Goal: Information Seeking & Learning: Learn about a topic

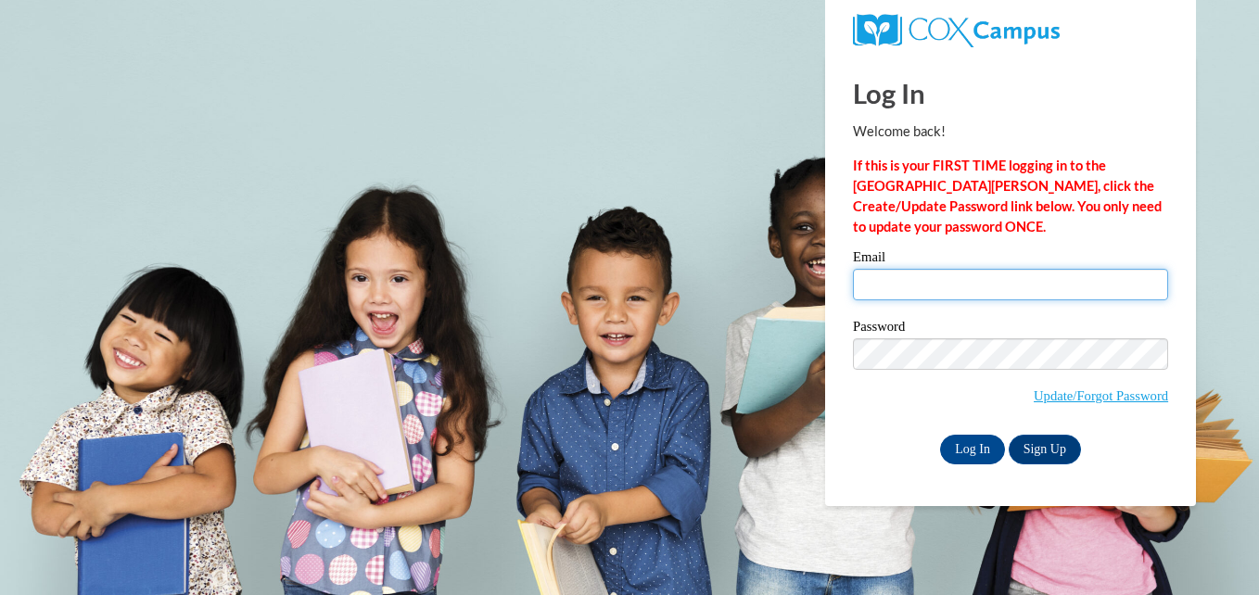
click at [1144, 287] on input "Email" at bounding box center [1010, 285] width 315 height 32
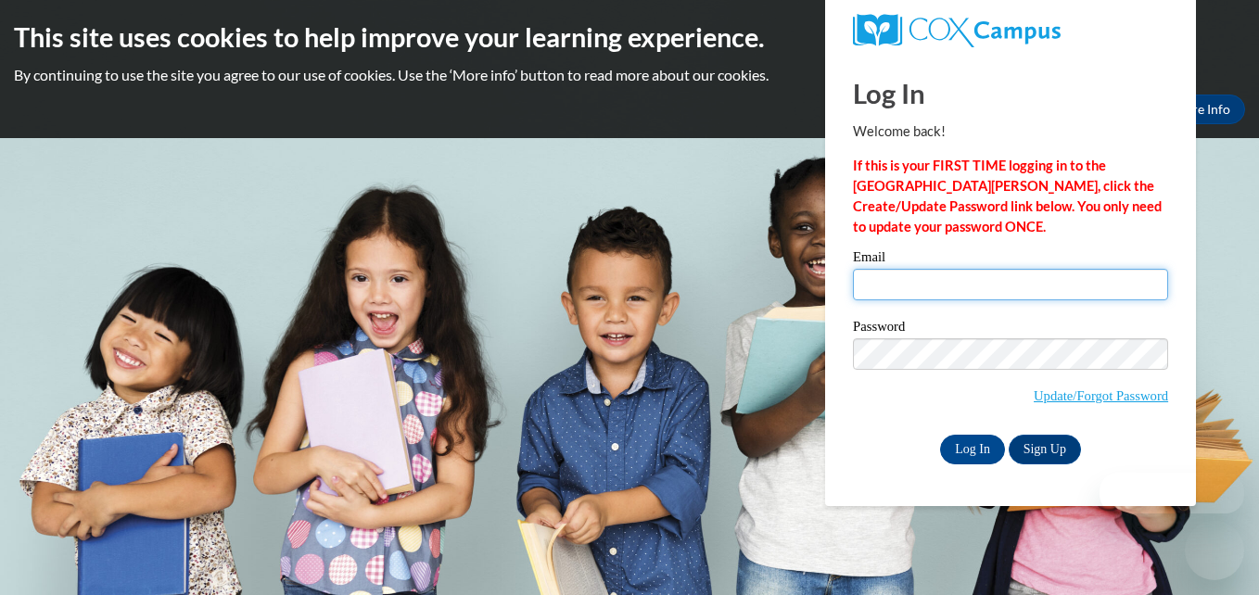
type input "montgomerykyra2000@gmail.com"
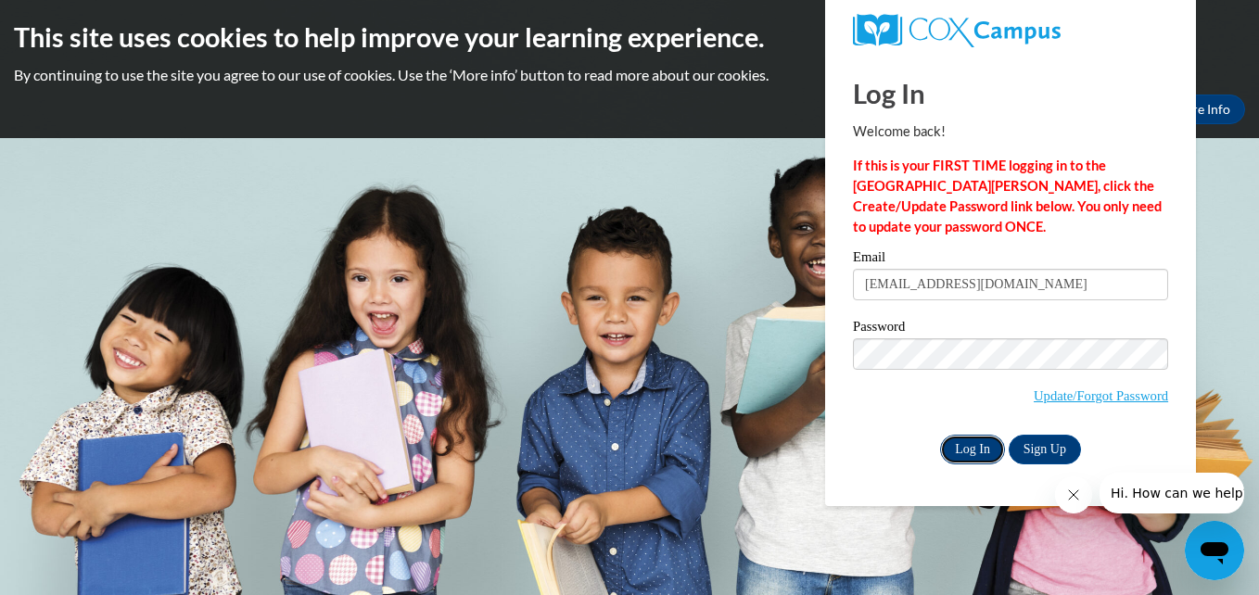
click at [991, 438] on input "Log In" at bounding box center [972, 450] width 65 height 30
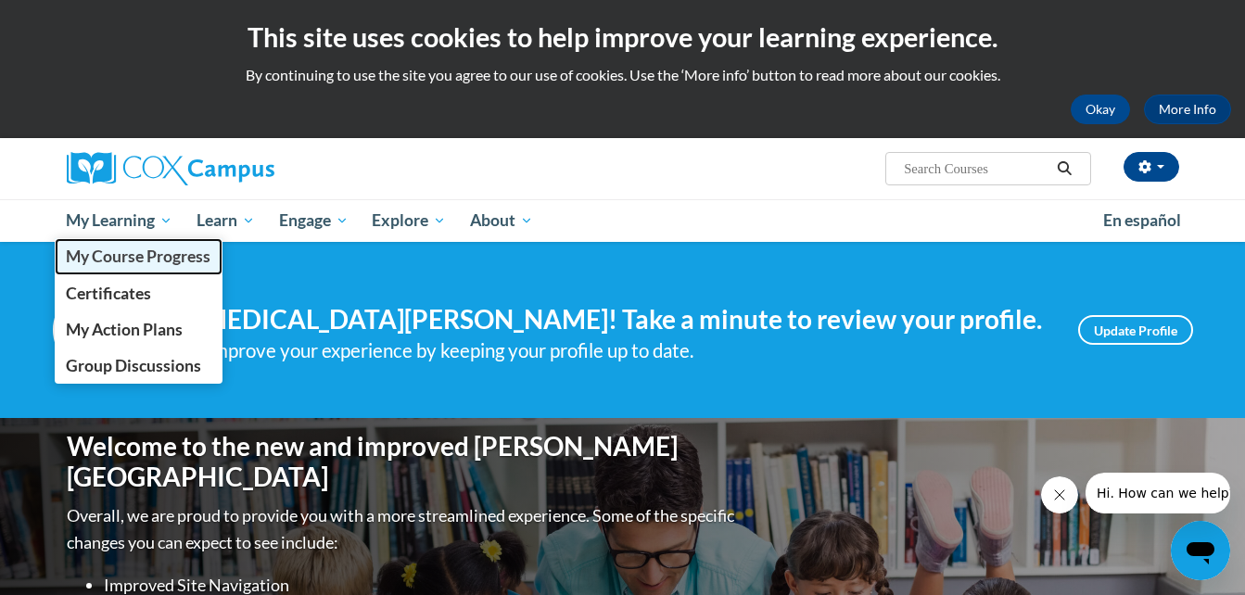
click at [126, 262] on span "My Course Progress" at bounding box center [138, 256] width 145 height 19
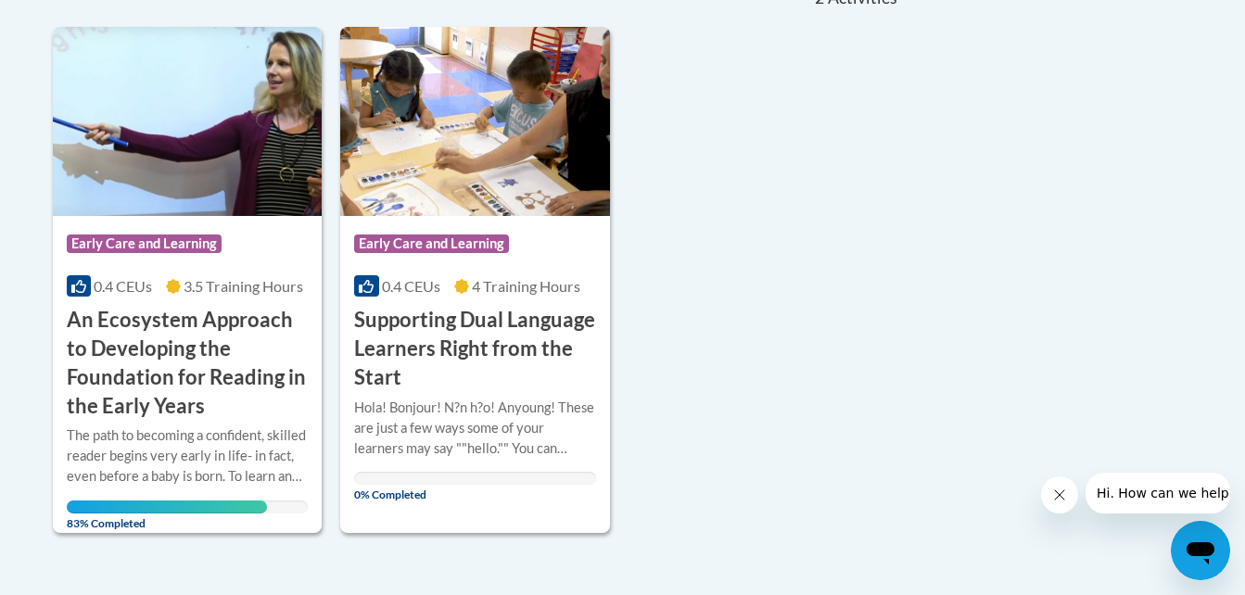
scroll to position [454, 0]
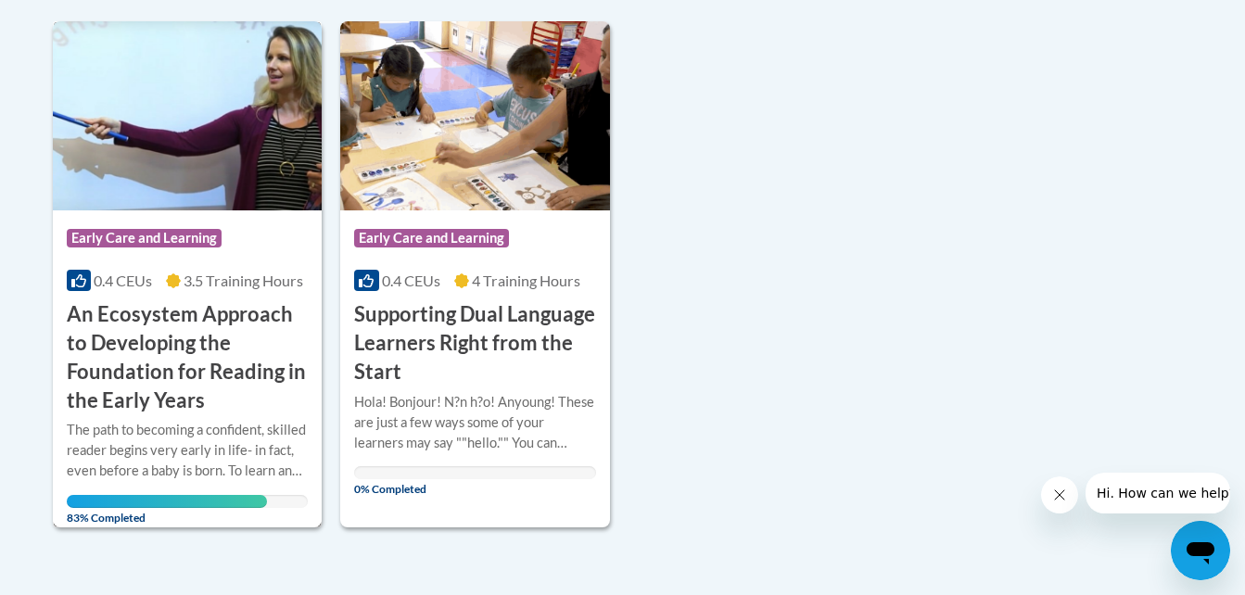
click at [240, 212] on div "Course Category: Early Care and Learning 0.4 CEUs 3.5 Training Hours COURSE An …" at bounding box center [188, 312] width 270 height 204
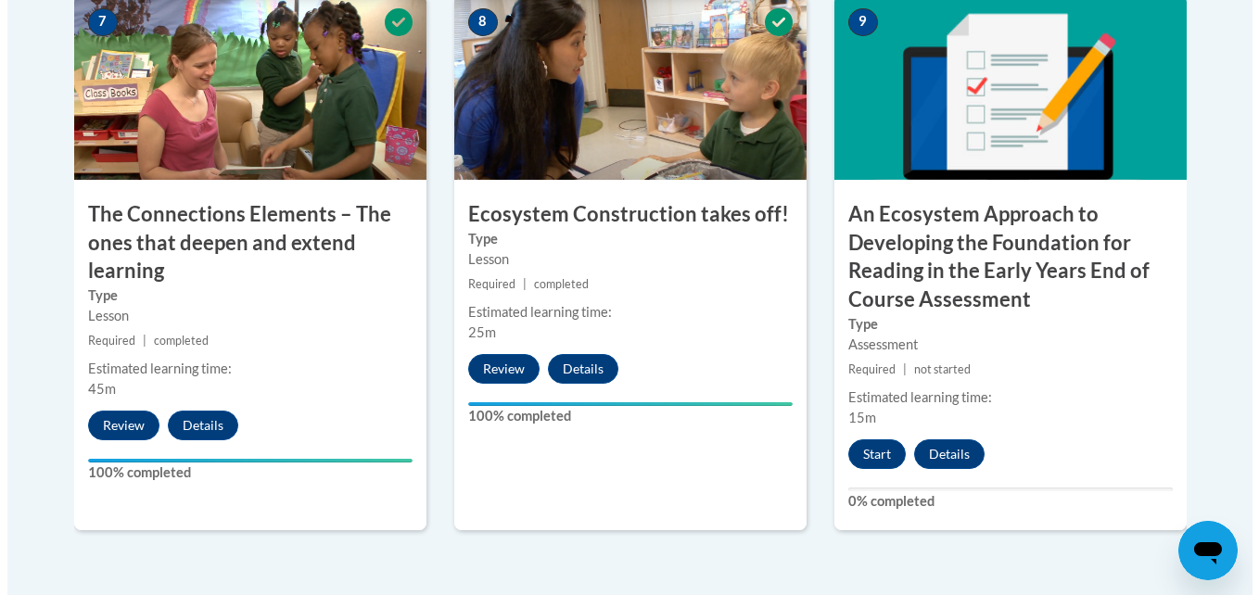
scroll to position [1882, 0]
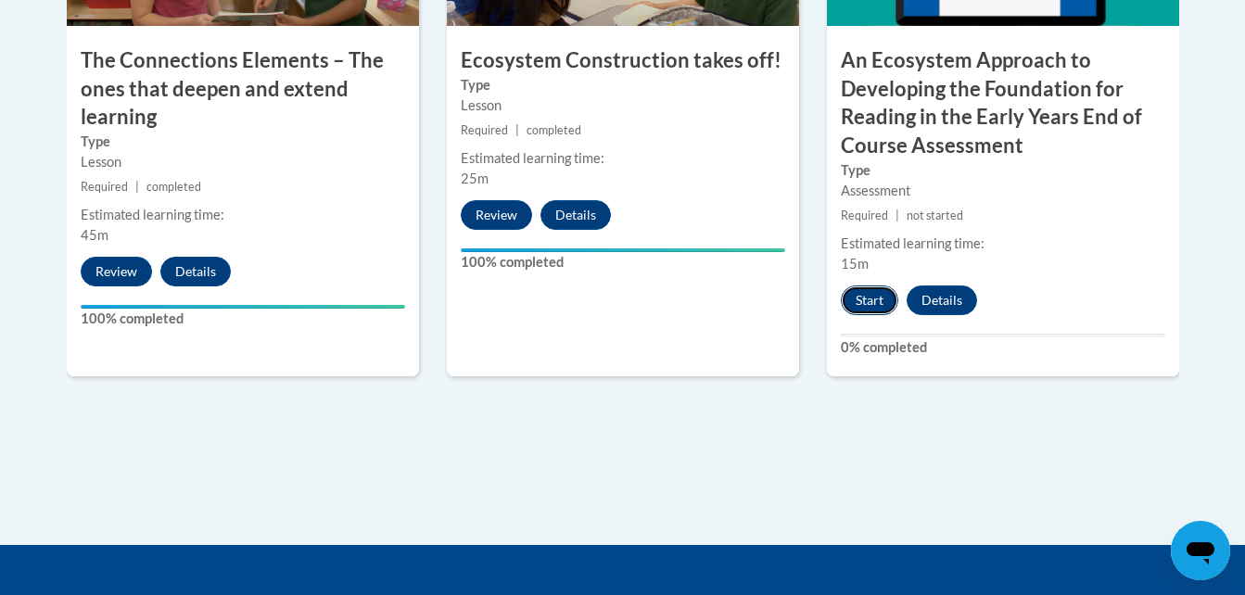
click at [869, 296] on button "Start" at bounding box center [869, 301] width 57 height 30
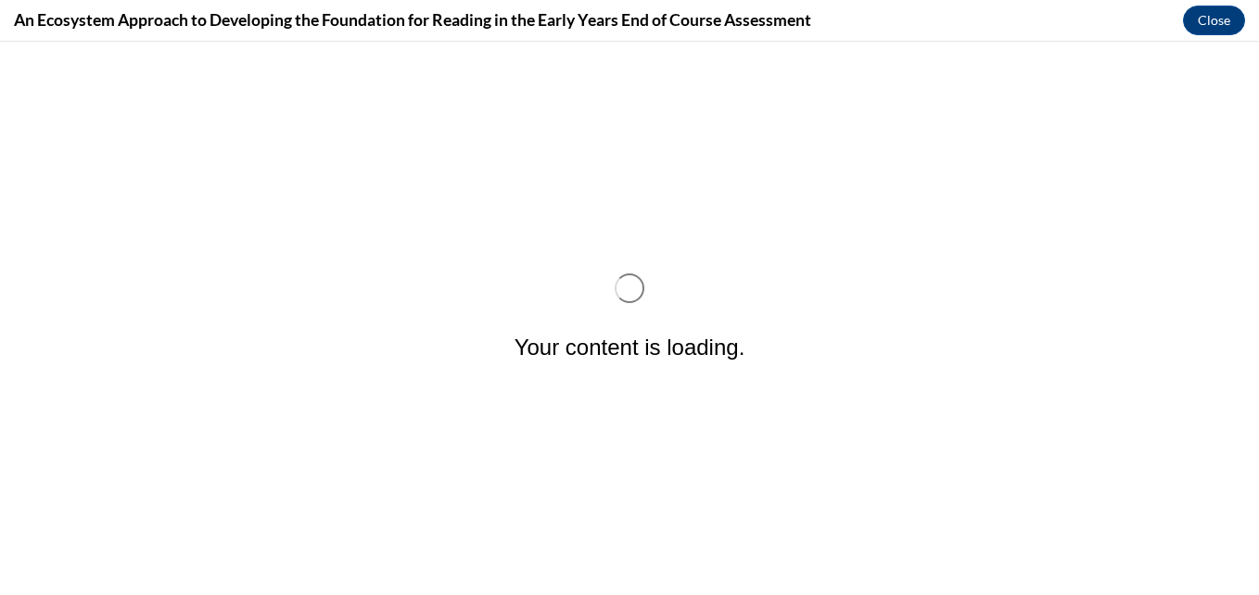
scroll to position [0, 0]
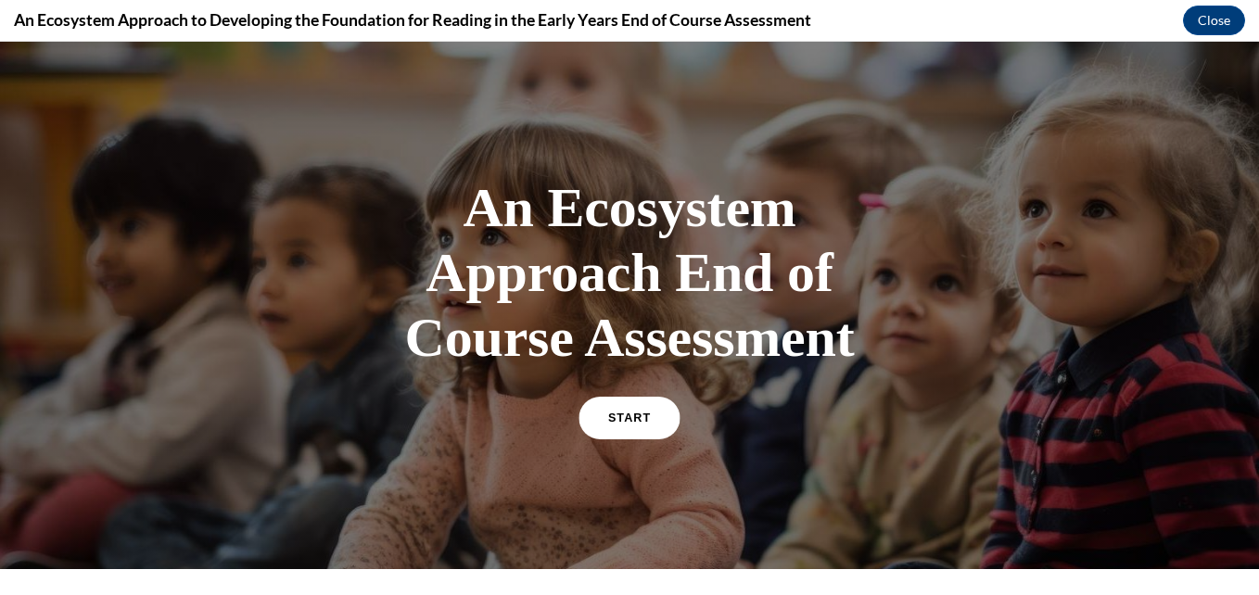
click at [624, 434] on link "START" at bounding box center [629, 418] width 101 height 43
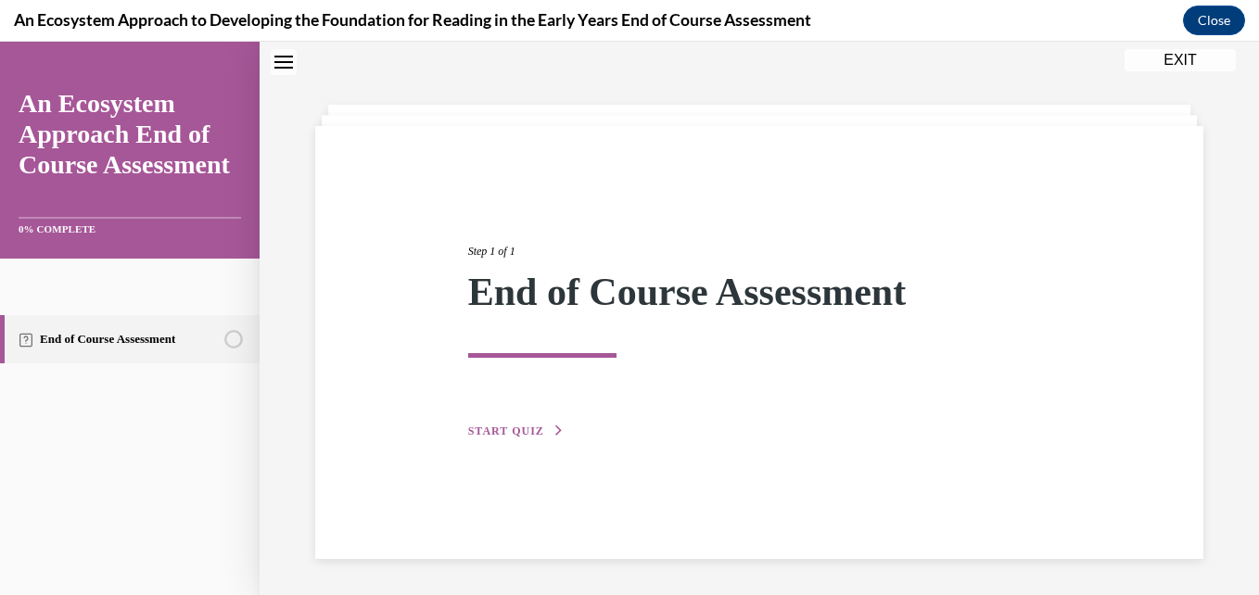
scroll to position [58, 0]
click at [525, 425] on span "START QUIZ" at bounding box center [506, 430] width 76 height 13
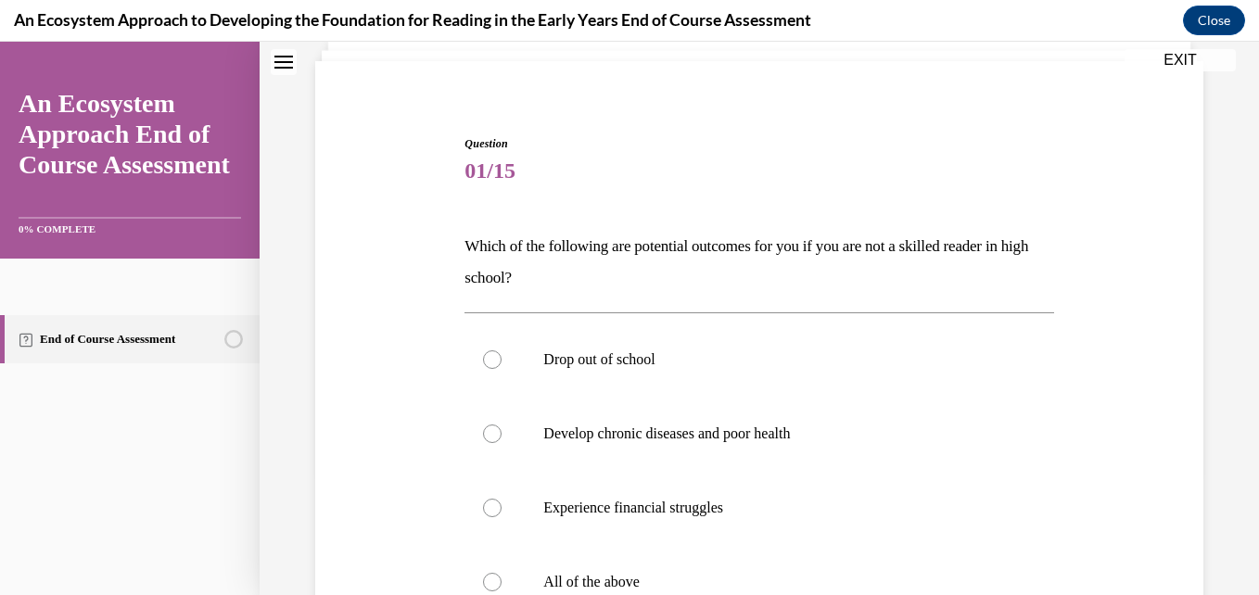
scroll to position [121, 0]
click at [543, 353] on p "Drop out of school" at bounding box center [775, 360] width 464 height 19
click at [502, 353] on input "Drop out of school" at bounding box center [492, 360] width 19 height 19
radio input "true"
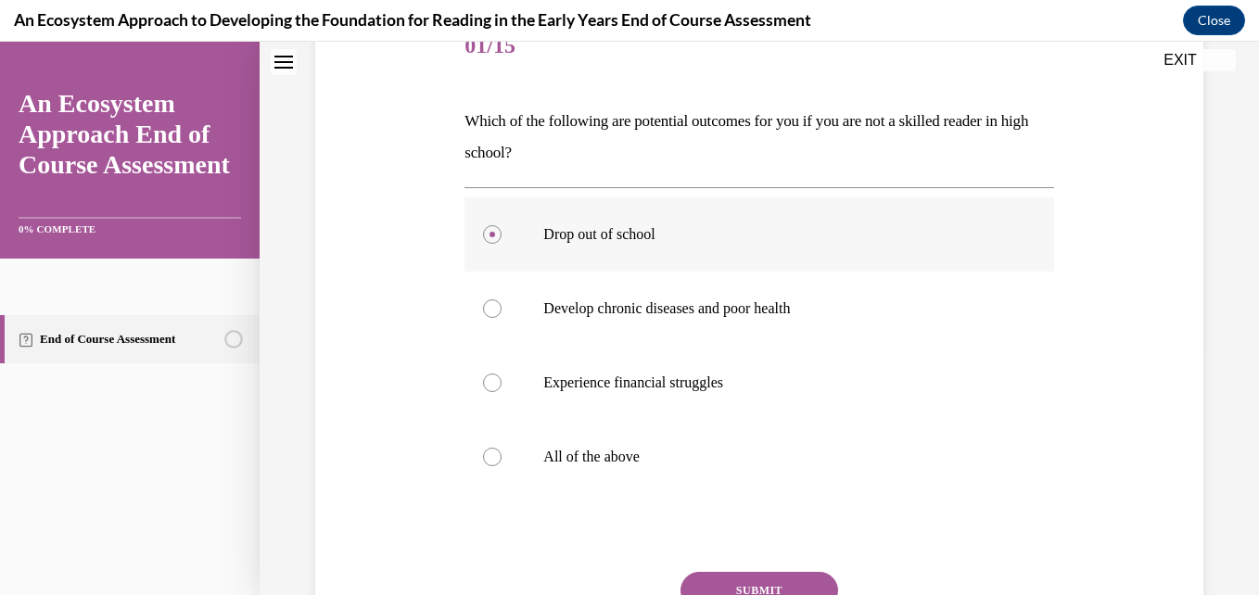
scroll to position [249, 0]
click at [493, 453] on div at bounding box center [492, 456] width 19 height 19
click at [493, 453] on input "All of the above" at bounding box center [492, 456] width 19 height 19
radio input "true"
click at [756, 580] on button "SUBMIT" at bounding box center [760, 589] width 158 height 37
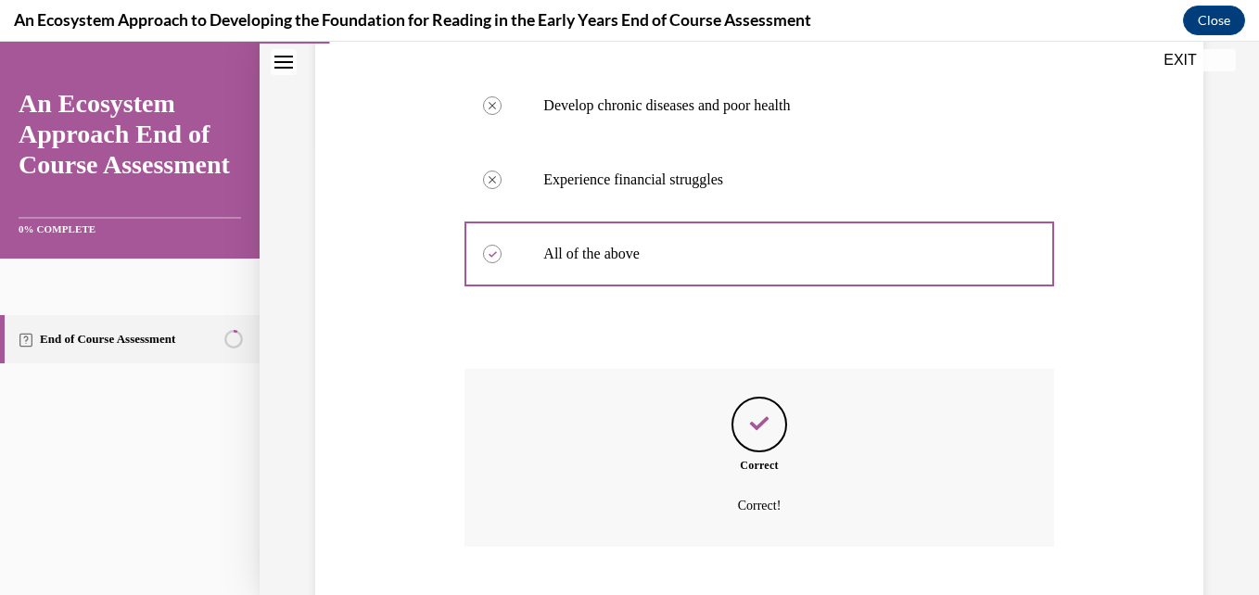
scroll to position [564, 0]
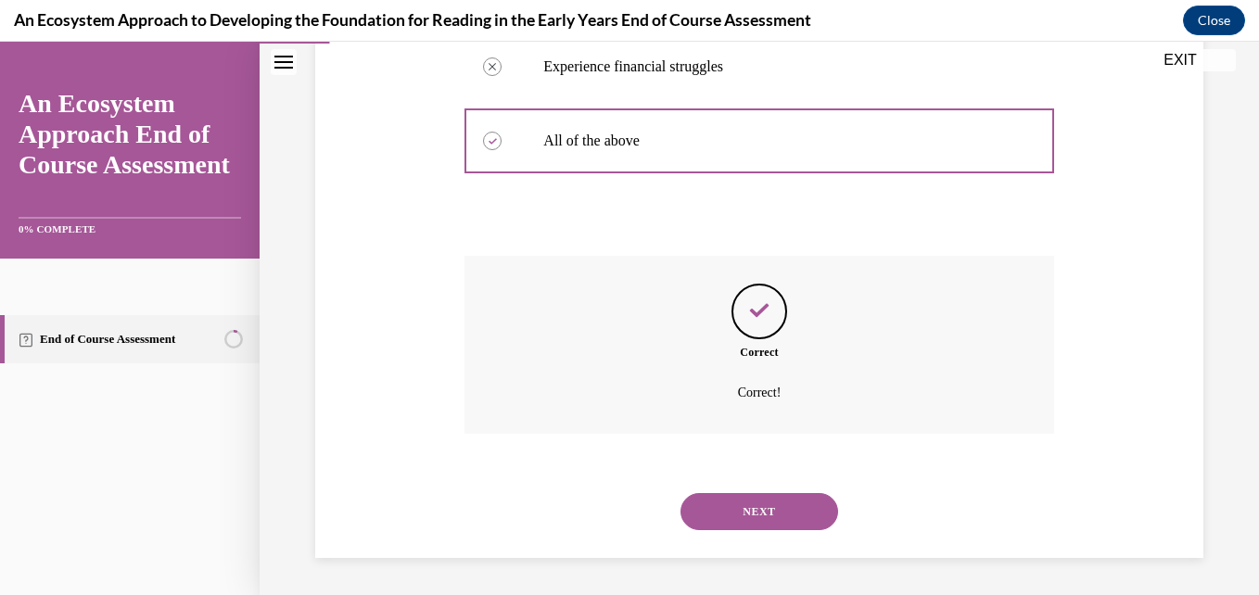
click at [761, 500] on button "NEXT" at bounding box center [760, 511] width 158 height 37
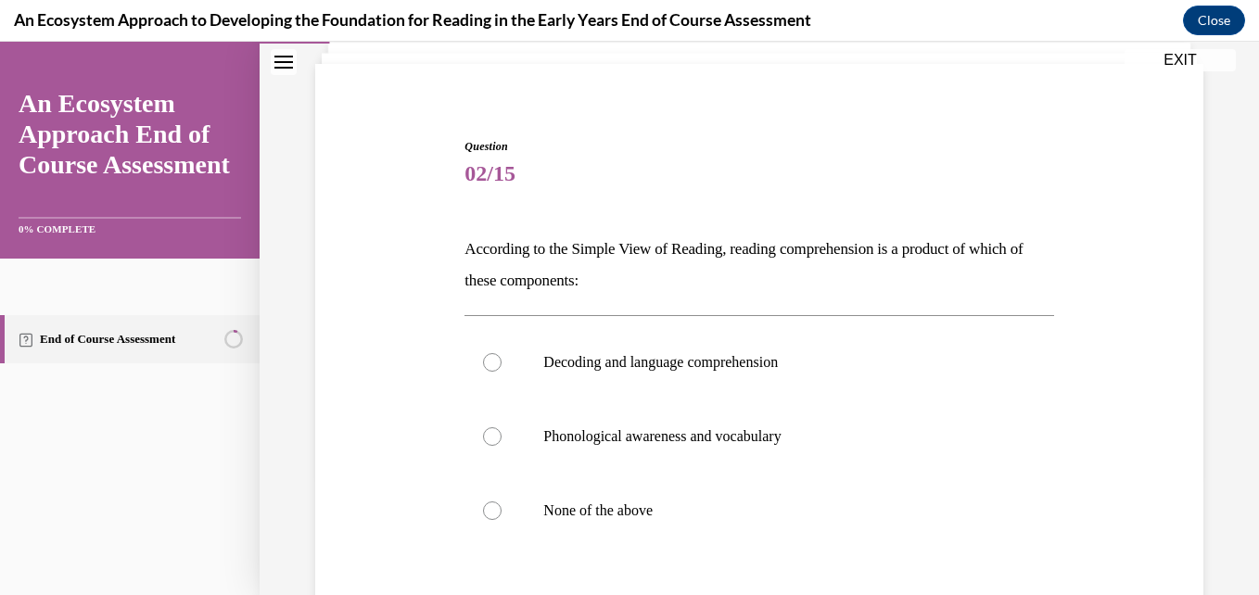
scroll to position [123, 0]
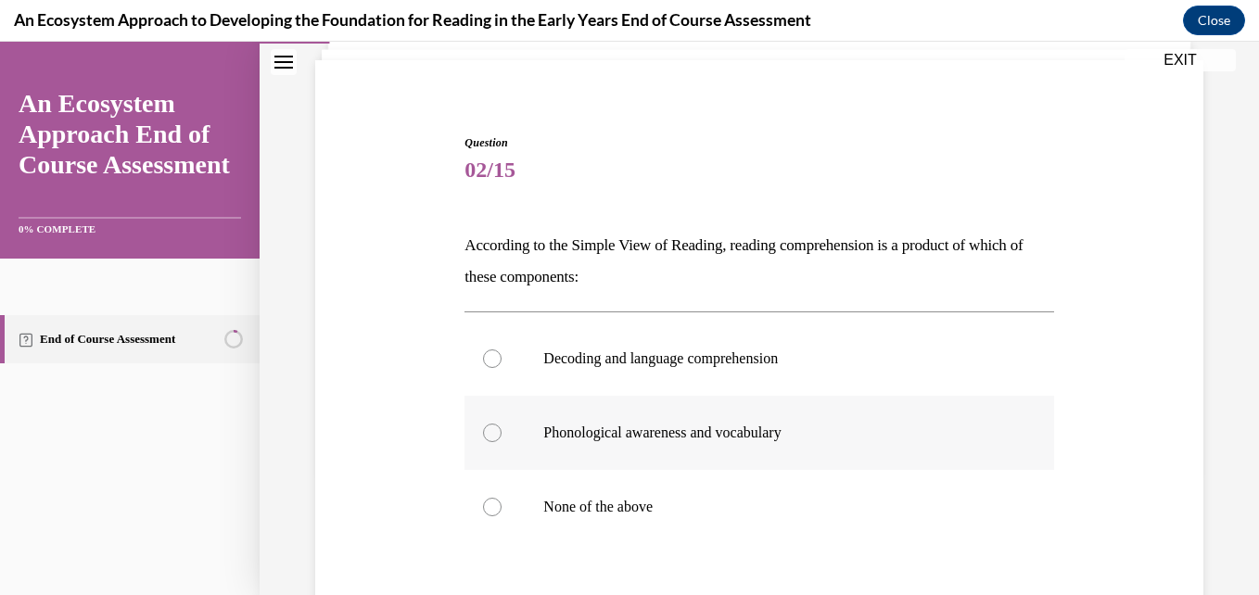
click at [743, 428] on p "Phonological awareness and vocabulary" at bounding box center [775, 433] width 464 height 19
click at [502, 428] on input "Phonological awareness and vocabulary" at bounding box center [492, 433] width 19 height 19
radio input "true"
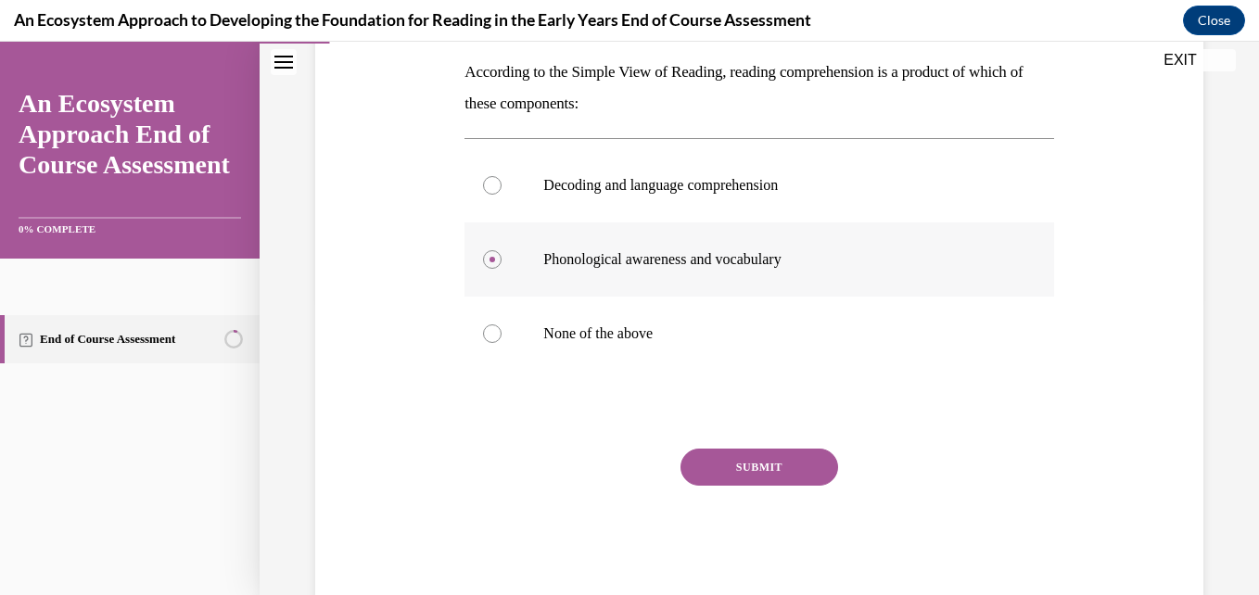
scroll to position [298, 0]
click at [765, 480] on button "SUBMIT" at bounding box center [760, 466] width 158 height 37
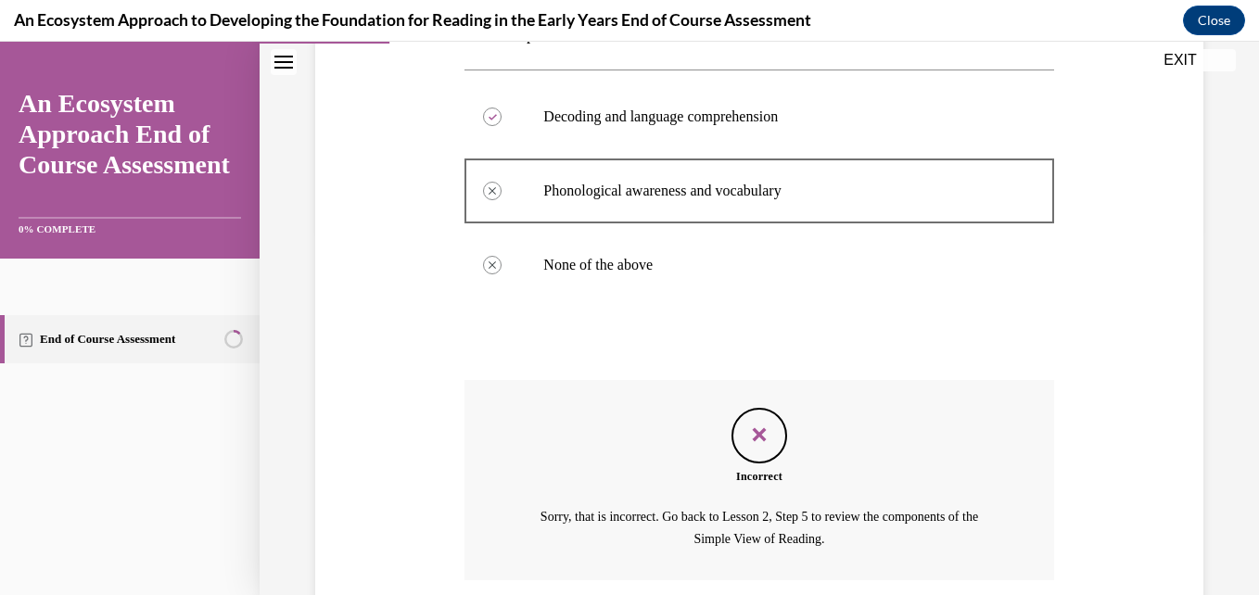
scroll to position [314, 0]
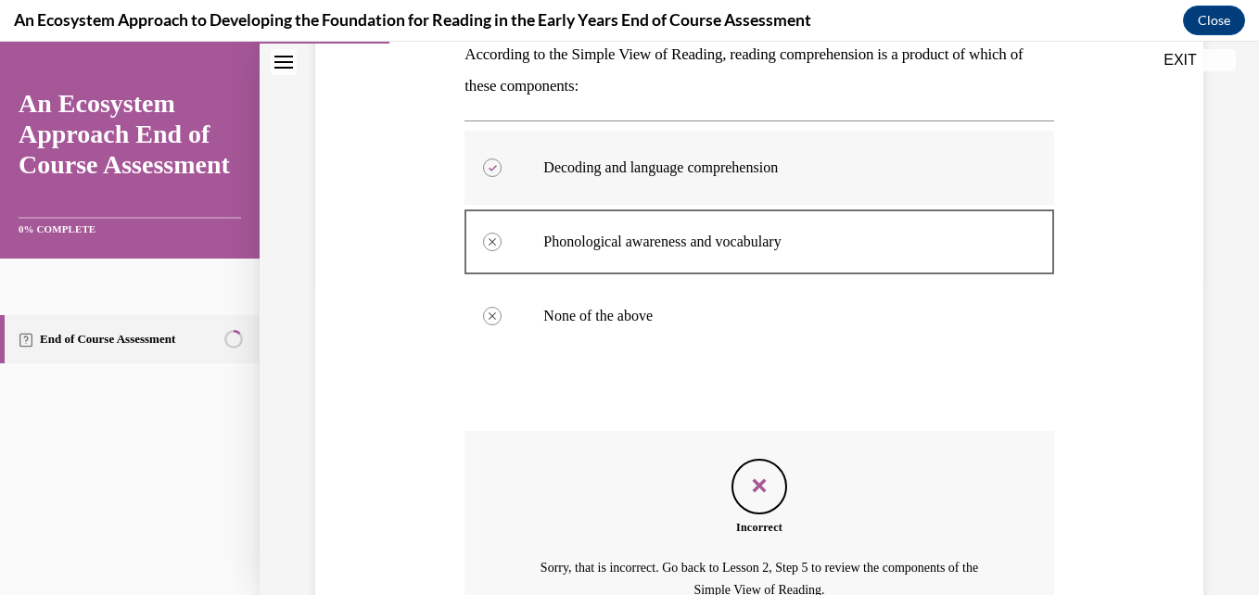
click at [634, 178] on label "Decoding and language comprehension" at bounding box center [759, 168] width 589 height 74
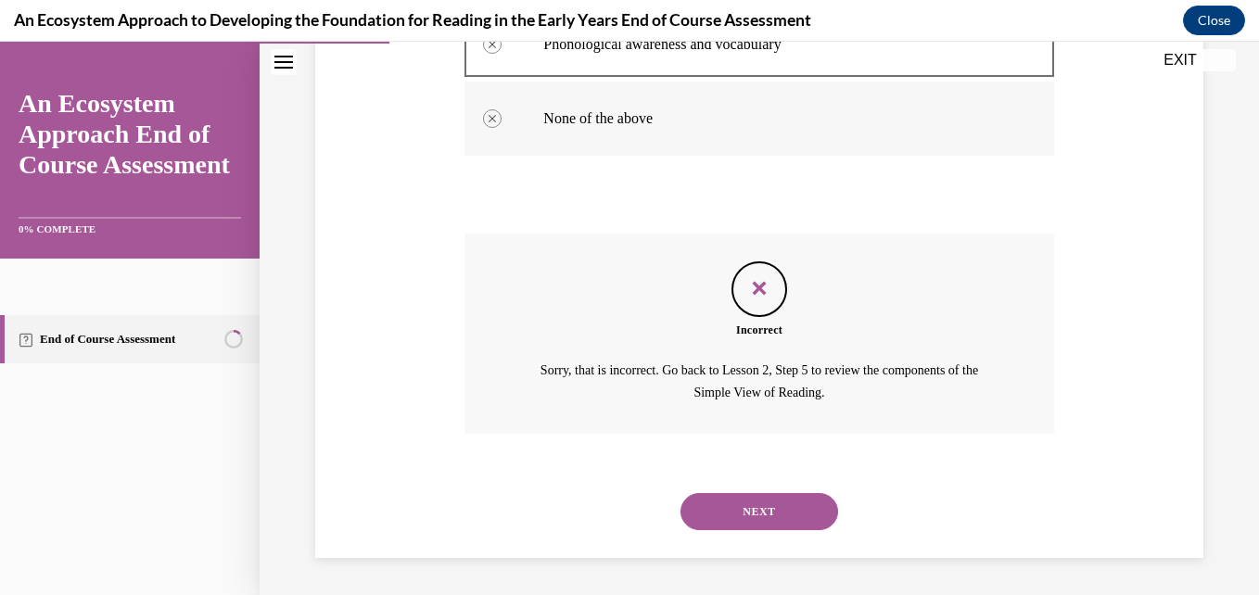
scroll to position [512, 0]
click at [697, 514] on button "NEXT" at bounding box center [760, 511] width 158 height 37
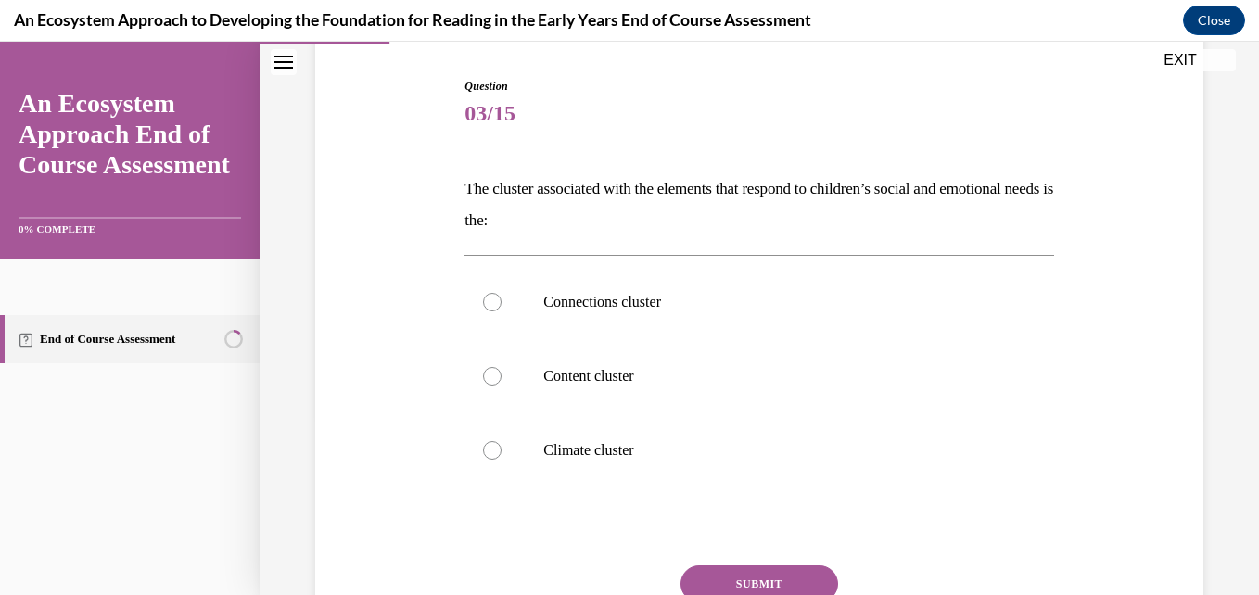
scroll to position [181, 0]
click at [654, 306] on p "Connections cluster" at bounding box center [775, 301] width 464 height 19
click at [502, 306] on input "Connections cluster" at bounding box center [492, 301] width 19 height 19
radio input "true"
click at [736, 571] on div "Question 03/15 The cluster associated with the elements that respond to childre…" at bounding box center [759, 397] width 589 height 640
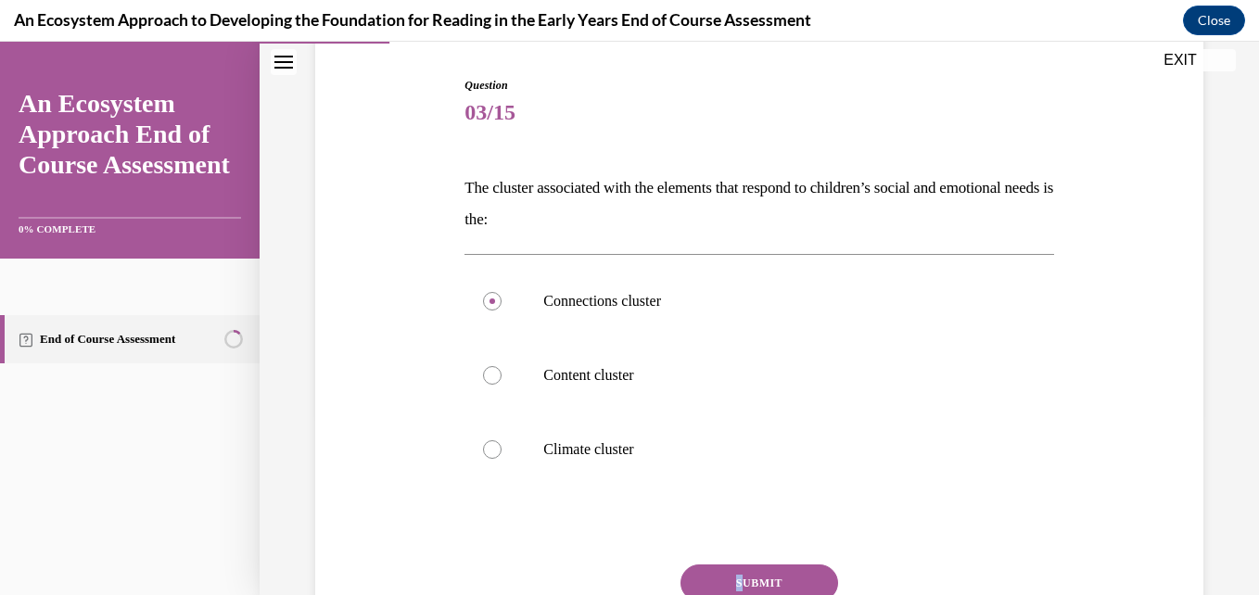
click at [736, 571] on button "SUBMIT" at bounding box center [760, 583] width 158 height 37
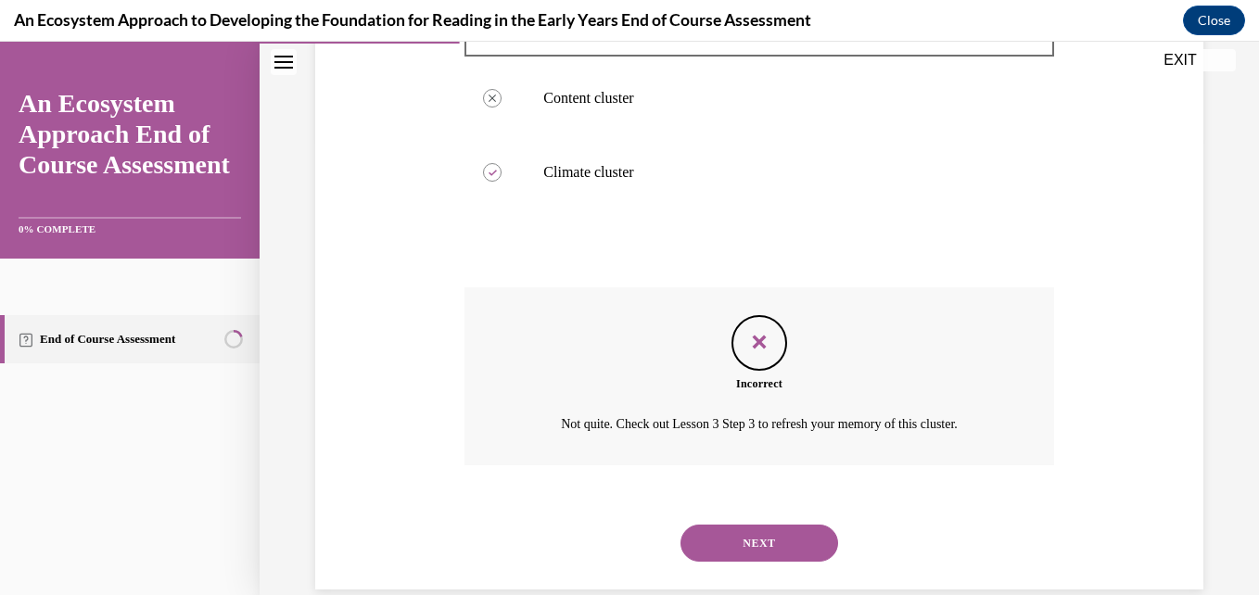
scroll to position [490, 0]
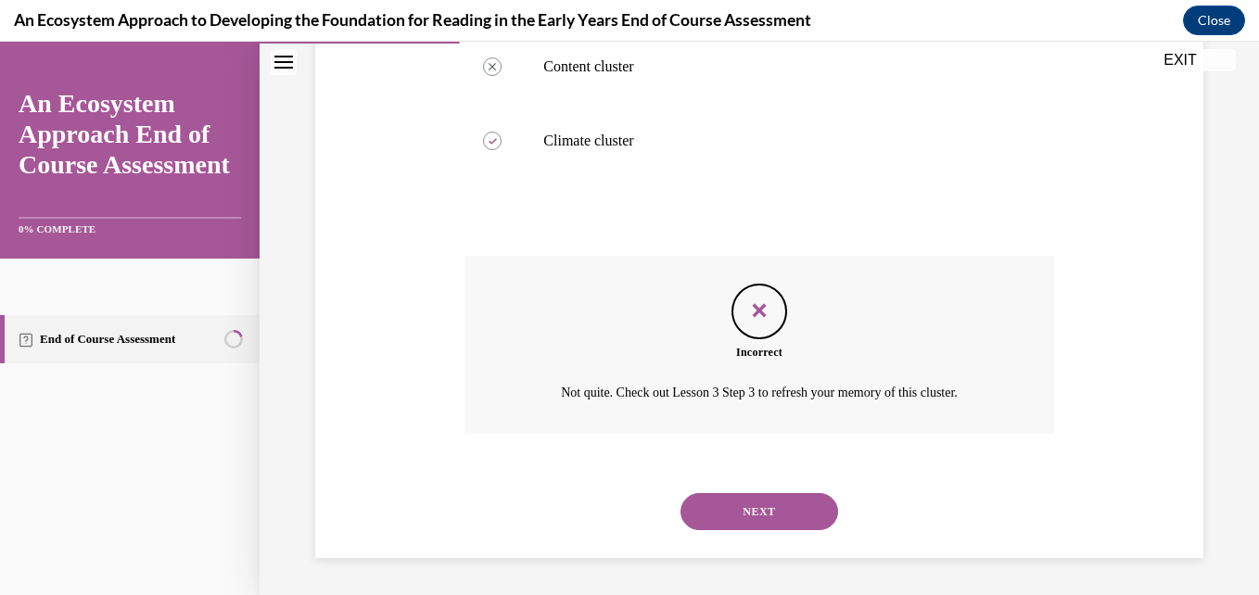
click at [779, 525] on button "NEXT" at bounding box center [760, 511] width 158 height 37
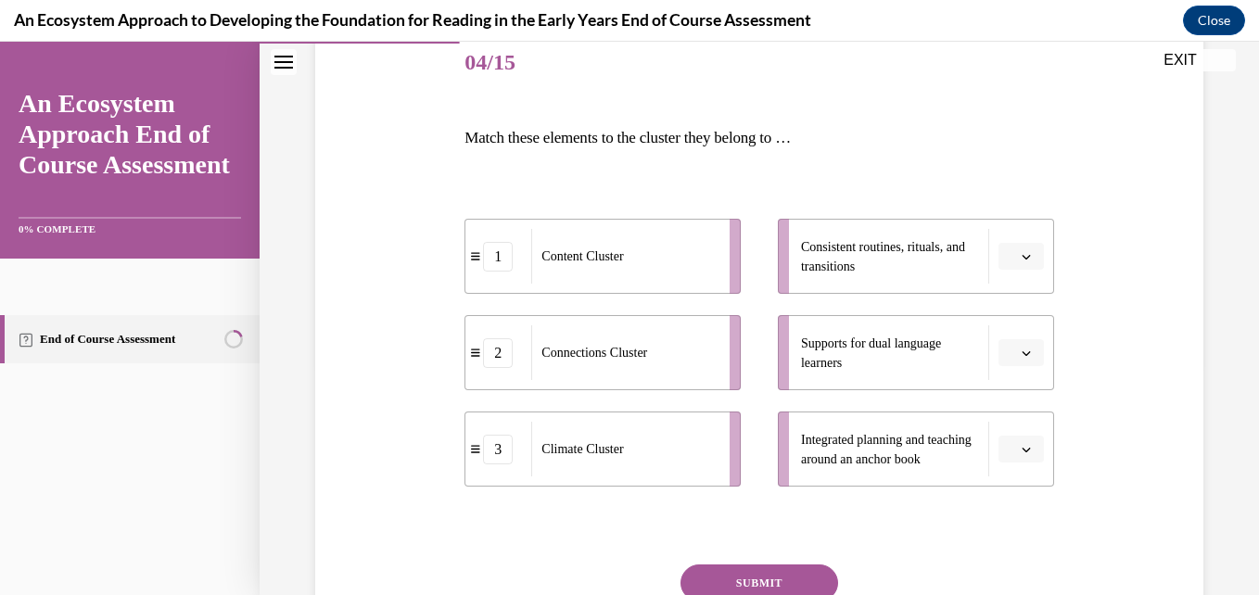
scroll to position [233, 0]
click at [880, 464] on span "Integrated planning and teaching around an anchor book" at bounding box center [890, 447] width 178 height 39
click at [1020, 449] on span "button" at bounding box center [1026, 447] width 13 height 13
click at [1001, 333] on span "1" at bounding box center [1002, 332] width 6 height 15
click at [1024, 338] on button "button" at bounding box center [1021, 352] width 45 height 28
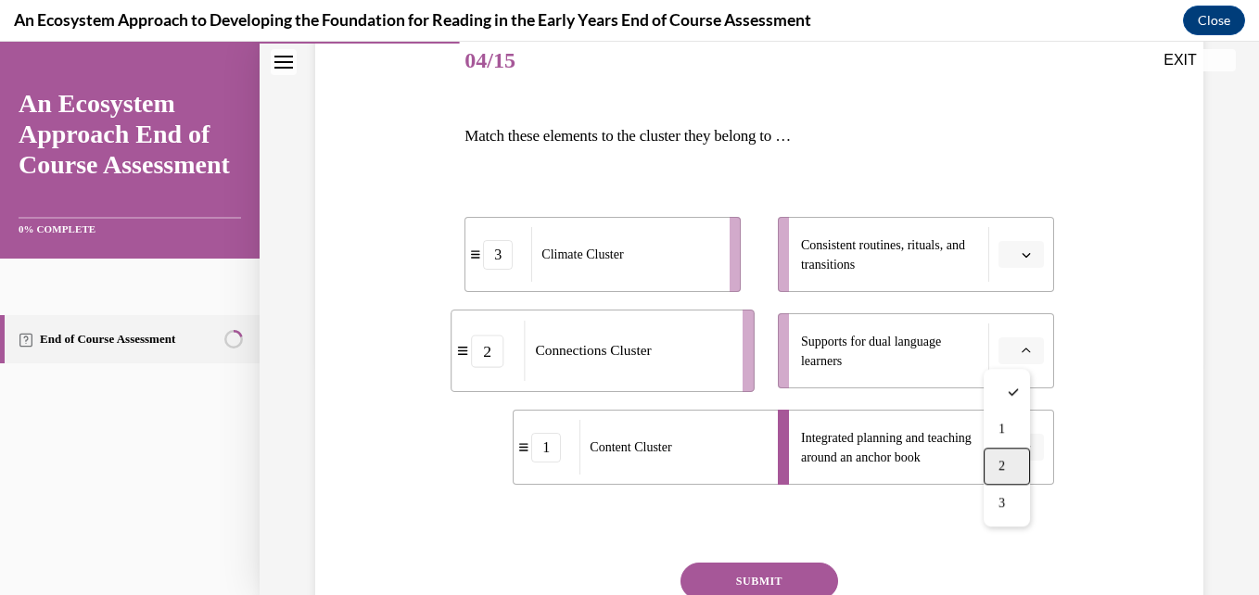
click at [989, 464] on div "2" at bounding box center [1007, 466] width 46 height 37
click at [1022, 255] on button "button" at bounding box center [1021, 255] width 45 height 28
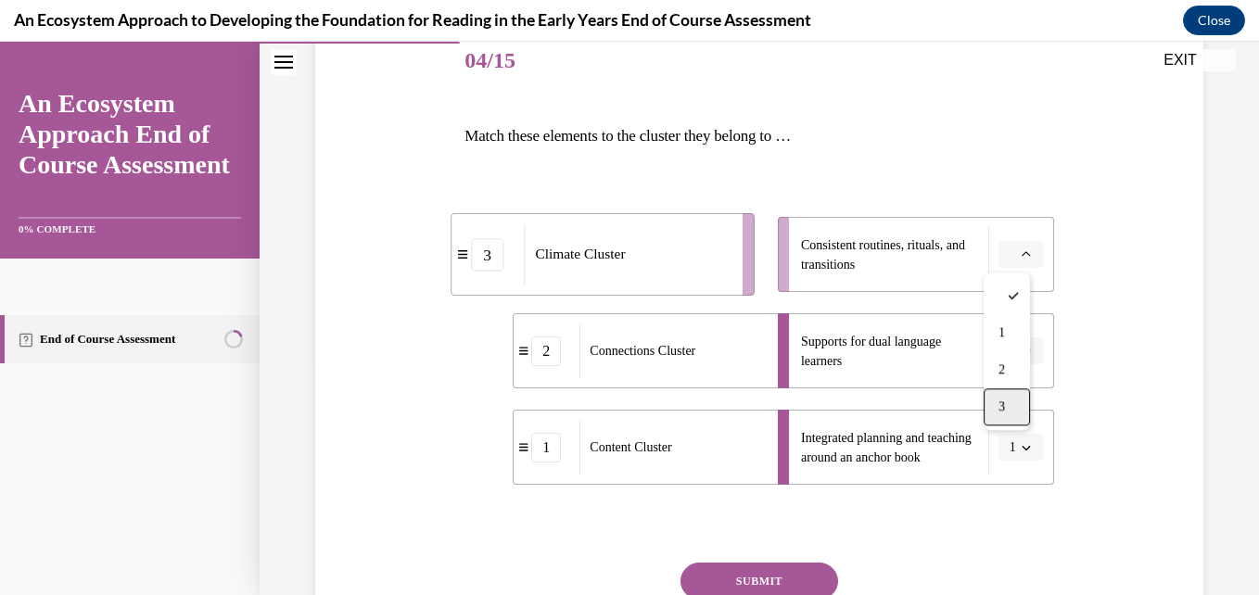
click at [998, 394] on div "3" at bounding box center [1007, 407] width 46 height 37
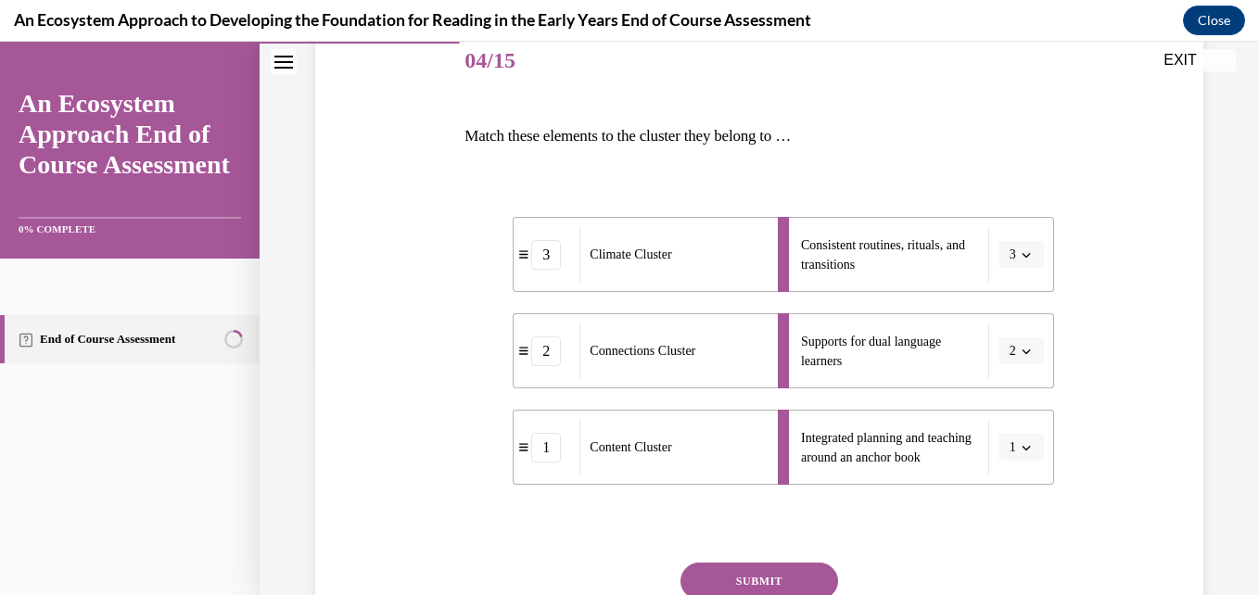
click at [751, 589] on button "SUBMIT" at bounding box center [760, 581] width 158 height 37
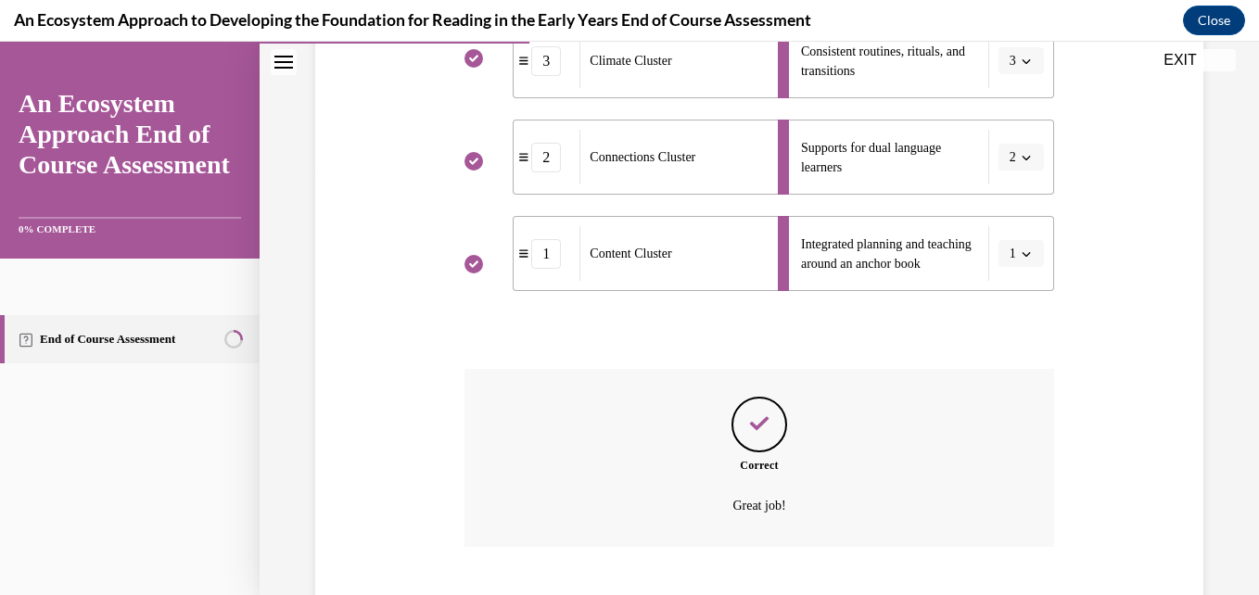
scroll to position [540, 0]
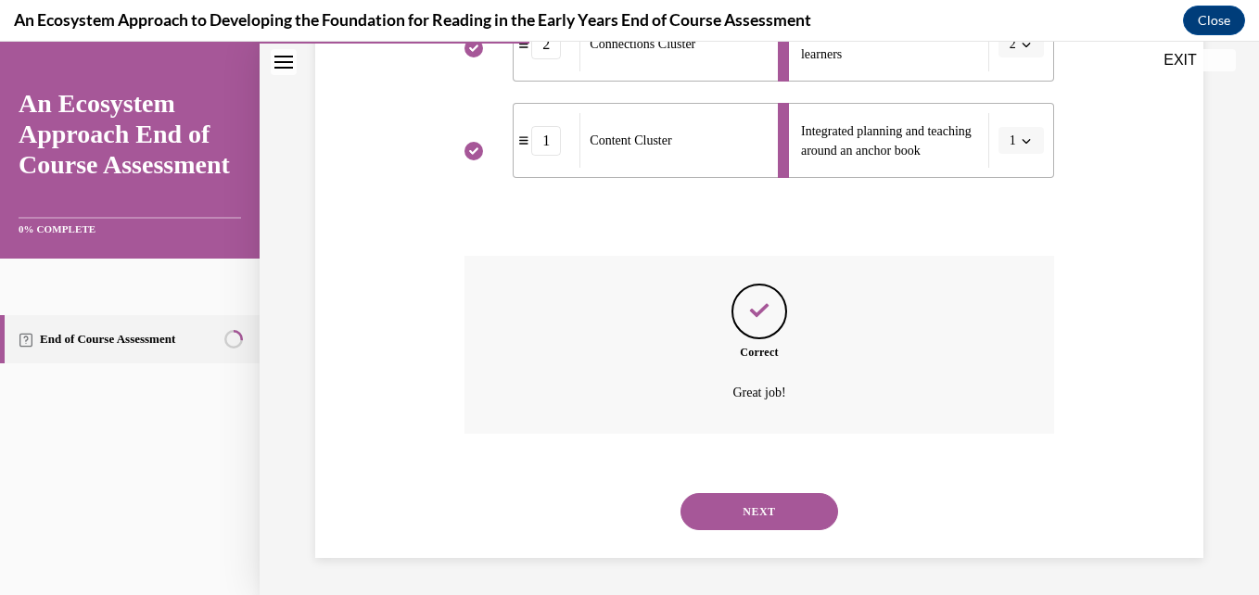
click at [779, 509] on button "NEXT" at bounding box center [760, 511] width 158 height 37
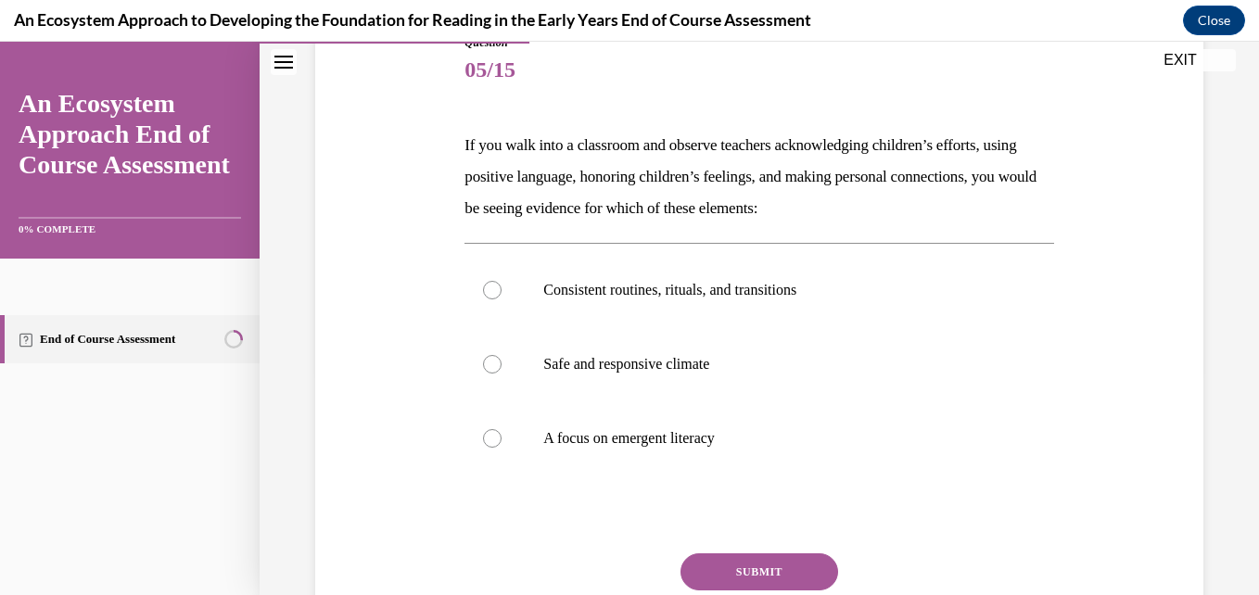
scroll to position [230, 0]
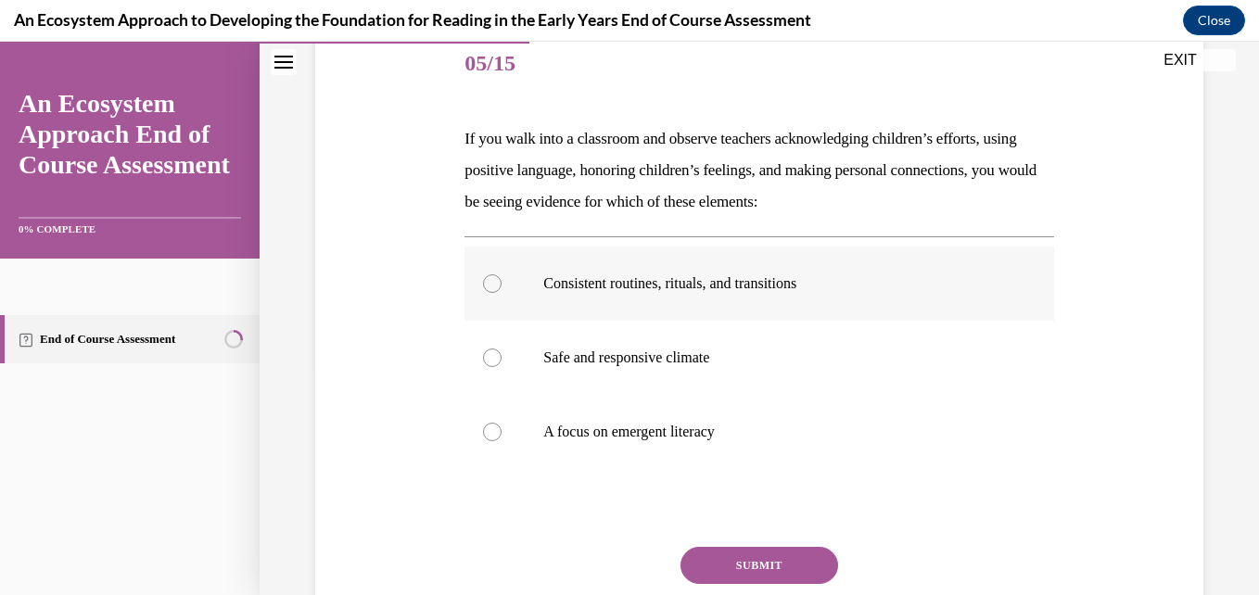
click at [766, 270] on label "Consistent routines, rituals, and transitions" at bounding box center [759, 284] width 589 height 74
click at [502, 274] on input "Consistent routines, rituals, and transitions" at bounding box center [492, 283] width 19 height 19
radio input "true"
click at [738, 554] on button "SUBMIT" at bounding box center [760, 565] width 158 height 37
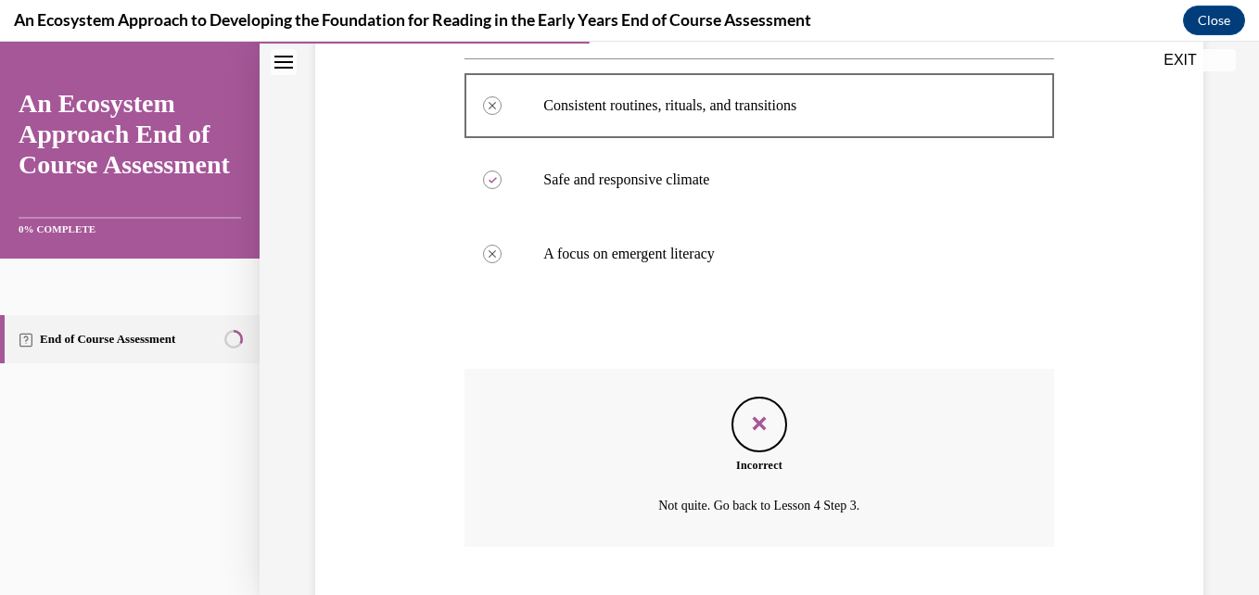
scroll to position [521, 0]
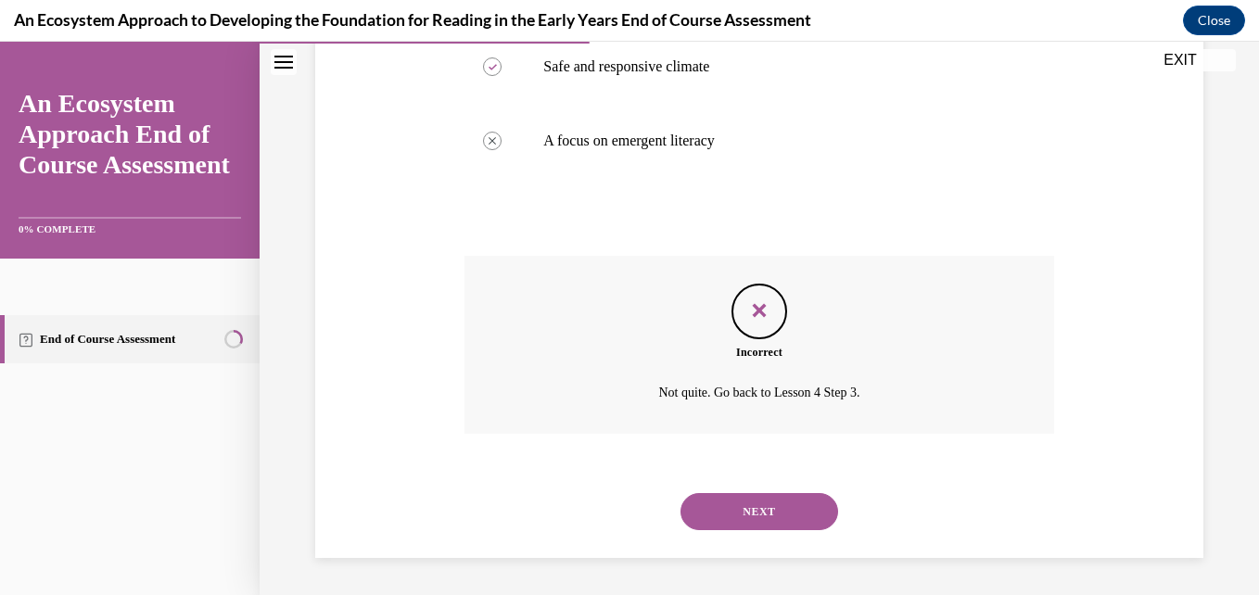
click at [746, 507] on button "NEXT" at bounding box center [760, 511] width 158 height 37
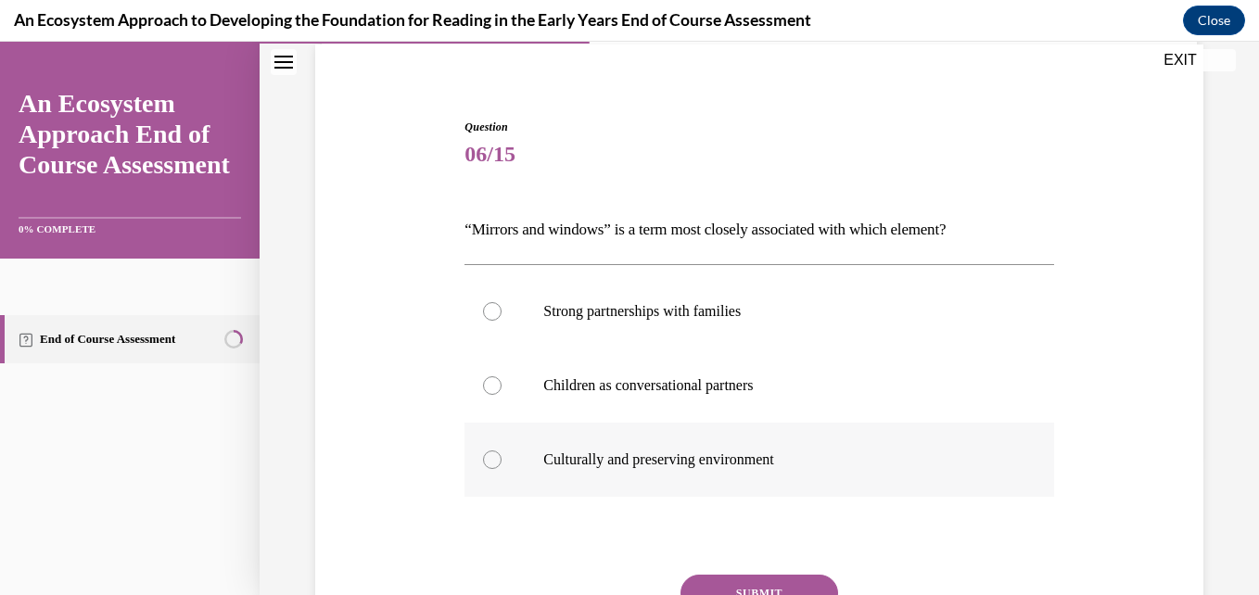
scroll to position [140, 0]
click at [746, 402] on label "Children as conversational partners" at bounding box center [759, 385] width 589 height 74
click at [502, 394] on input "Children as conversational partners" at bounding box center [492, 385] width 19 height 19
radio input "true"
click at [725, 582] on button "SUBMIT" at bounding box center [760, 592] width 158 height 37
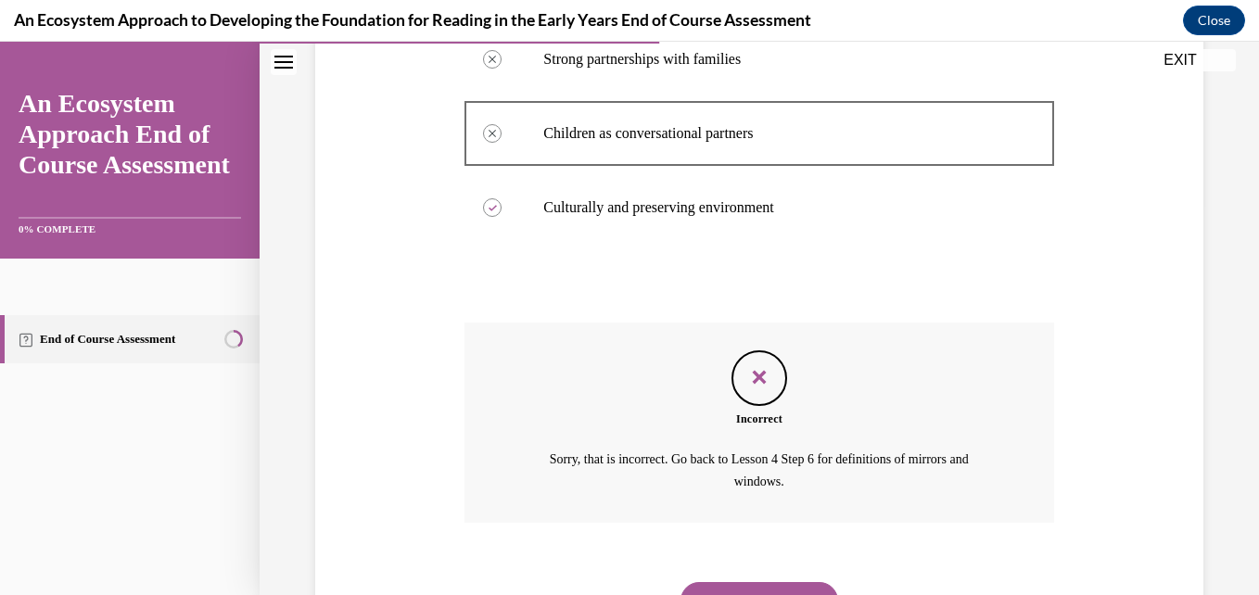
scroll to position [480, 0]
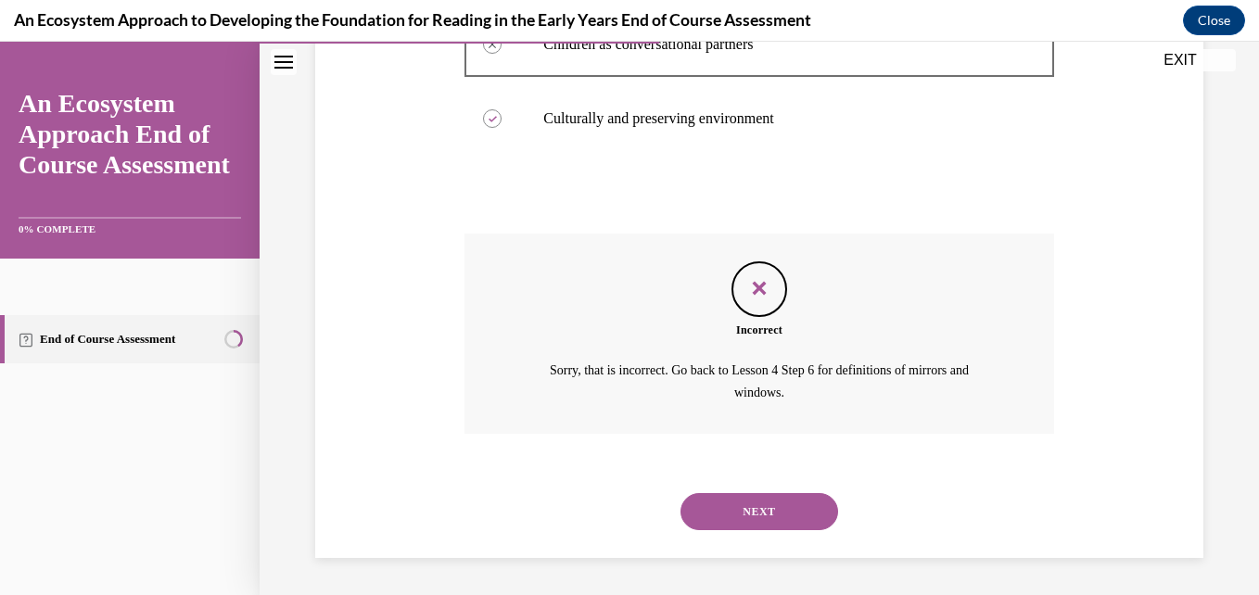
click at [762, 516] on button "NEXT" at bounding box center [760, 511] width 158 height 37
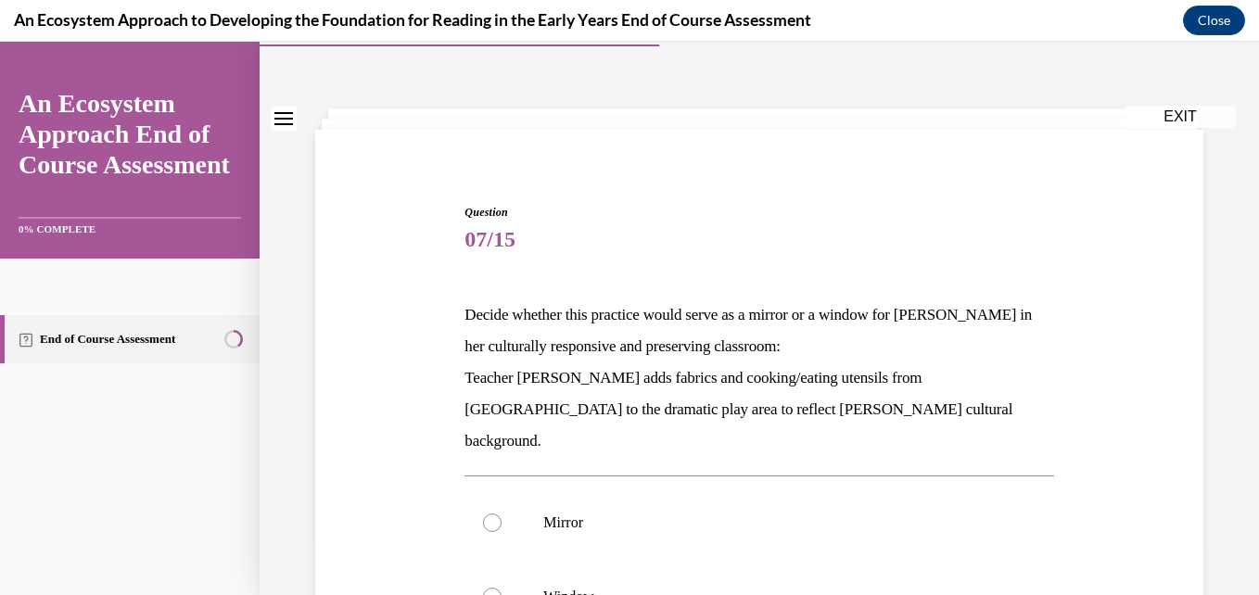
scroll to position [57, 0]
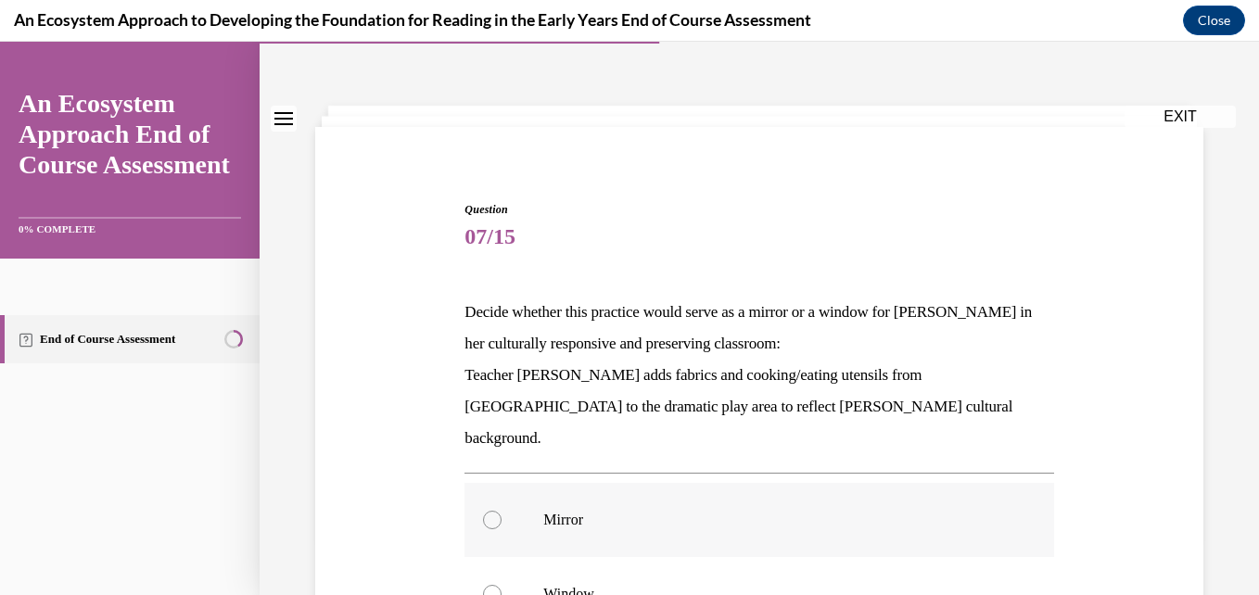
click at [579, 511] on p "Mirror" at bounding box center [775, 520] width 464 height 19
click at [502, 511] on input "Mirror" at bounding box center [492, 520] width 19 height 19
radio input "true"
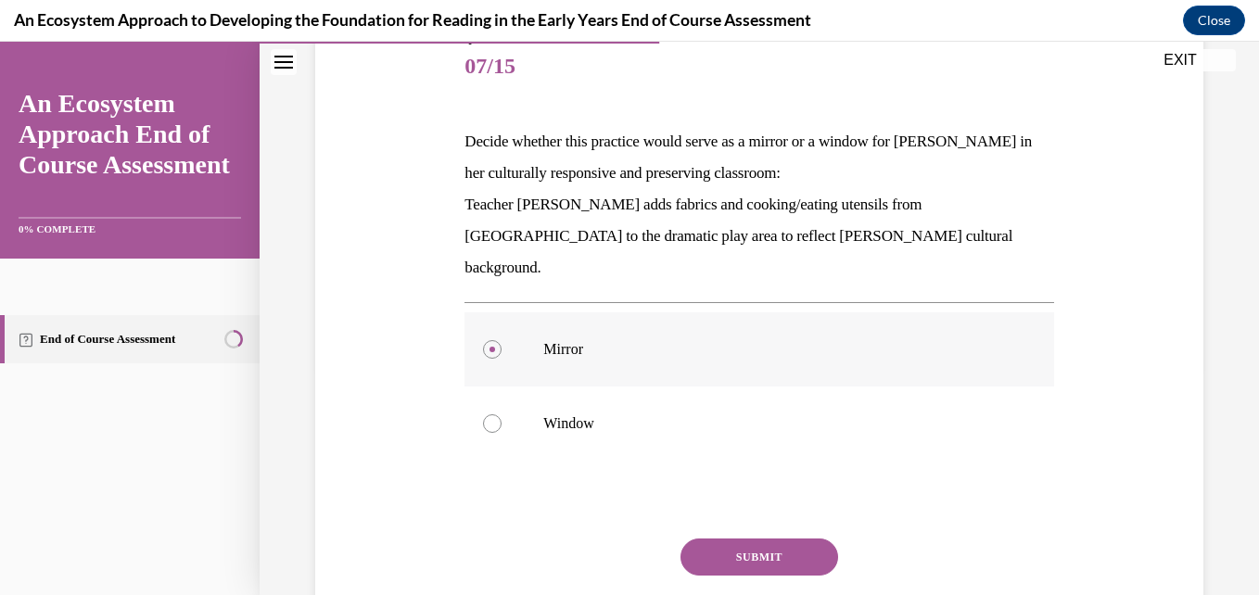
scroll to position [231, 0]
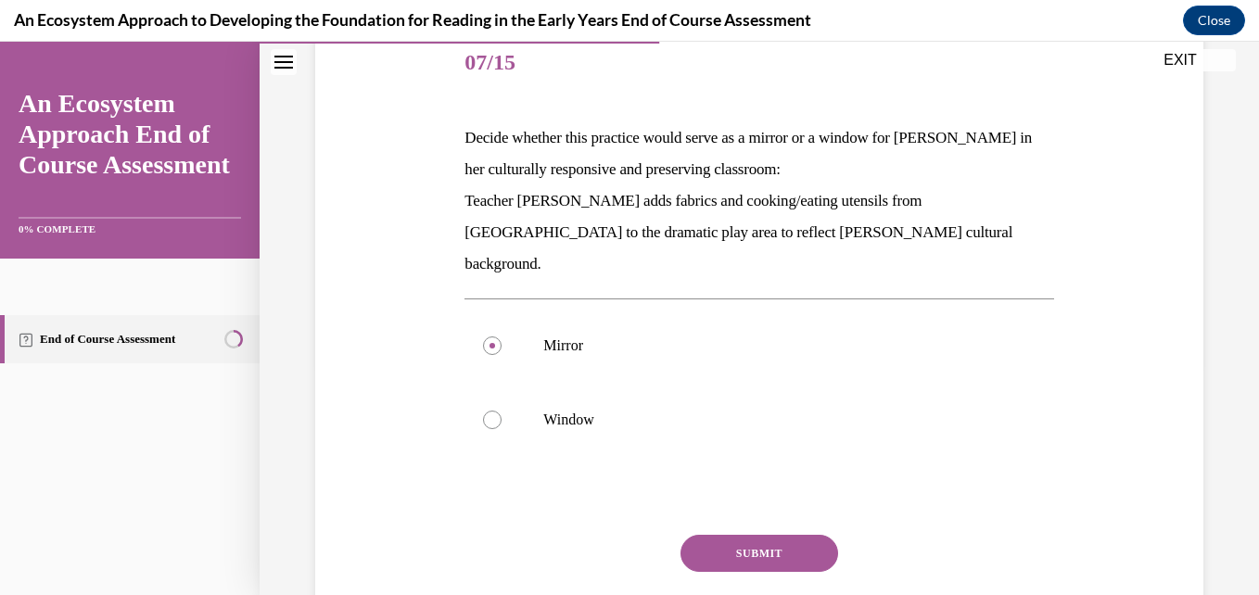
click at [723, 535] on button "SUBMIT" at bounding box center [760, 553] width 158 height 37
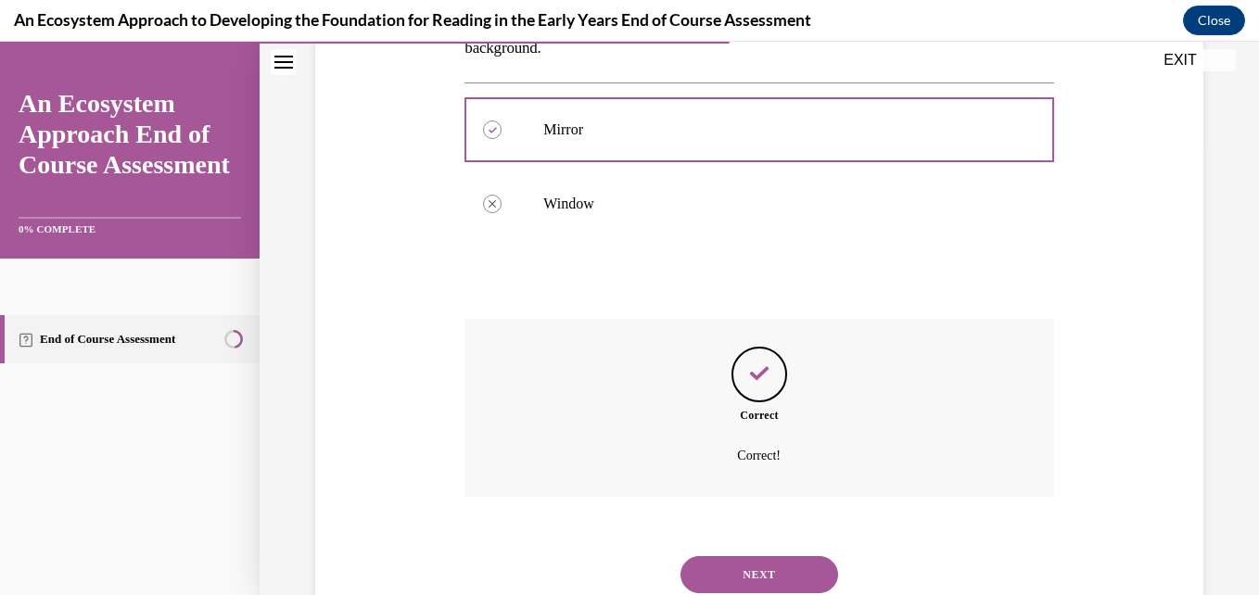
scroll to position [478, 0]
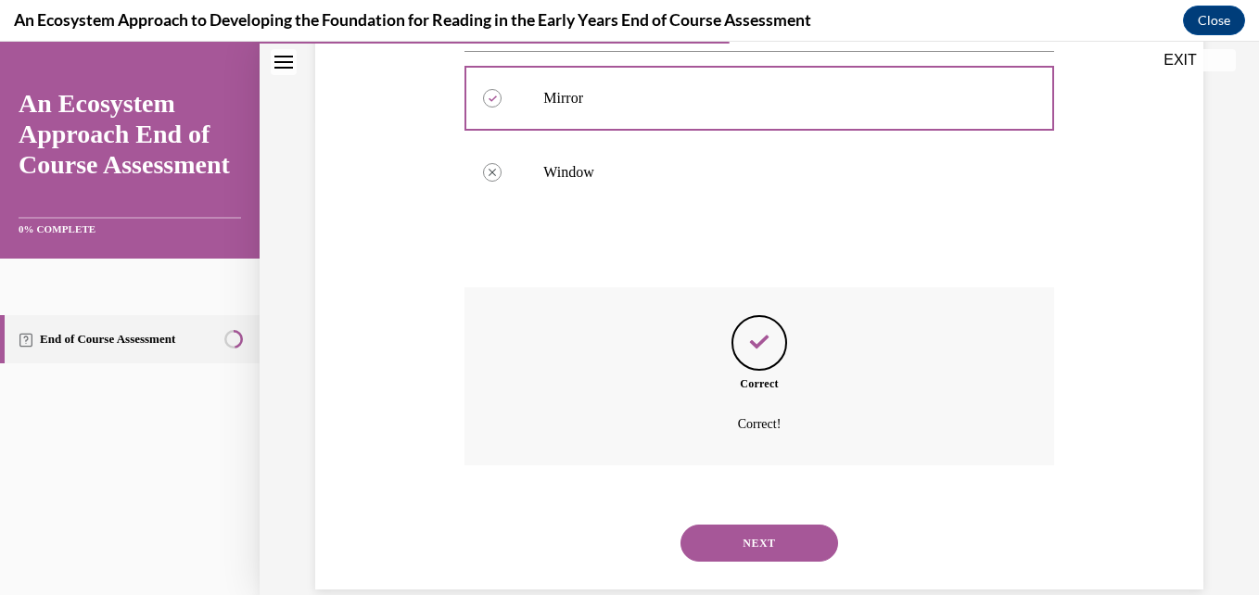
click at [747, 525] on button "NEXT" at bounding box center [760, 543] width 158 height 37
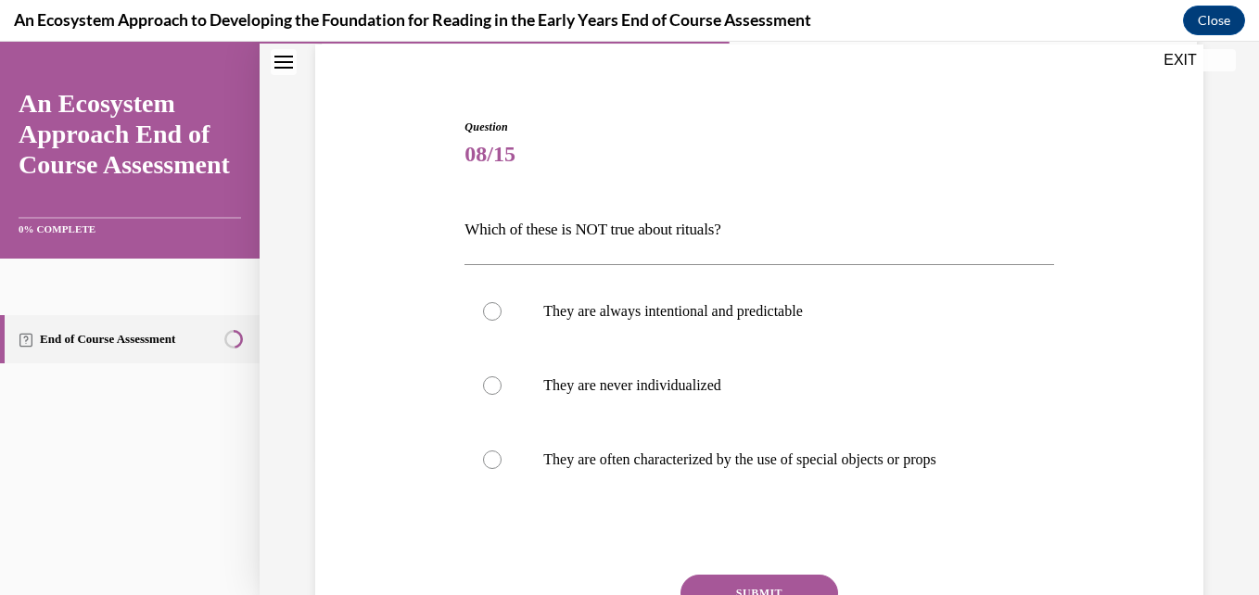
scroll to position [140, 0]
click at [686, 399] on label "They are never individualized" at bounding box center [759, 385] width 589 height 74
click at [502, 394] on input "They are never individualized" at bounding box center [492, 385] width 19 height 19
radio input "true"
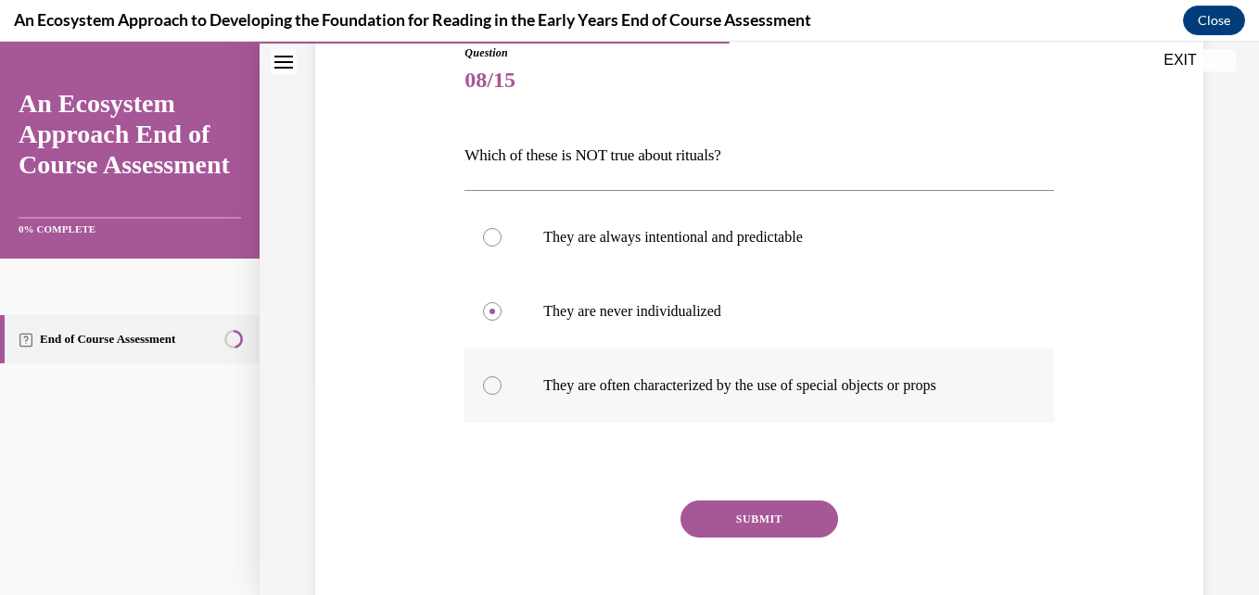
scroll to position [214, 0]
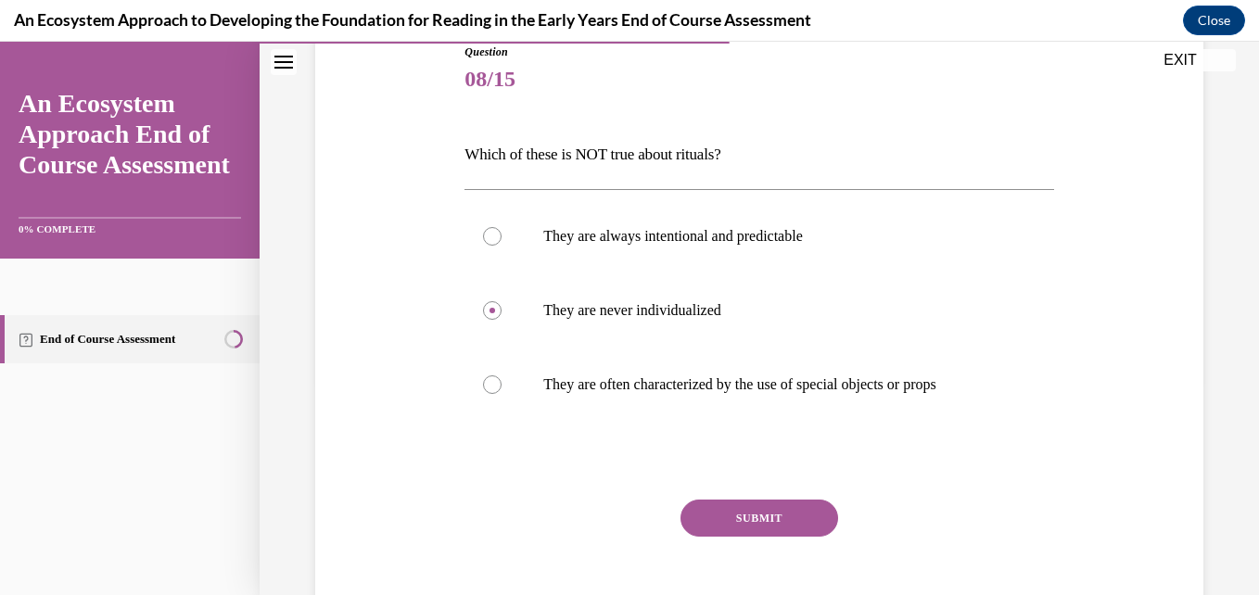
click at [739, 503] on button "SUBMIT" at bounding box center [760, 518] width 158 height 37
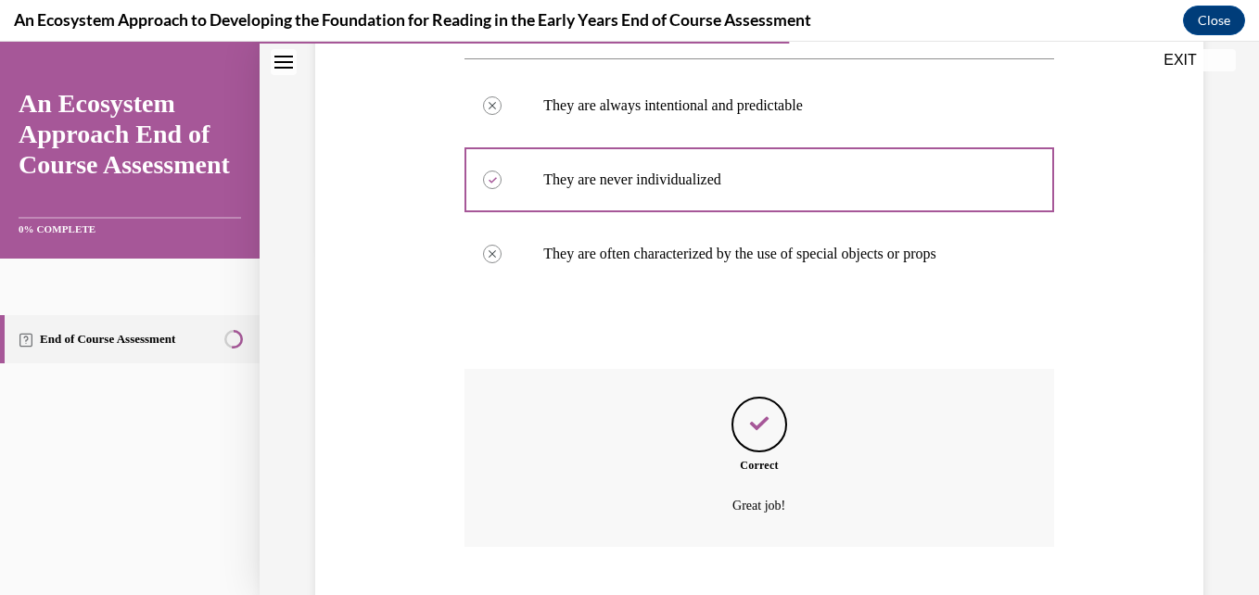
scroll to position [458, 0]
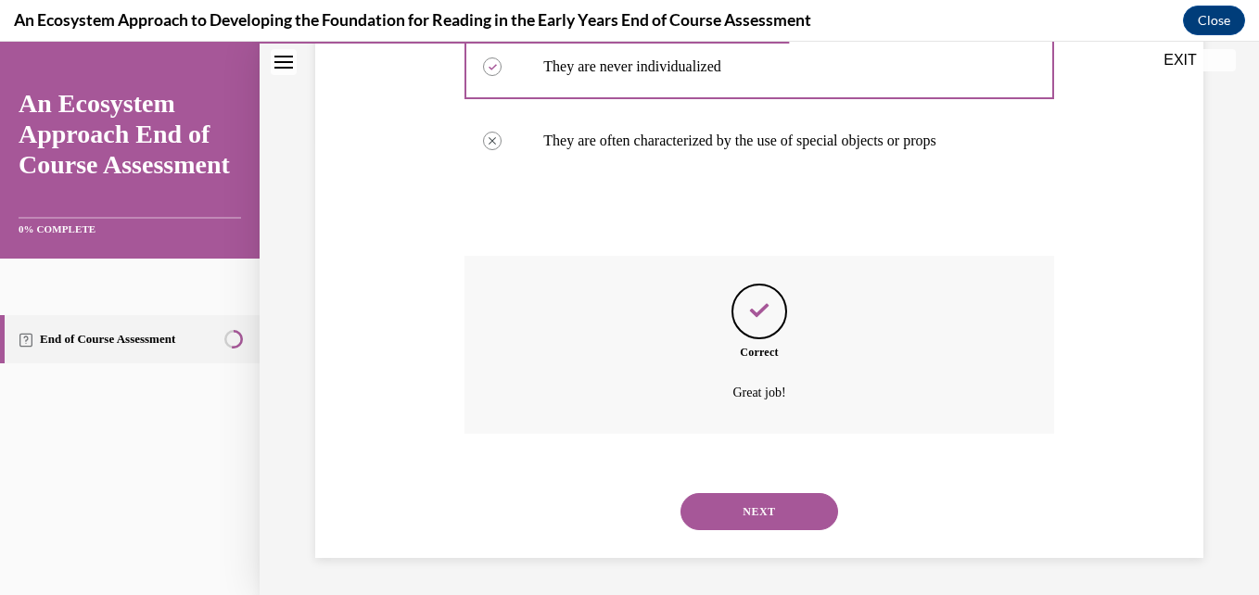
click at [739, 503] on button "NEXT" at bounding box center [760, 511] width 158 height 37
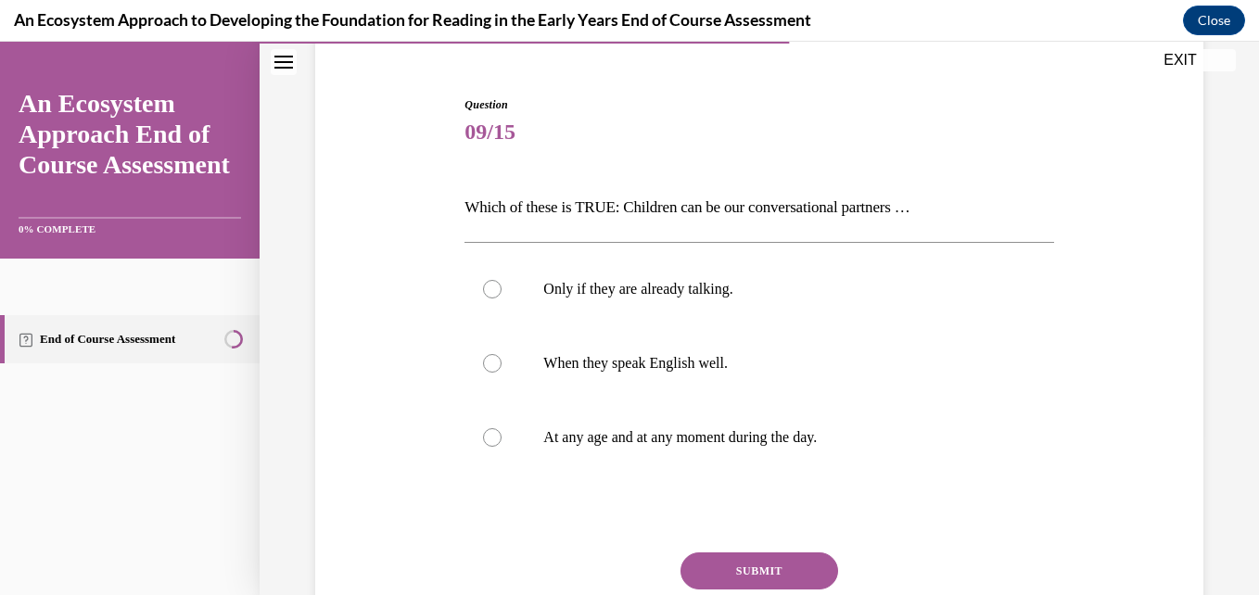
scroll to position [163, 0]
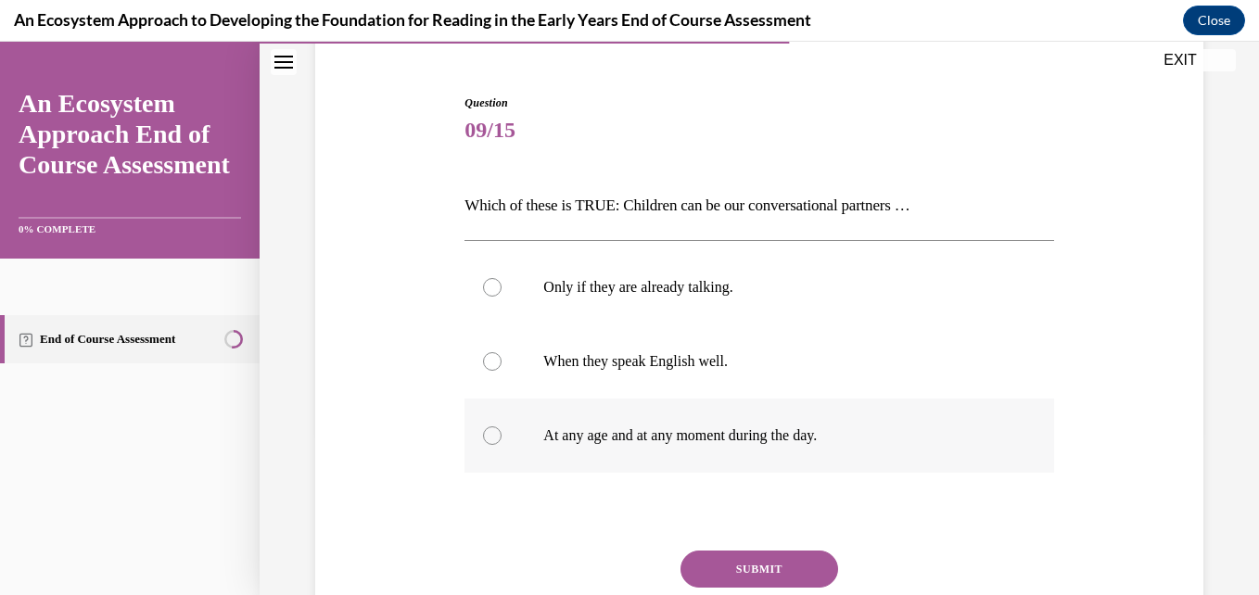
click at [696, 433] on p "At any age and at any moment during the day." at bounding box center [775, 436] width 464 height 19
click at [502, 433] on input "At any age and at any moment during the day." at bounding box center [492, 436] width 19 height 19
radio input "true"
click at [722, 573] on button "SUBMIT" at bounding box center [760, 569] width 158 height 37
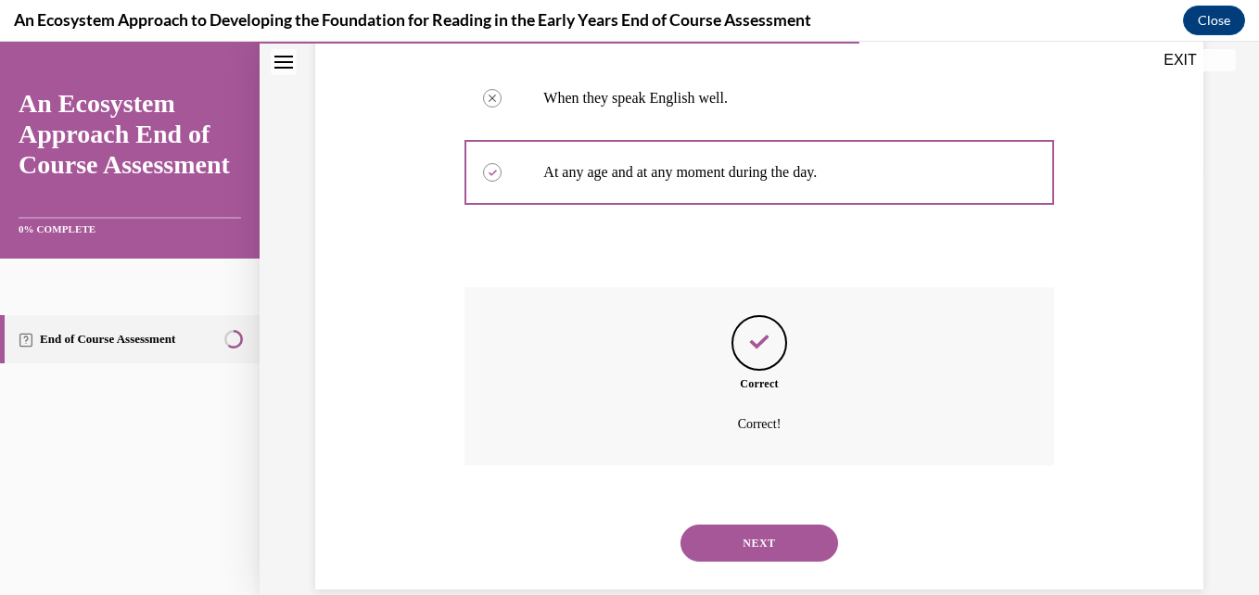
scroll to position [458, 0]
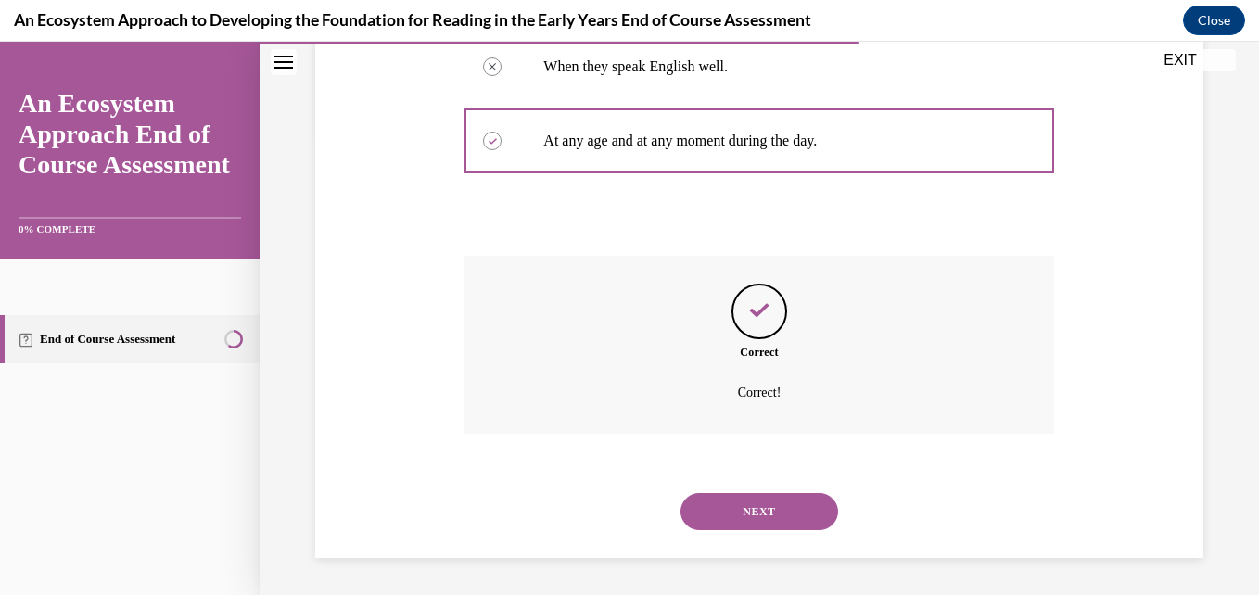
click at [778, 516] on button "NEXT" at bounding box center [760, 511] width 158 height 37
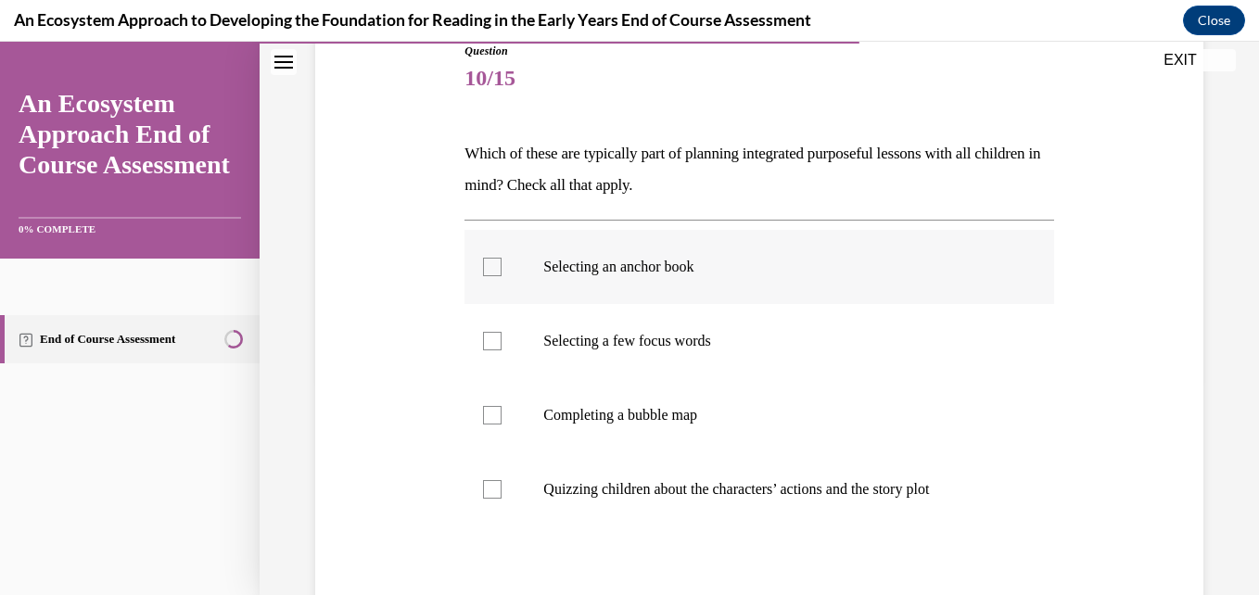
scroll to position [216, 0]
click at [673, 270] on p "Selecting an anchor book" at bounding box center [775, 266] width 464 height 19
click at [502, 270] on input "Selecting an anchor book" at bounding box center [492, 266] width 19 height 19
checkbox input "true"
click at [658, 332] on p "Selecting a few focus words" at bounding box center [775, 340] width 464 height 19
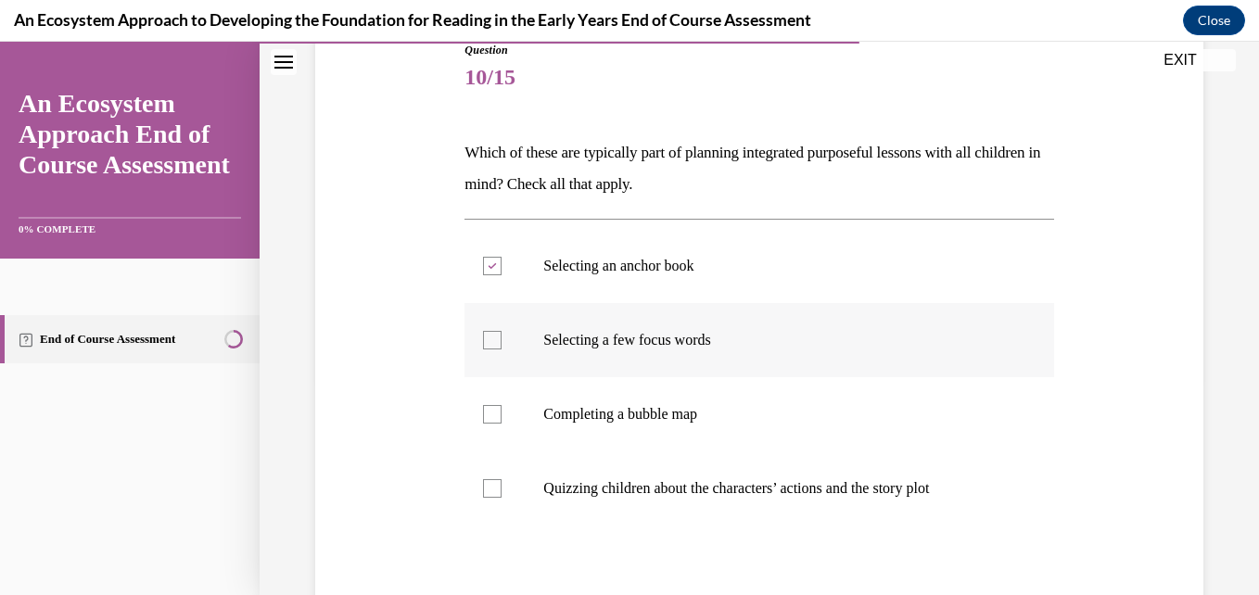
click at [502, 332] on input "Selecting a few focus words" at bounding box center [492, 340] width 19 height 19
checkbox input "true"
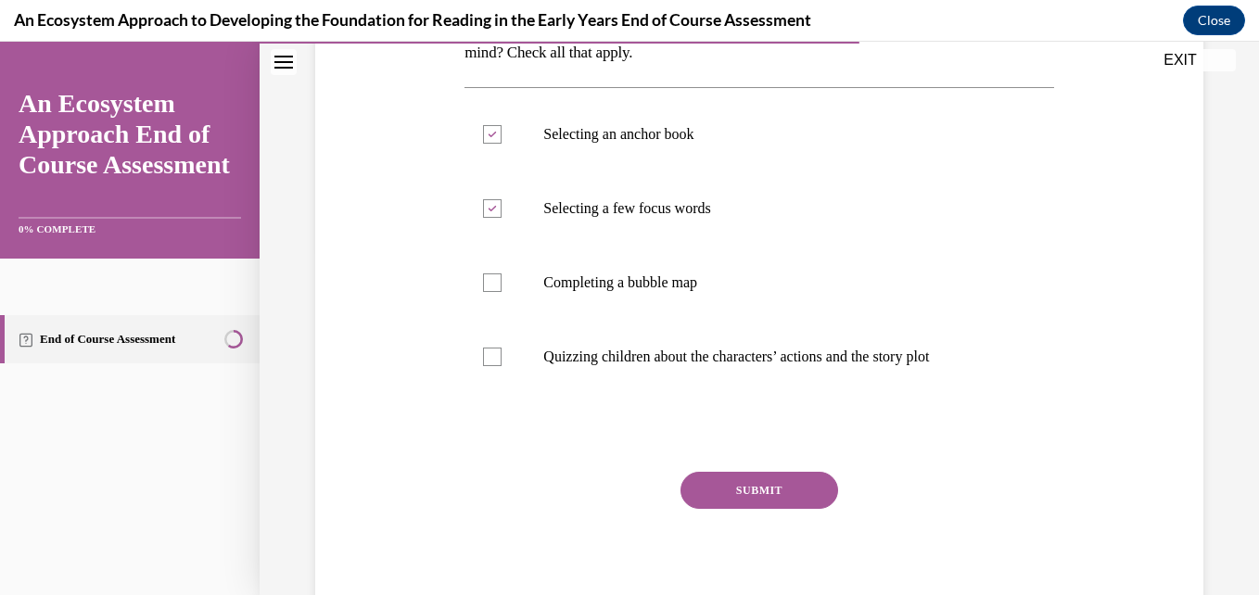
click at [735, 491] on button "SUBMIT" at bounding box center [760, 490] width 158 height 37
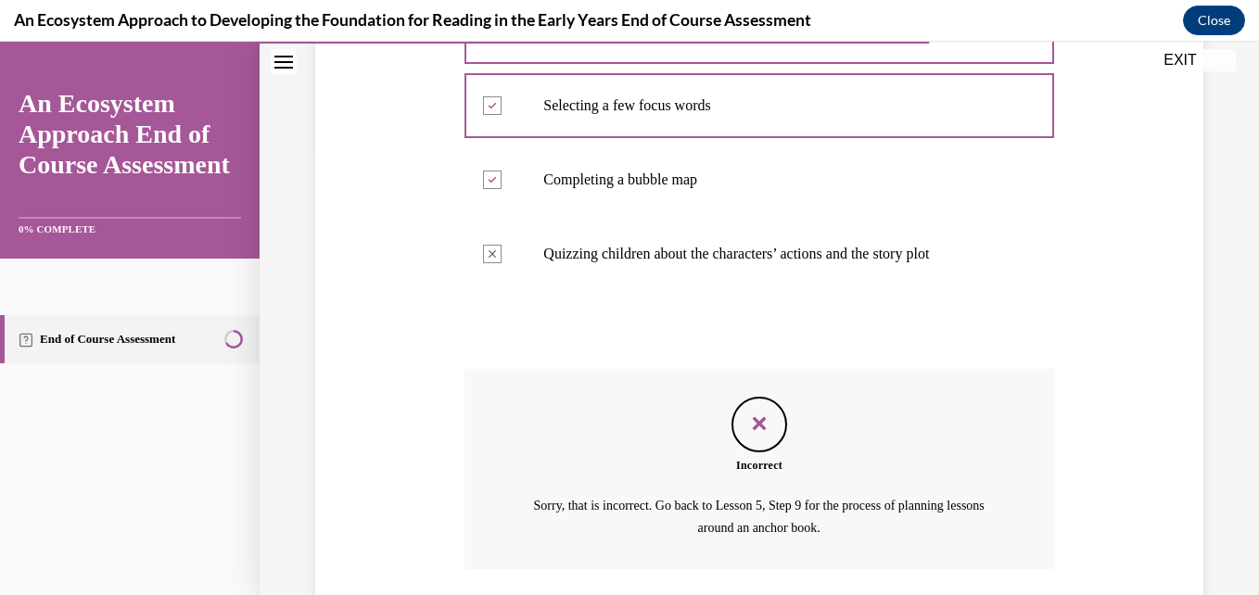
scroll to position [586, 0]
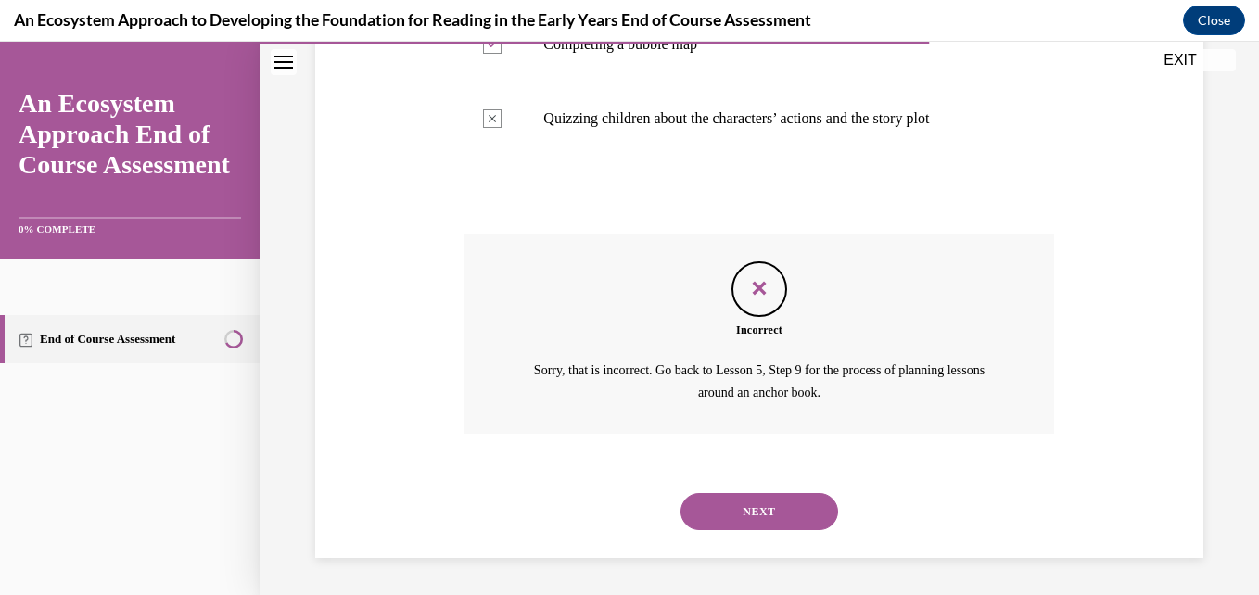
click at [743, 504] on button "NEXT" at bounding box center [760, 511] width 158 height 37
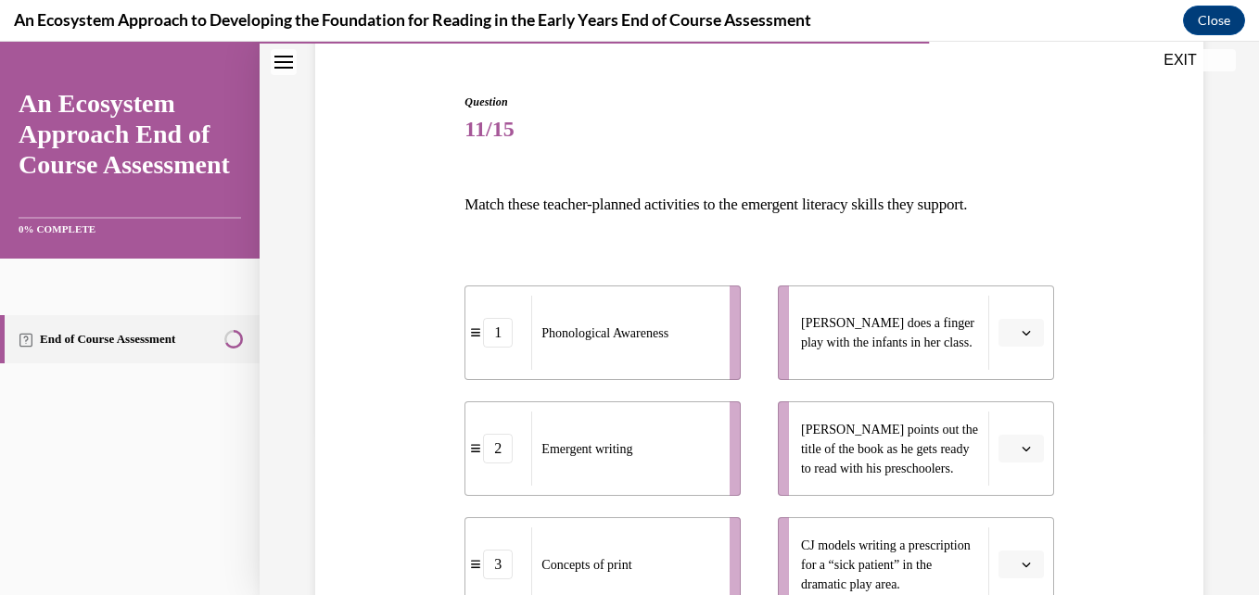
scroll to position [165, 0]
click at [1008, 325] on button "button" at bounding box center [1021, 332] width 45 height 28
click at [1003, 433] on div "2" at bounding box center [1007, 447] width 46 height 37
click at [1020, 442] on span "button" at bounding box center [1026, 447] width 13 height 13
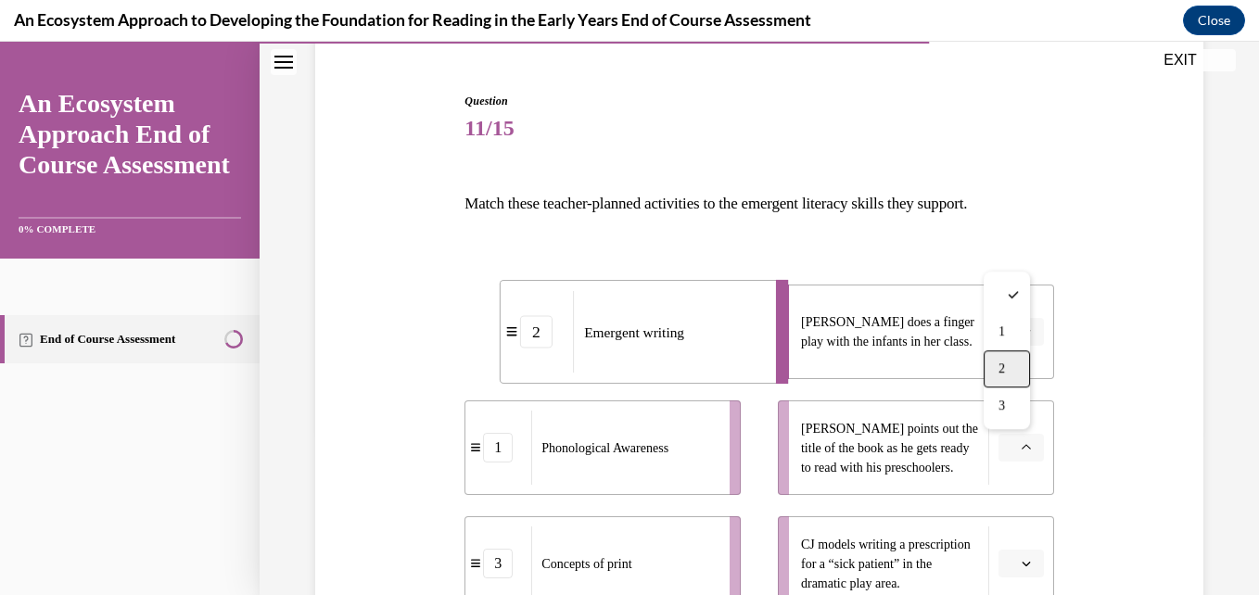
click at [1003, 367] on span "2" at bounding box center [1002, 369] width 6 height 15
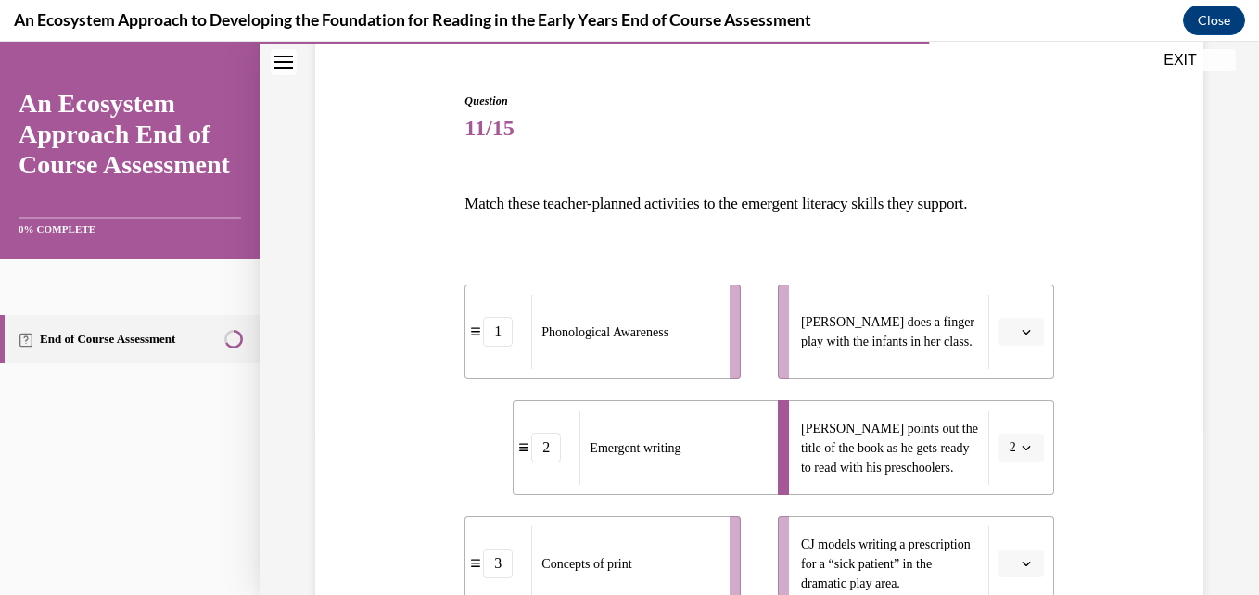
click at [1022, 335] on icon "button" at bounding box center [1026, 331] width 9 height 9
click at [1004, 418] on div "1" at bounding box center [1007, 410] width 46 height 37
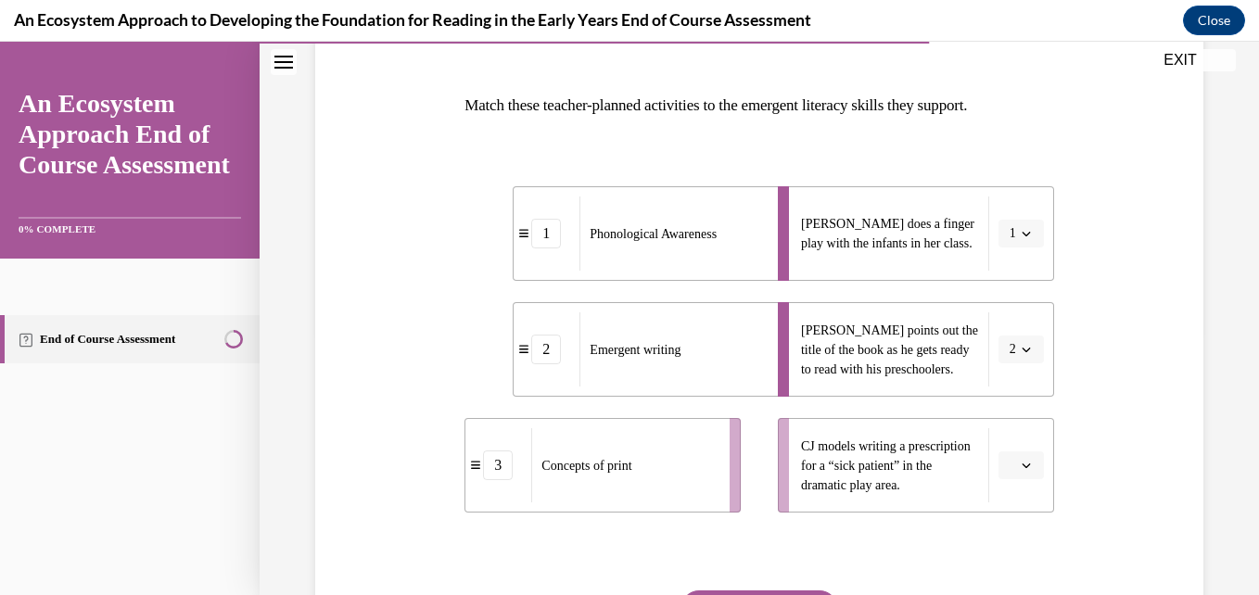
scroll to position [268, 0]
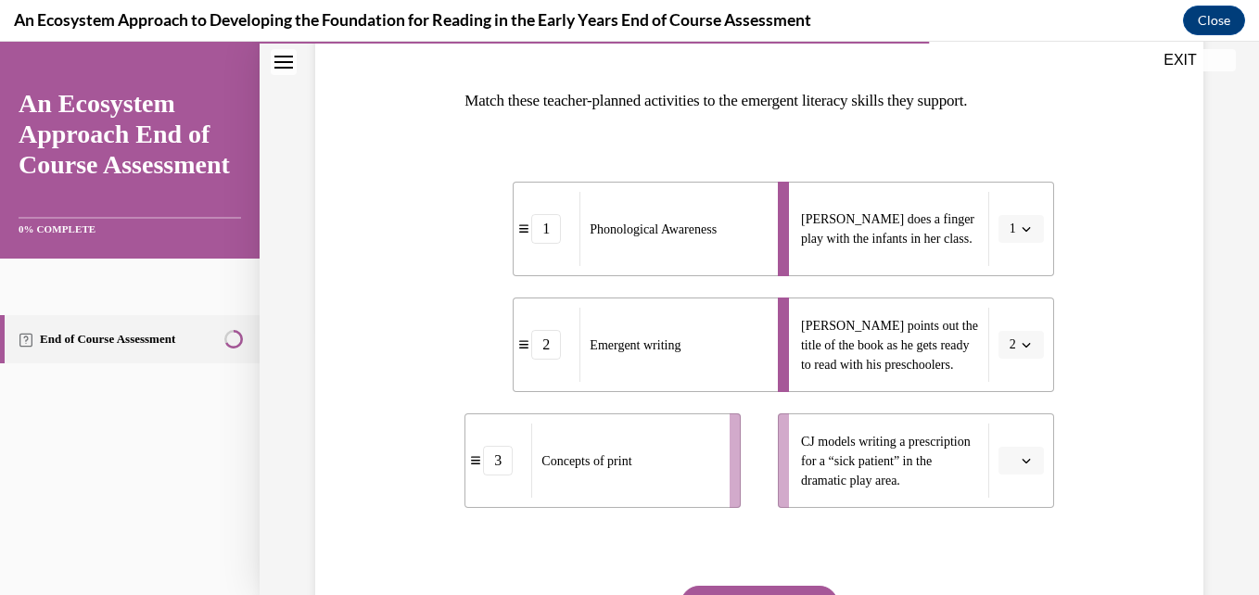
click at [1010, 453] on span "Please select an option" at bounding box center [1013, 461] width 6 height 19
click at [1009, 377] on div "2" at bounding box center [1007, 382] width 46 height 37
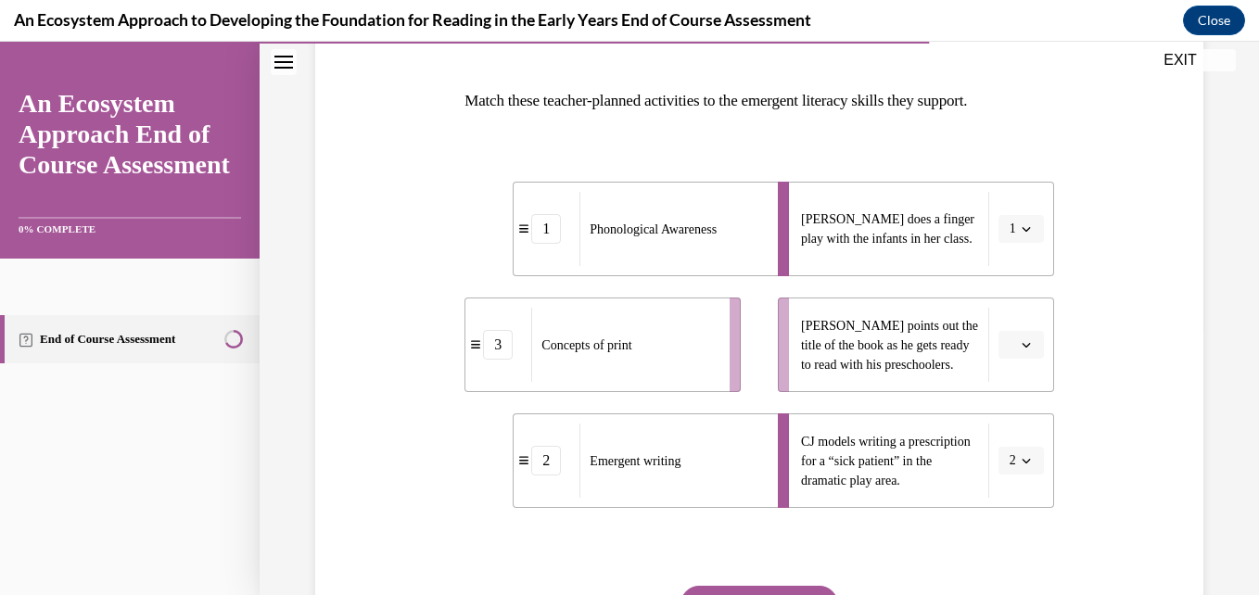
click at [1006, 349] on button "button" at bounding box center [1021, 345] width 45 height 28
click at [995, 489] on div "3" at bounding box center [1007, 497] width 46 height 37
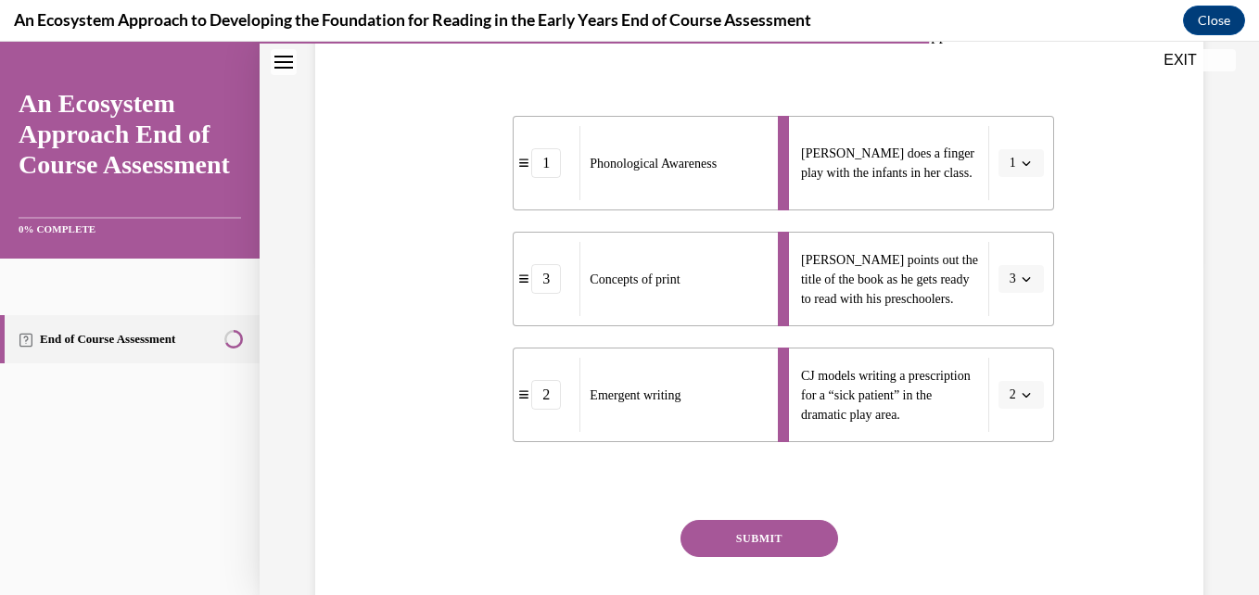
scroll to position [335, 0]
click at [809, 526] on button "SUBMIT" at bounding box center [760, 537] width 158 height 37
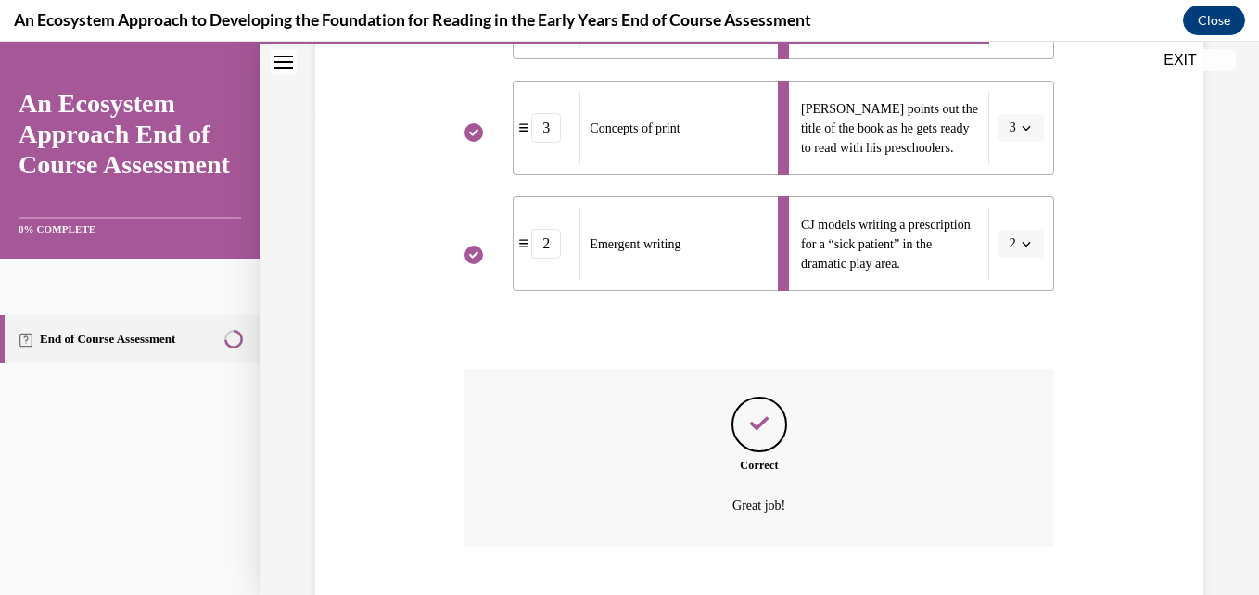
scroll to position [575, 0]
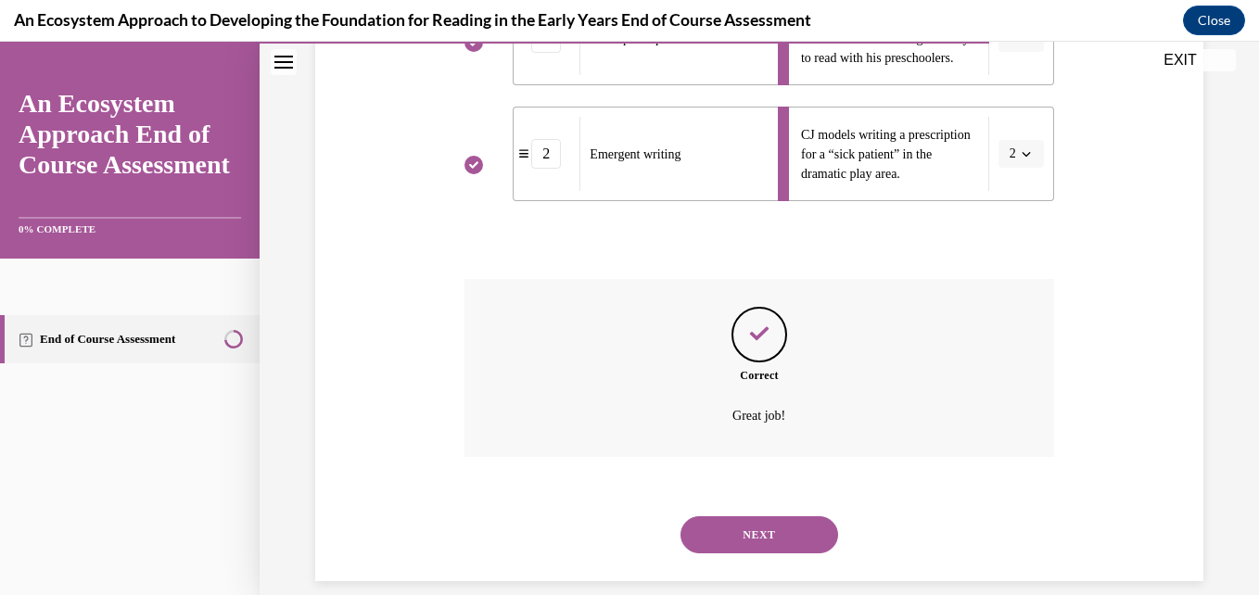
click at [778, 540] on button "NEXT" at bounding box center [760, 535] width 158 height 37
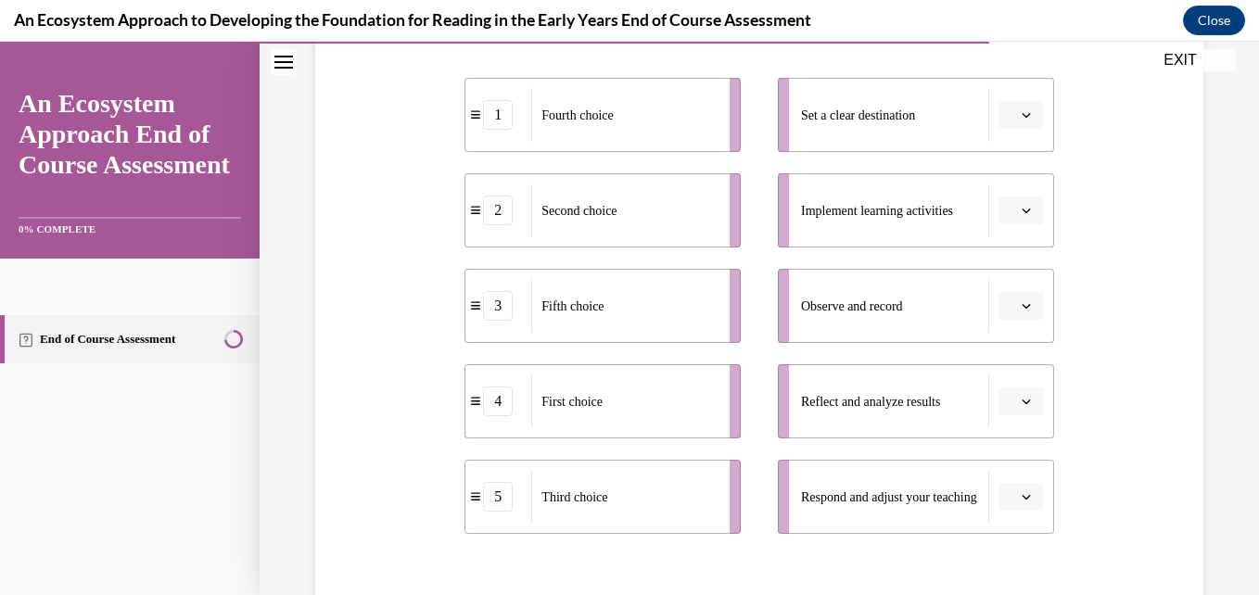
scroll to position [373, 0]
click at [1011, 322] on li "Observe and record" at bounding box center [916, 305] width 276 height 74
click at [1020, 108] on span "button" at bounding box center [1026, 114] width 13 height 13
click at [998, 296] on div "4" at bounding box center [1007, 304] width 46 height 37
click at [1010, 315] on button "button" at bounding box center [1021, 305] width 45 height 28
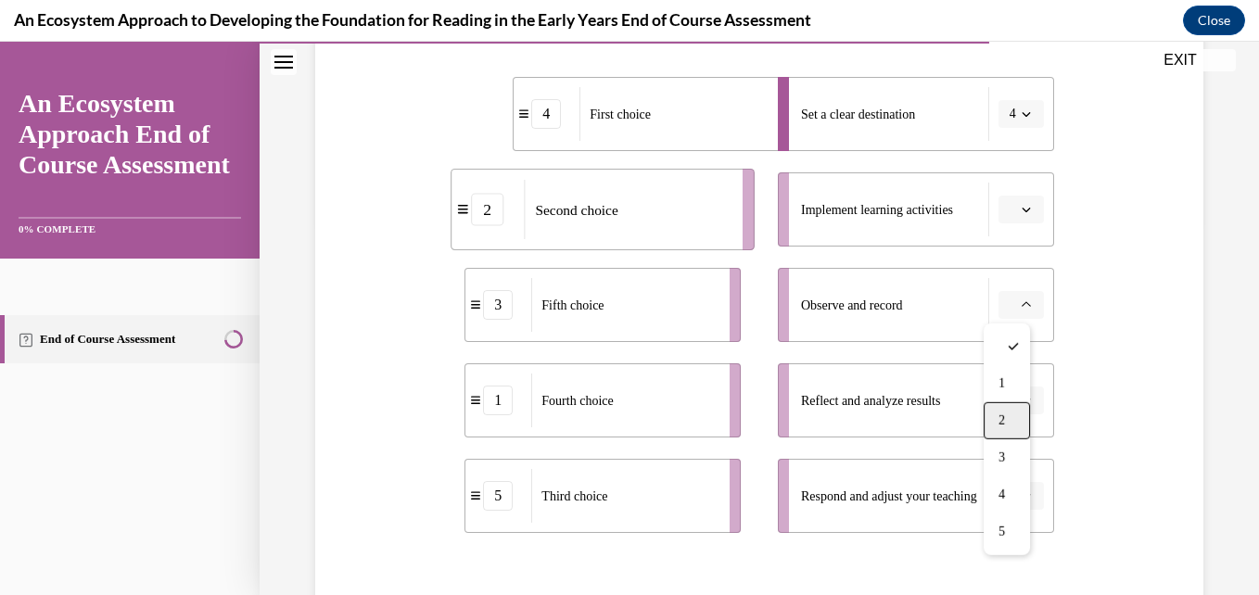
click at [989, 420] on div "2" at bounding box center [1007, 420] width 46 height 37
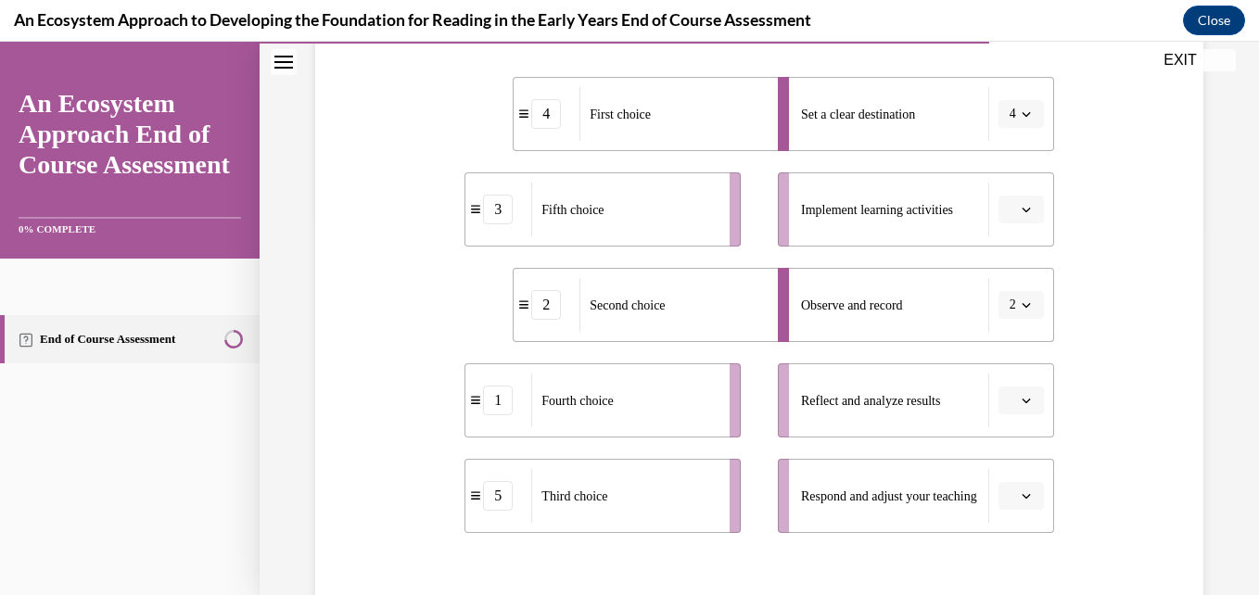
click at [1027, 200] on button "button" at bounding box center [1021, 210] width 45 height 28
click at [1000, 389] on div "4" at bounding box center [1007, 399] width 46 height 37
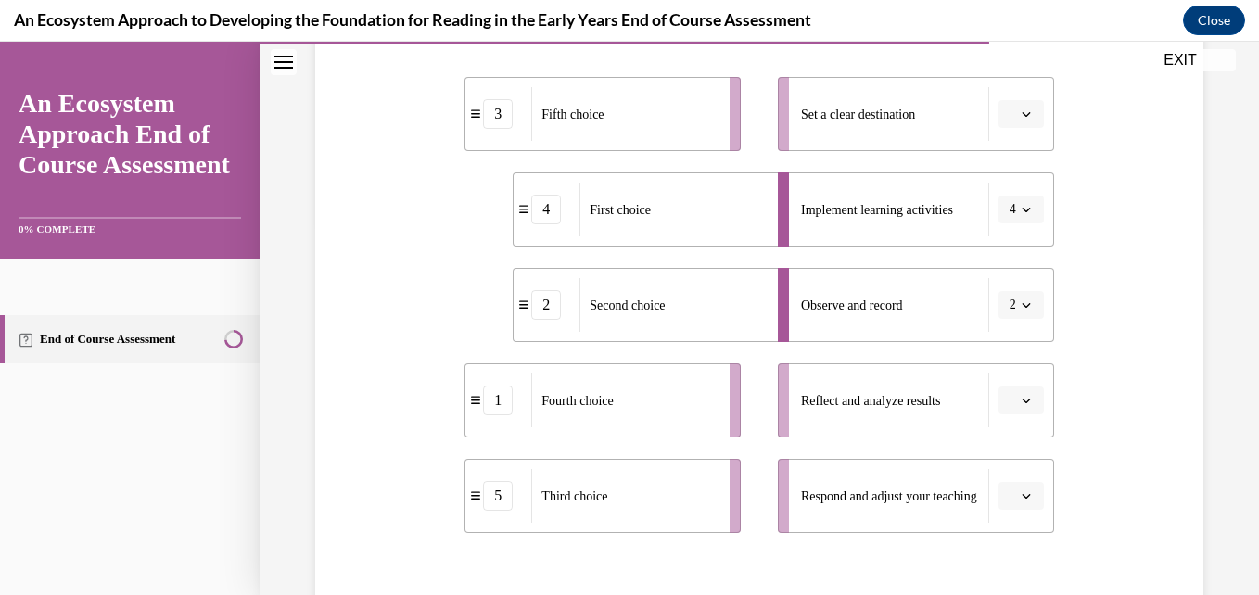
click at [1014, 224] on li "Implement learning activities 4" at bounding box center [916, 209] width 276 height 74
click at [1015, 125] on button "button" at bounding box center [1021, 114] width 45 height 28
click at [1004, 202] on div "1" at bounding box center [1007, 192] width 46 height 37
click at [1004, 389] on button "button" at bounding box center [1021, 401] width 45 height 28
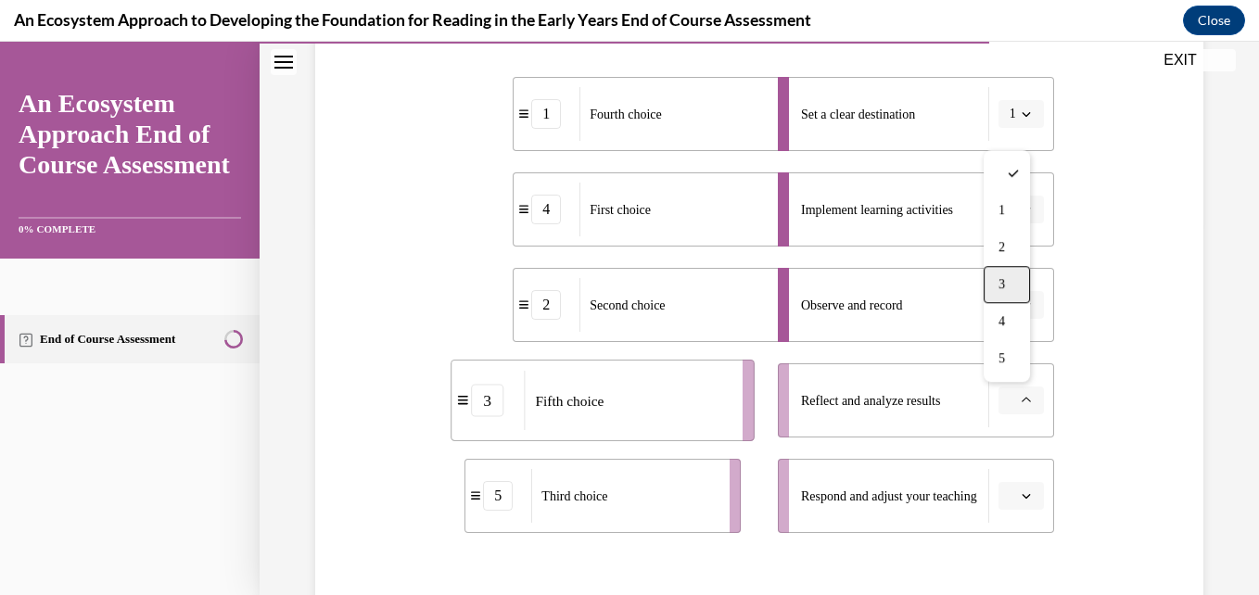
click at [1011, 292] on div "3" at bounding box center [1007, 284] width 46 height 37
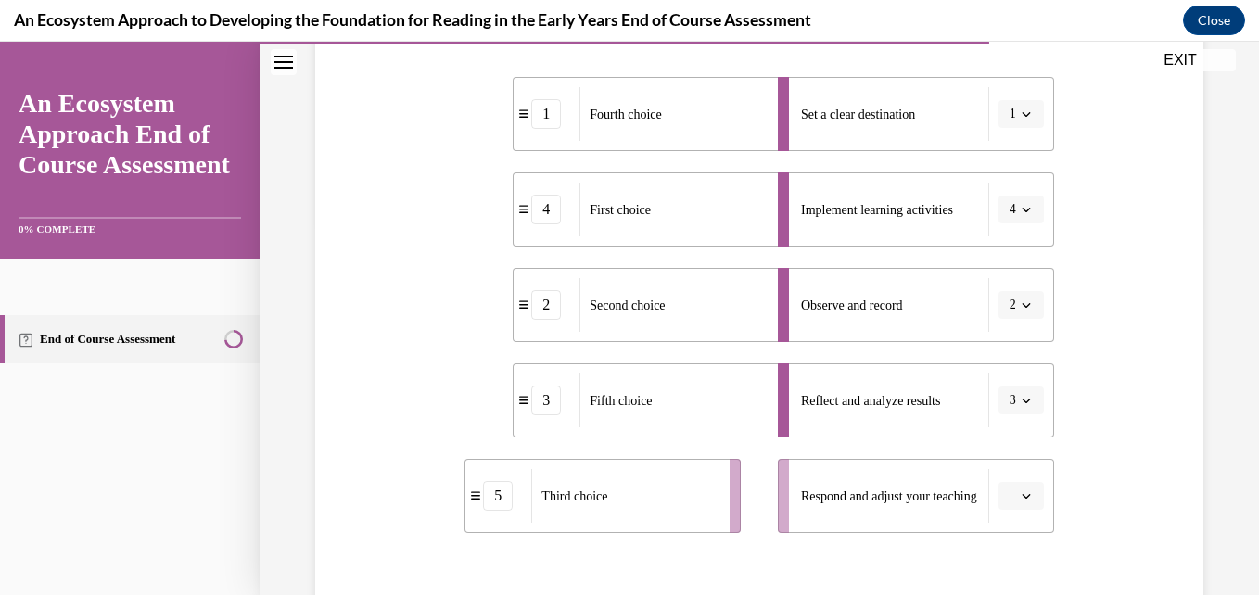
click at [1022, 499] on icon "button" at bounding box center [1026, 495] width 9 height 9
click at [1009, 453] on div "5" at bounding box center [1007, 454] width 46 height 37
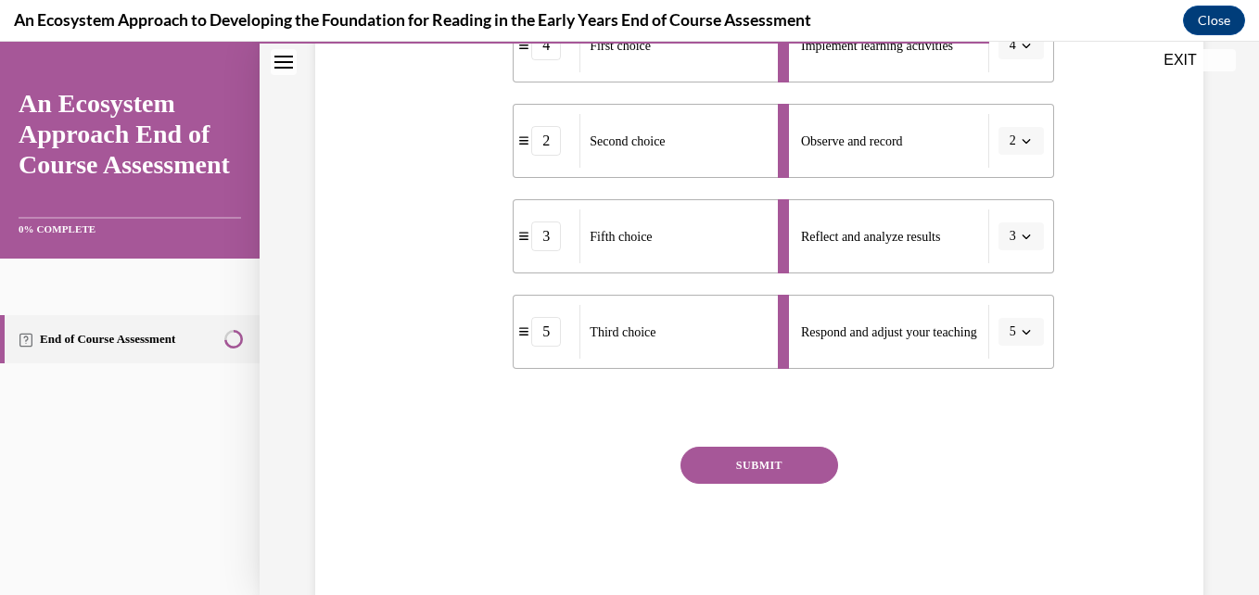
click at [822, 452] on button "SUBMIT" at bounding box center [760, 465] width 158 height 37
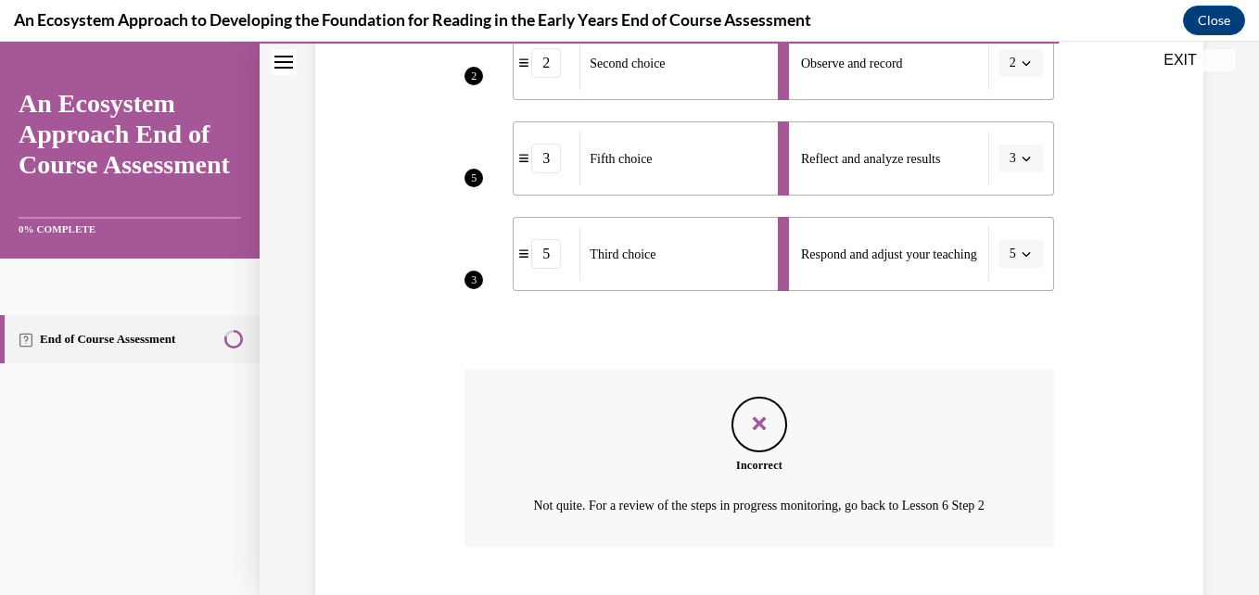
scroll to position [750, 0]
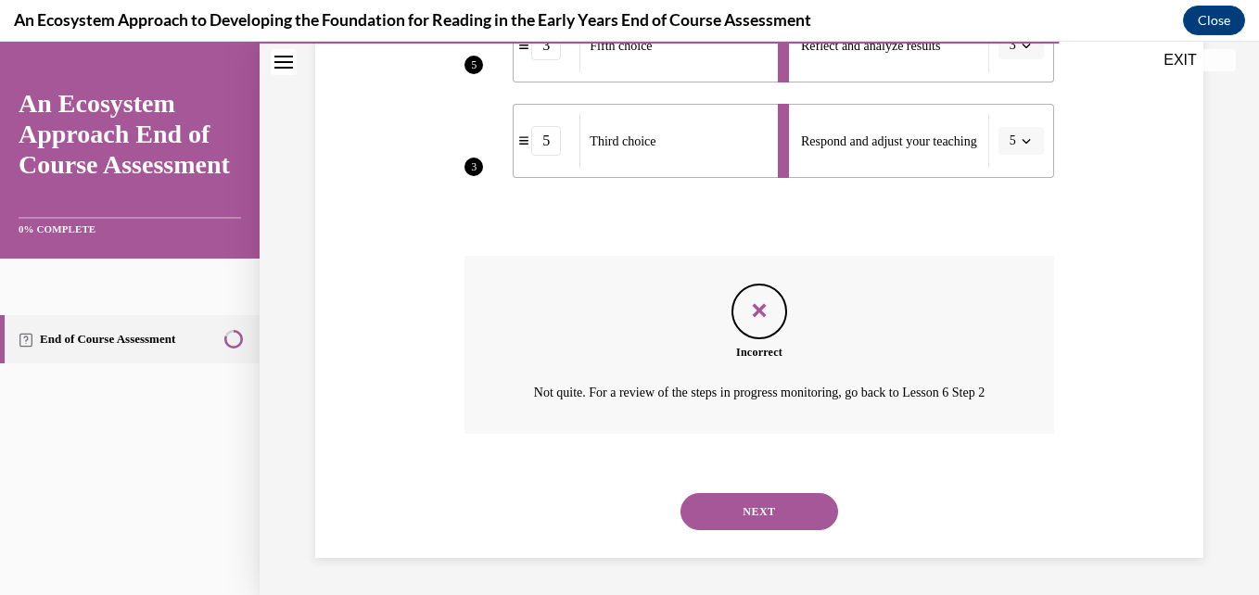
click at [791, 502] on button "NEXT" at bounding box center [760, 511] width 158 height 37
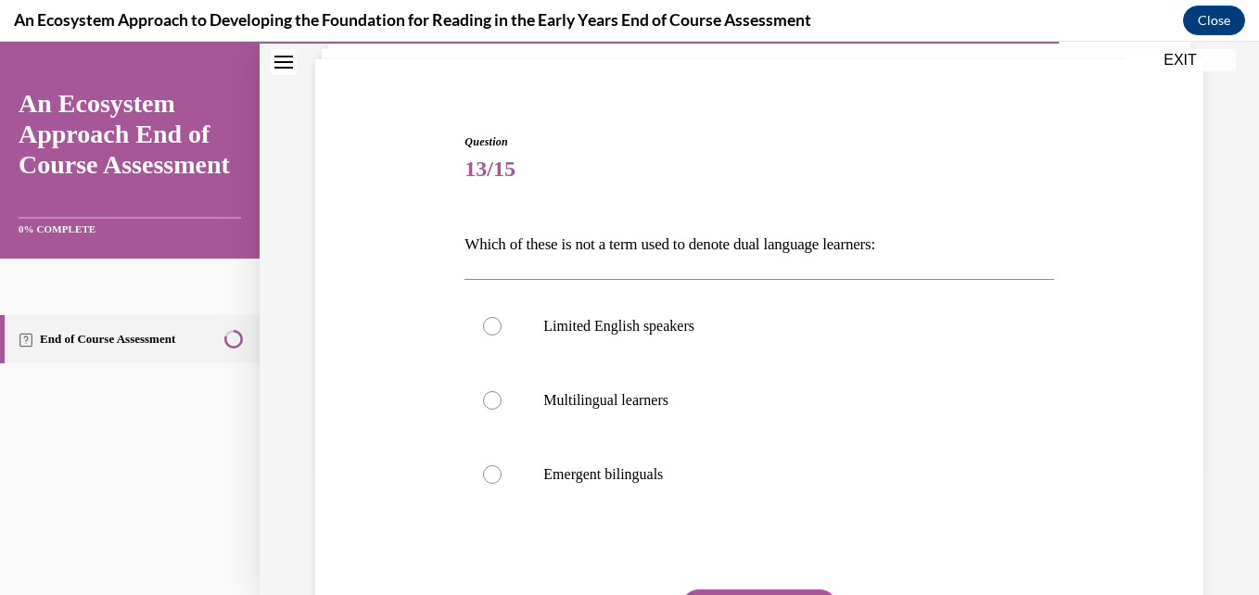
scroll to position [125, 0]
click at [675, 402] on p "Multilingual learners" at bounding box center [775, 399] width 464 height 19
click at [502, 402] on input "Multilingual learners" at bounding box center [492, 399] width 19 height 19
radio input "true"
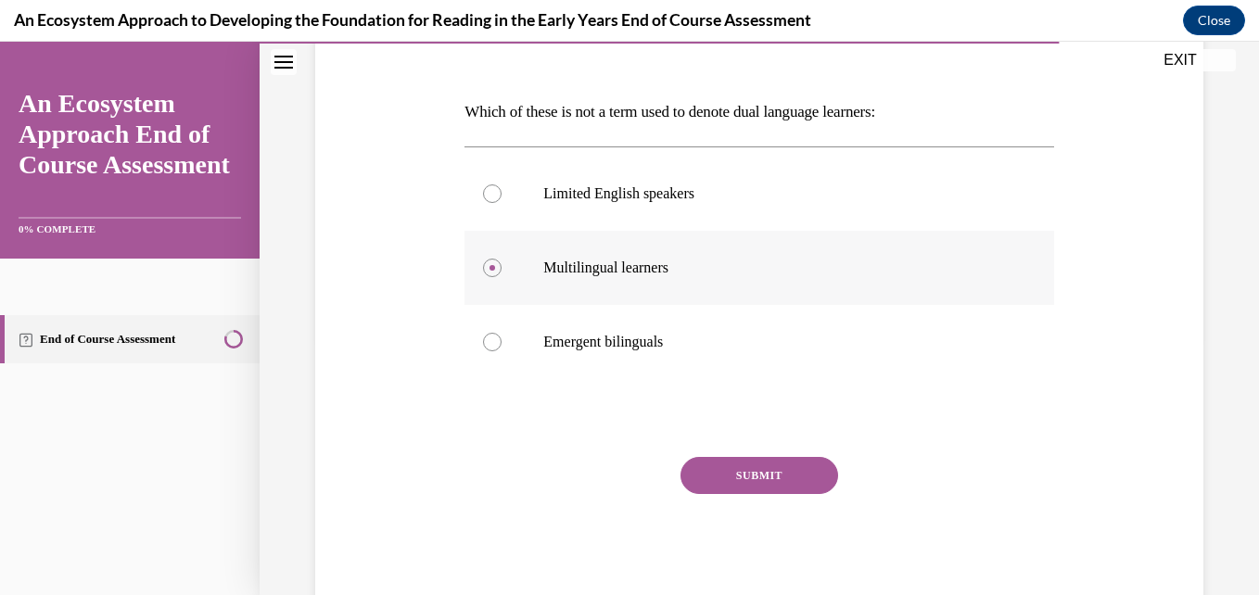
scroll to position [258, 0]
click at [732, 483] on button "SUBMIT" at bounding box center [760, 474] width 158 height 37
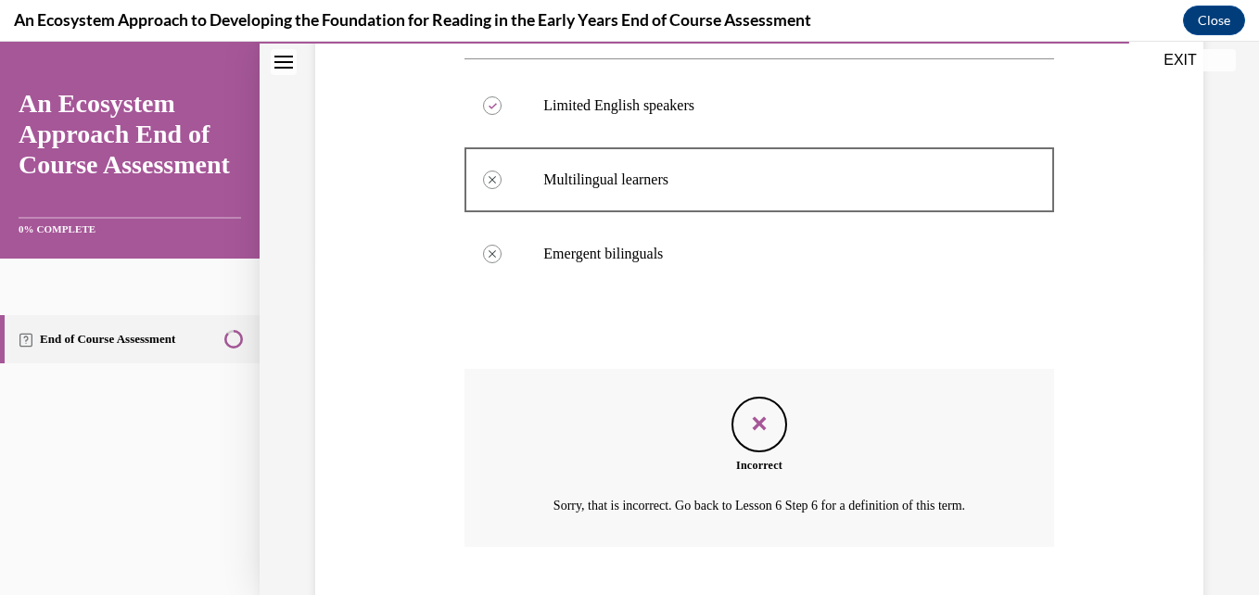
scroll to position [458, 0]
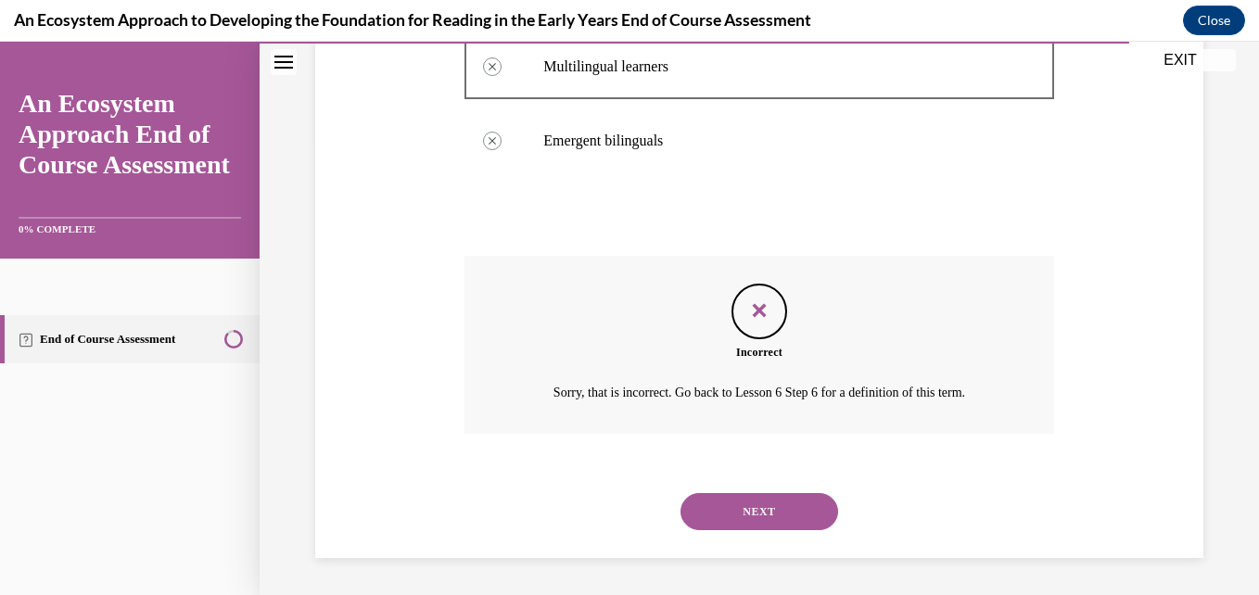
click at [766, 516] on button "NEXT" at bounding box center [760, 511] width 158 height 37
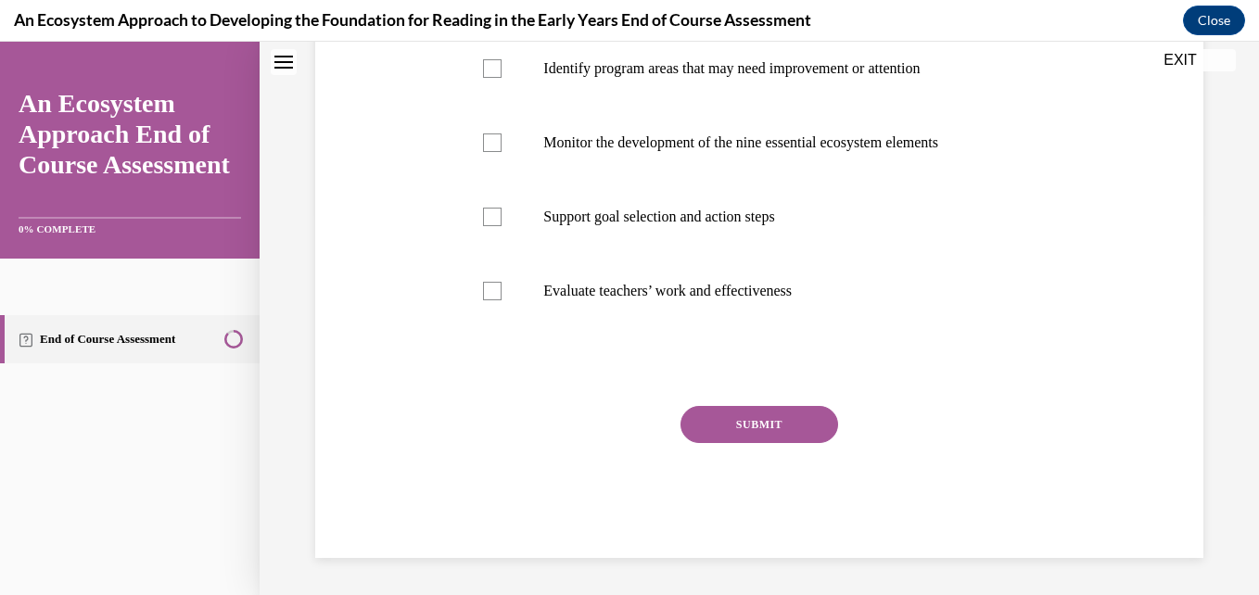
scroll to position [0, 0]
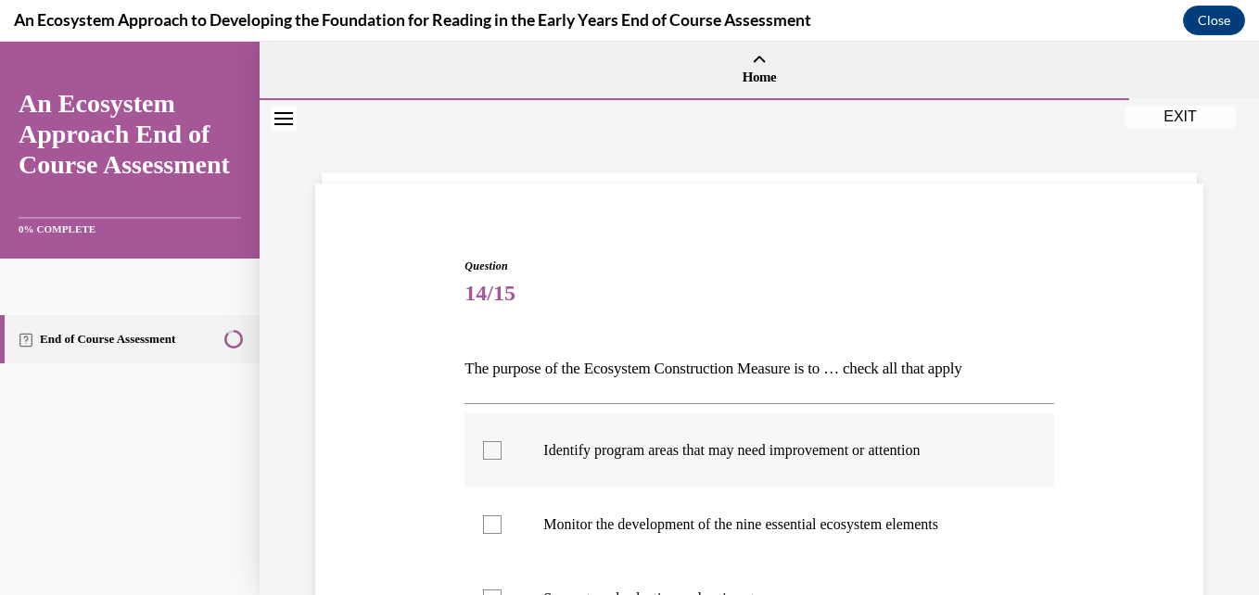
click at [789, 478] on label "Identify program areas that may need improvement or attention" at bounding box center [759, 451] width 589 height 74
click at [502, 460] on input "Identify program areas that may need improvement or attention" at bounding box center [492, 450] width 19 height 19
checkbox input "true"
click at [772, 512] on label "Monitor the development of the nine essential ecosystem elements" at bounding box center [759, 525] width 589 height 74
click at [502, 516] on input "Monitor the development of the nine essential ecosystem elements" at bounding box center [492, 525] width 19 height 19
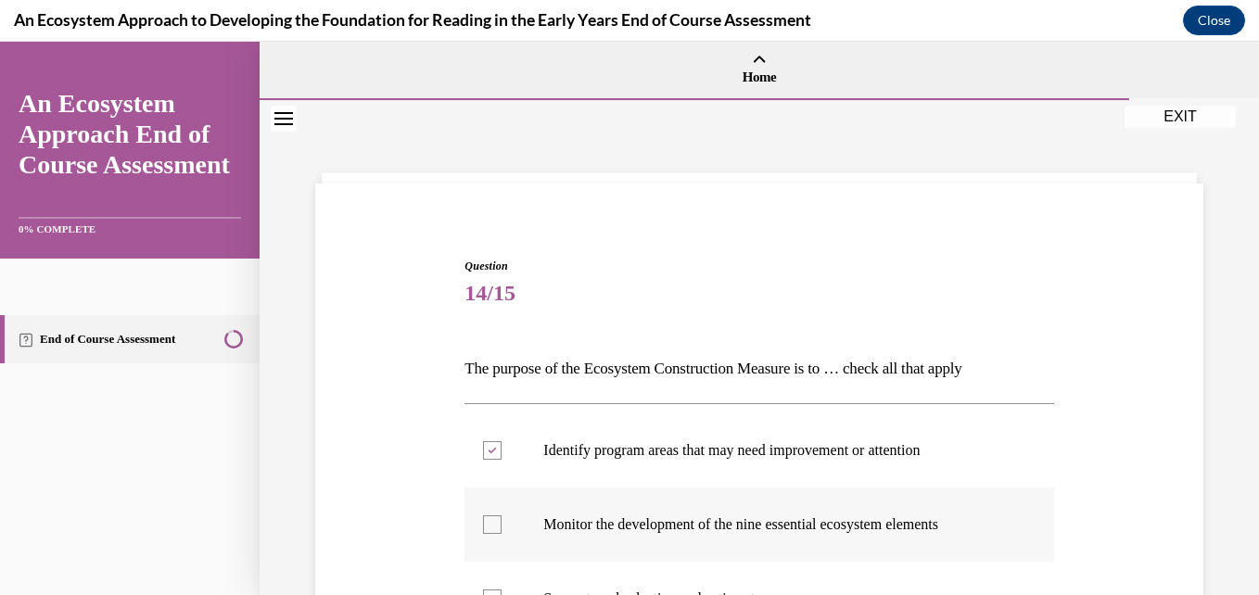
checkbox input "true"
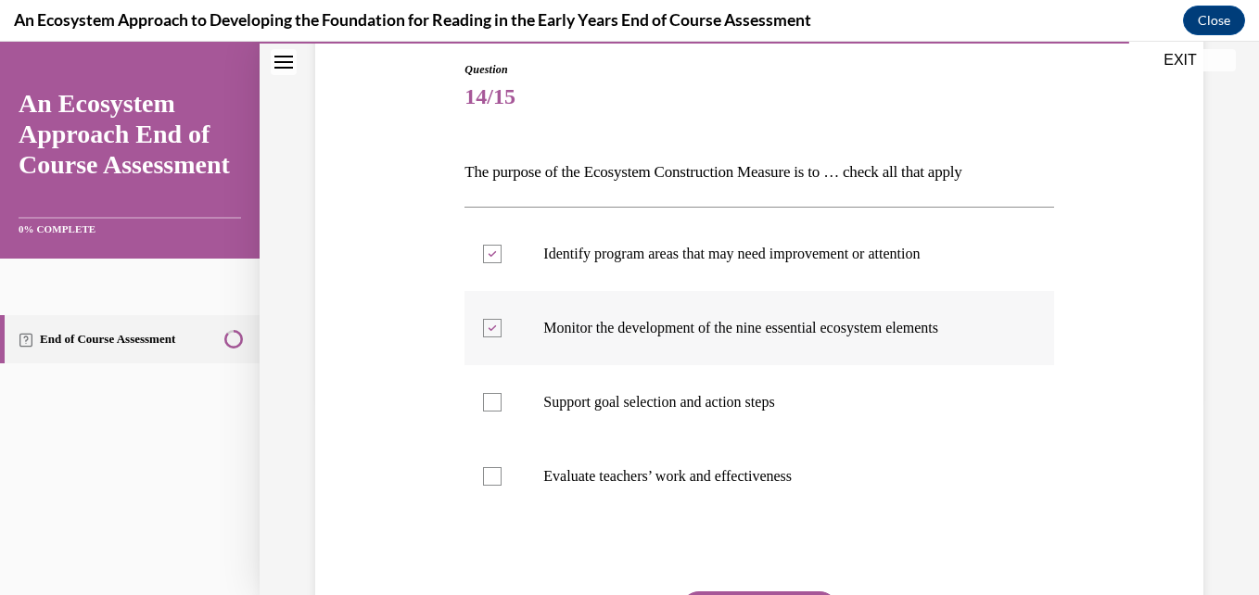
scroll to position [273, 0]
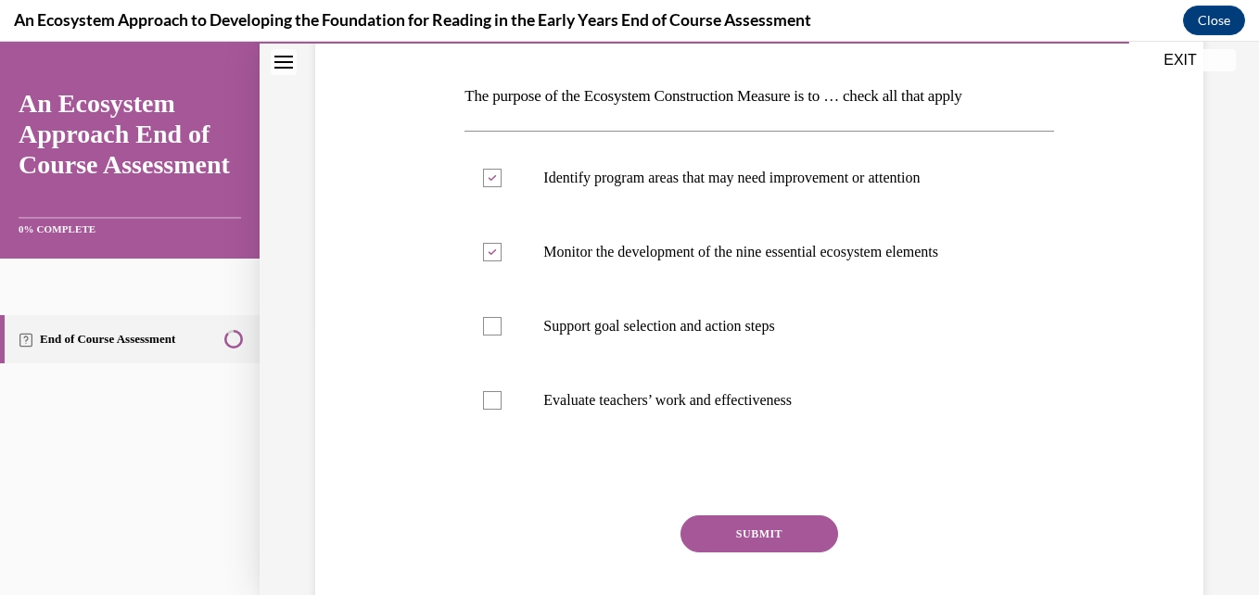
click at [756, 541] on button "SUBMIT" at bounding box center [760, 534] width 158 height 37
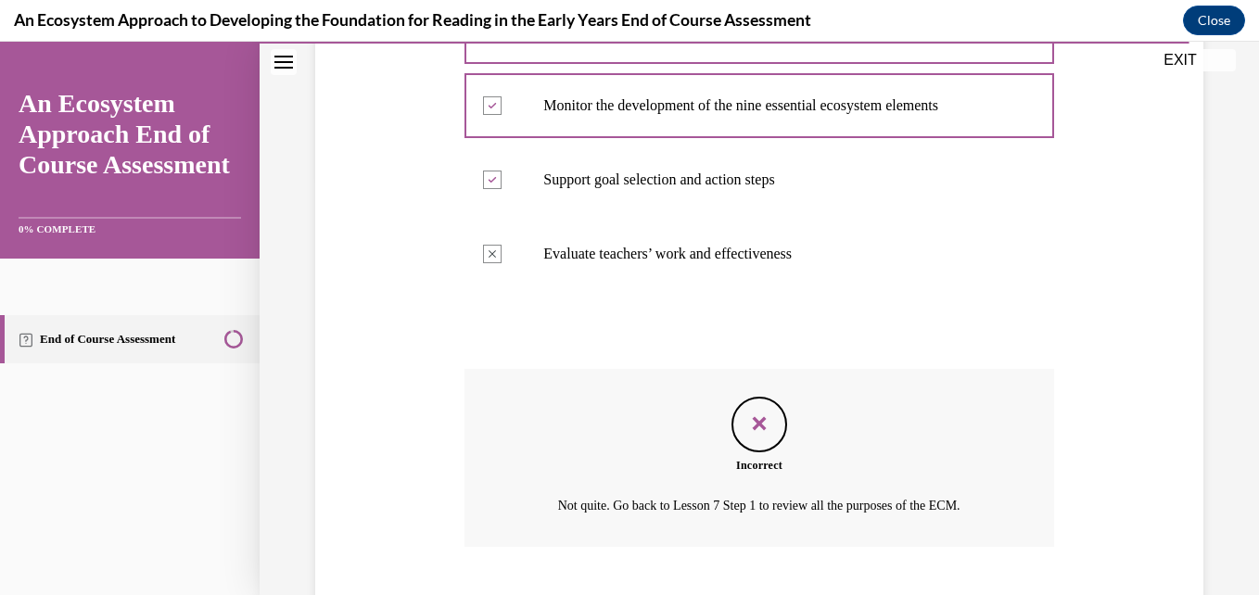
scroll to position [532, 0]
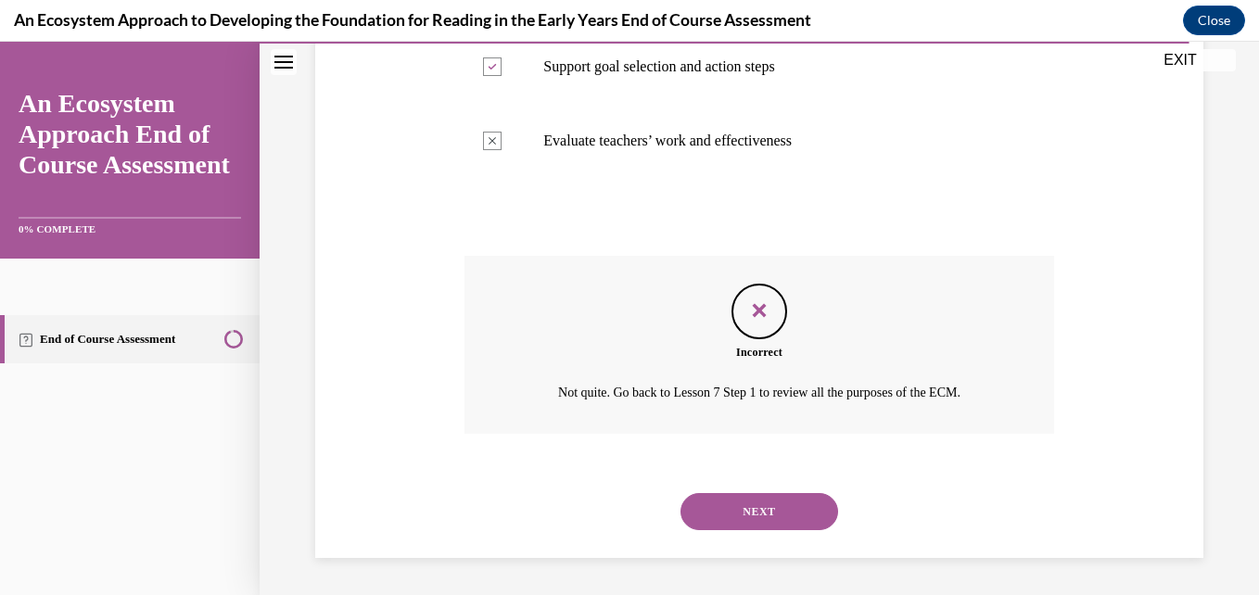
click at [767, 516] on button "NEXT" at bounding box center [760, 511] width 158 height 37
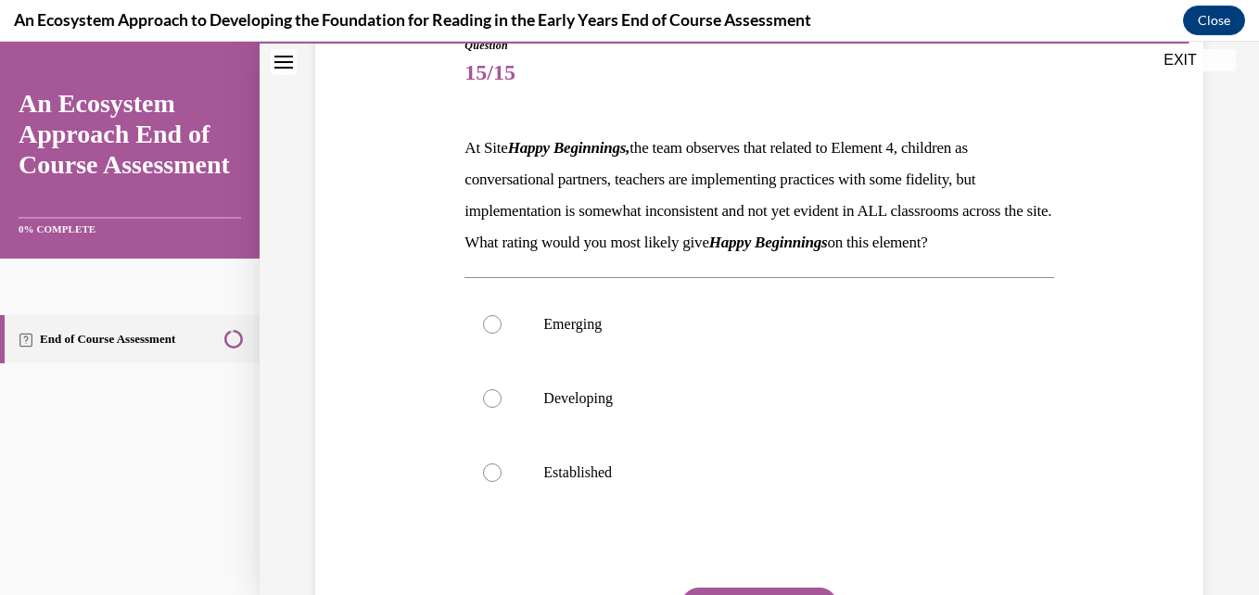
scroll to position [223, 0]
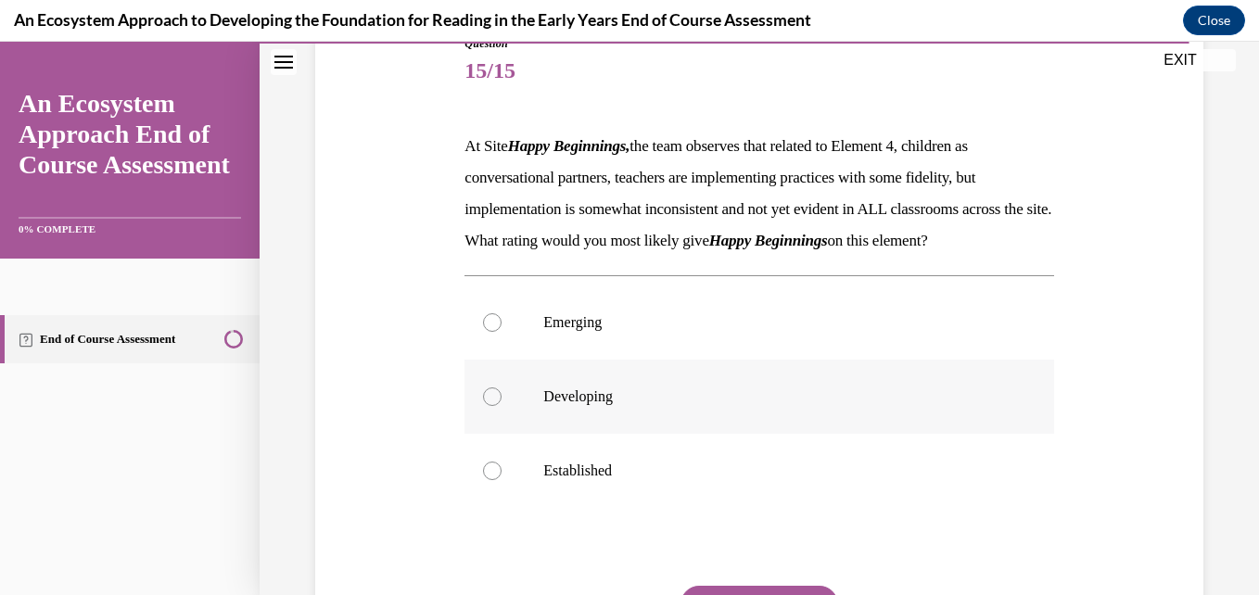
click at [612, 406] on p "Developing" at bounding box center [775, 397] width 464 height 19
click at [502, 406] on input "Developing" at bounding box center [492, 397] width 19 height 19
radio input "true"
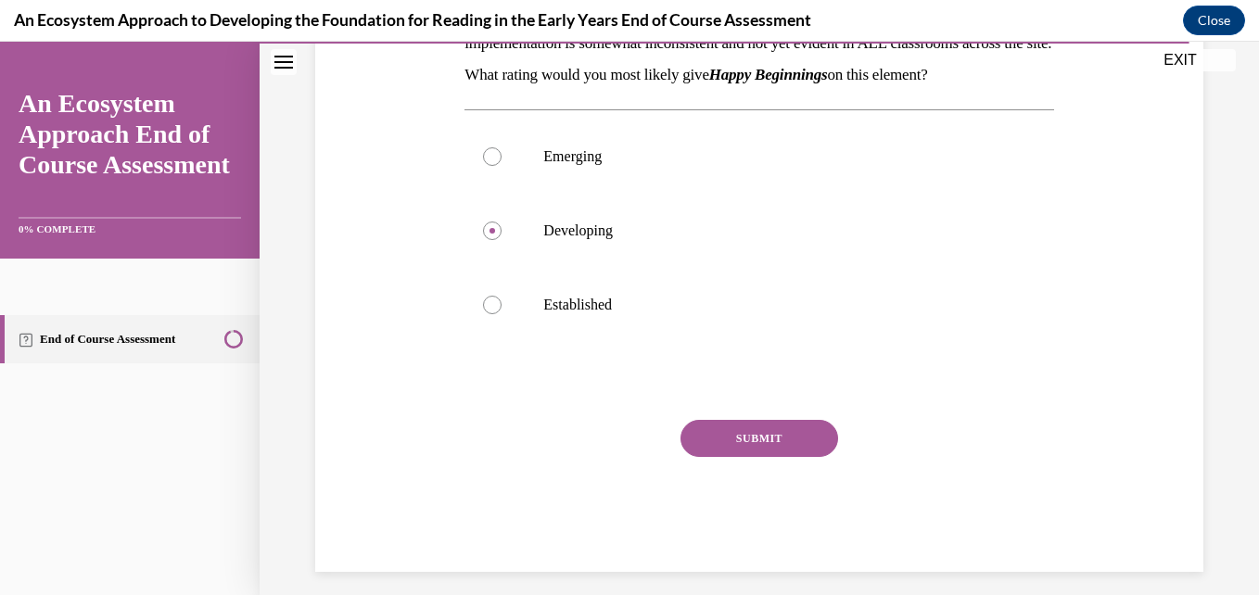
click at [721, 457] on button "SUBMIT" at bounding box center [760, 438] width 158 height 37
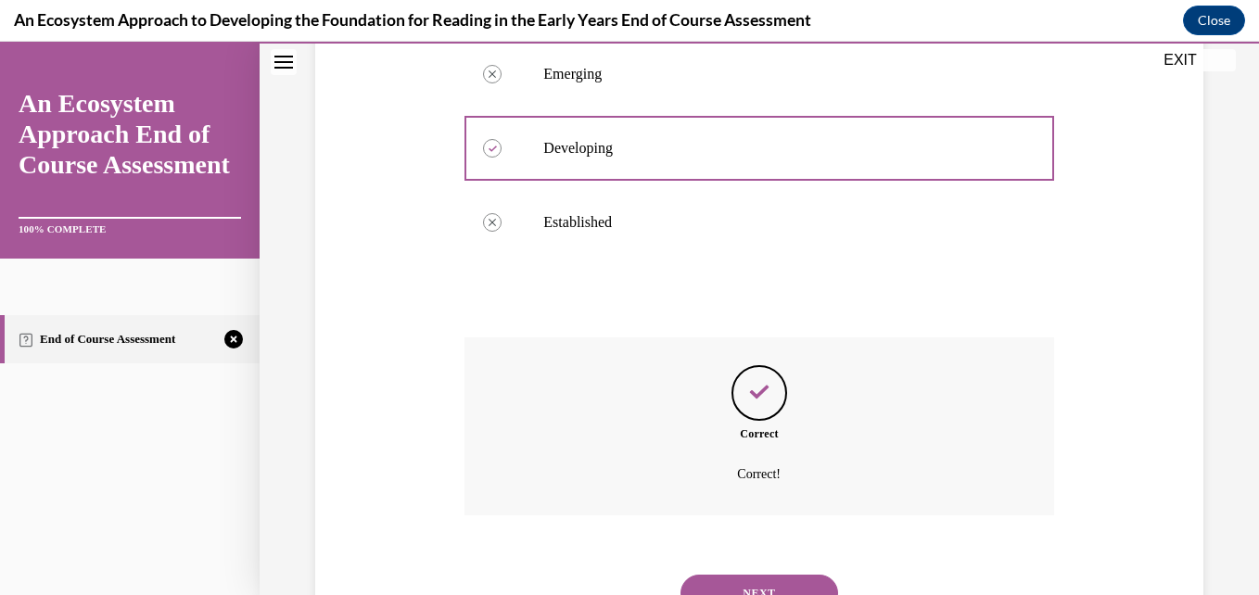
scroll to position [584, 0]
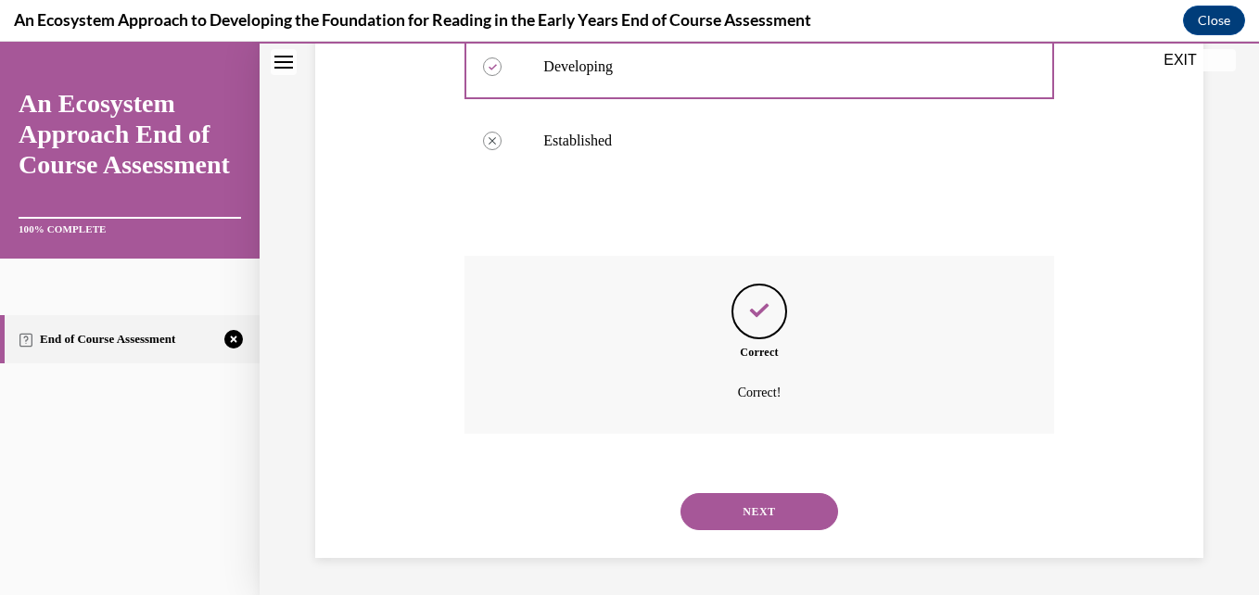
click at [721, 493] on button "NEXT" at bounding box center [760, 511] width 158 height 37
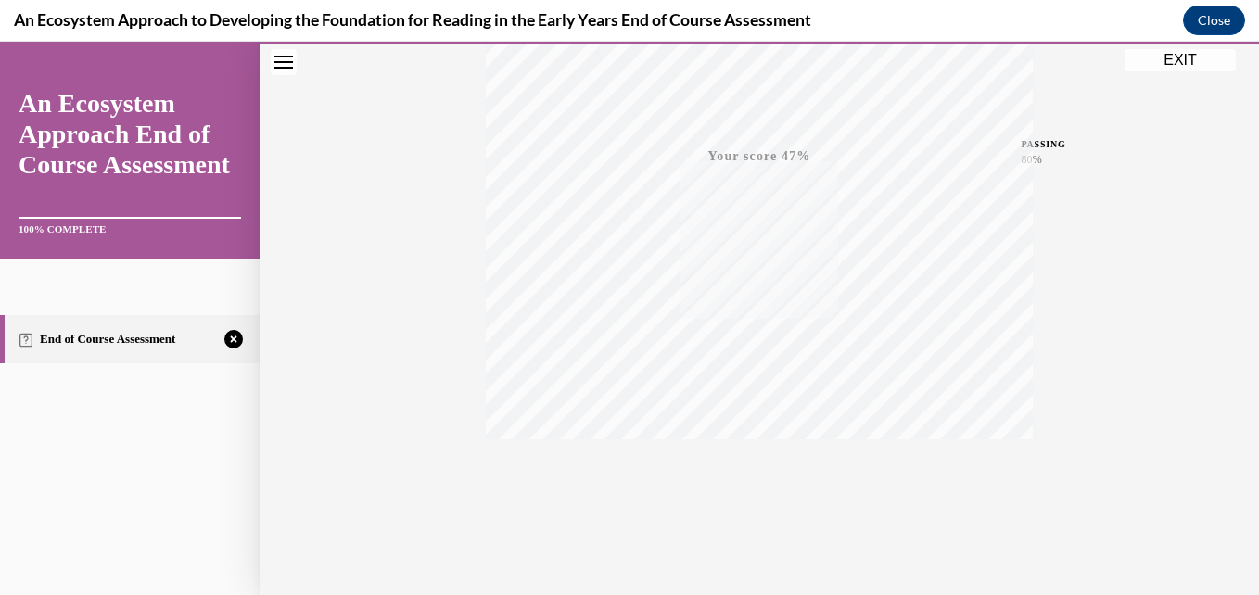
scroll to position [397, 0]
click at [767, 487] on icon "button" at bounding box center [760, 482] width 66 height 20
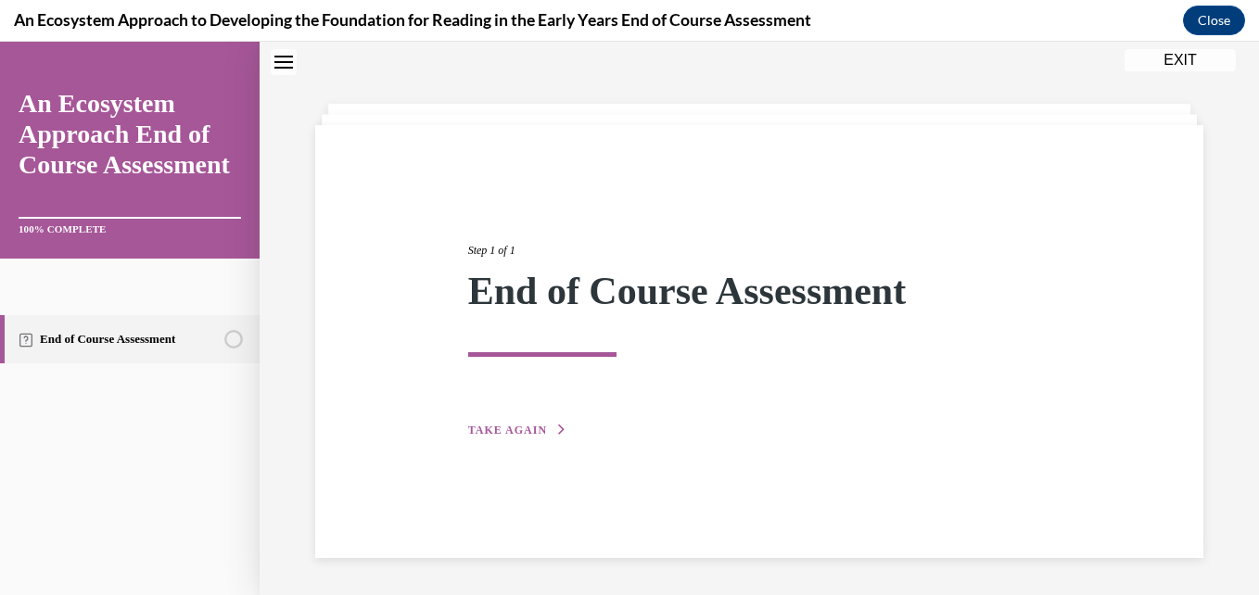
scroll to position [58, 0]
